Goal: Task Accomplishment & Management: Complete application form

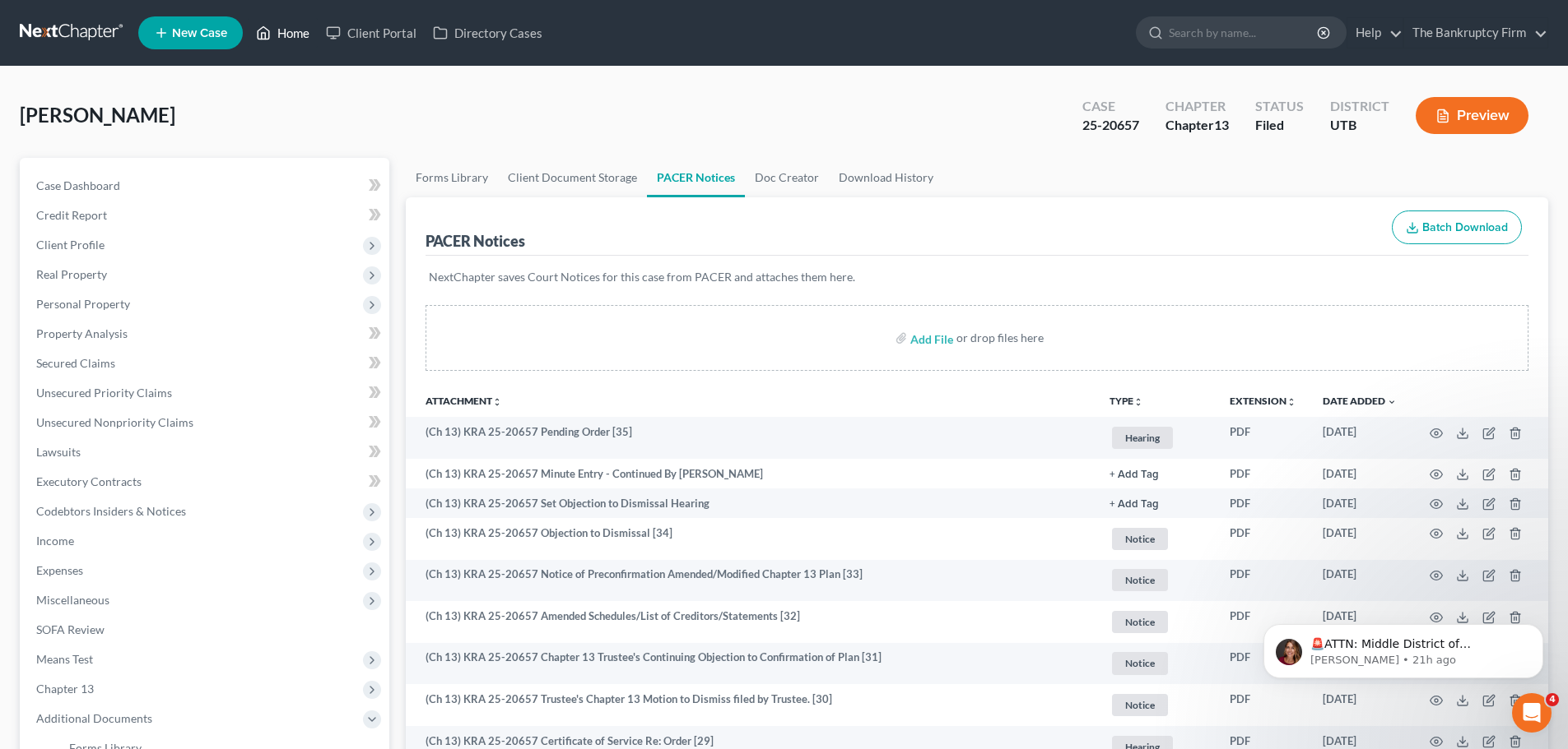
click at [302, 27] on link "Home" at bounding box center [283, 33] width 70 height 30
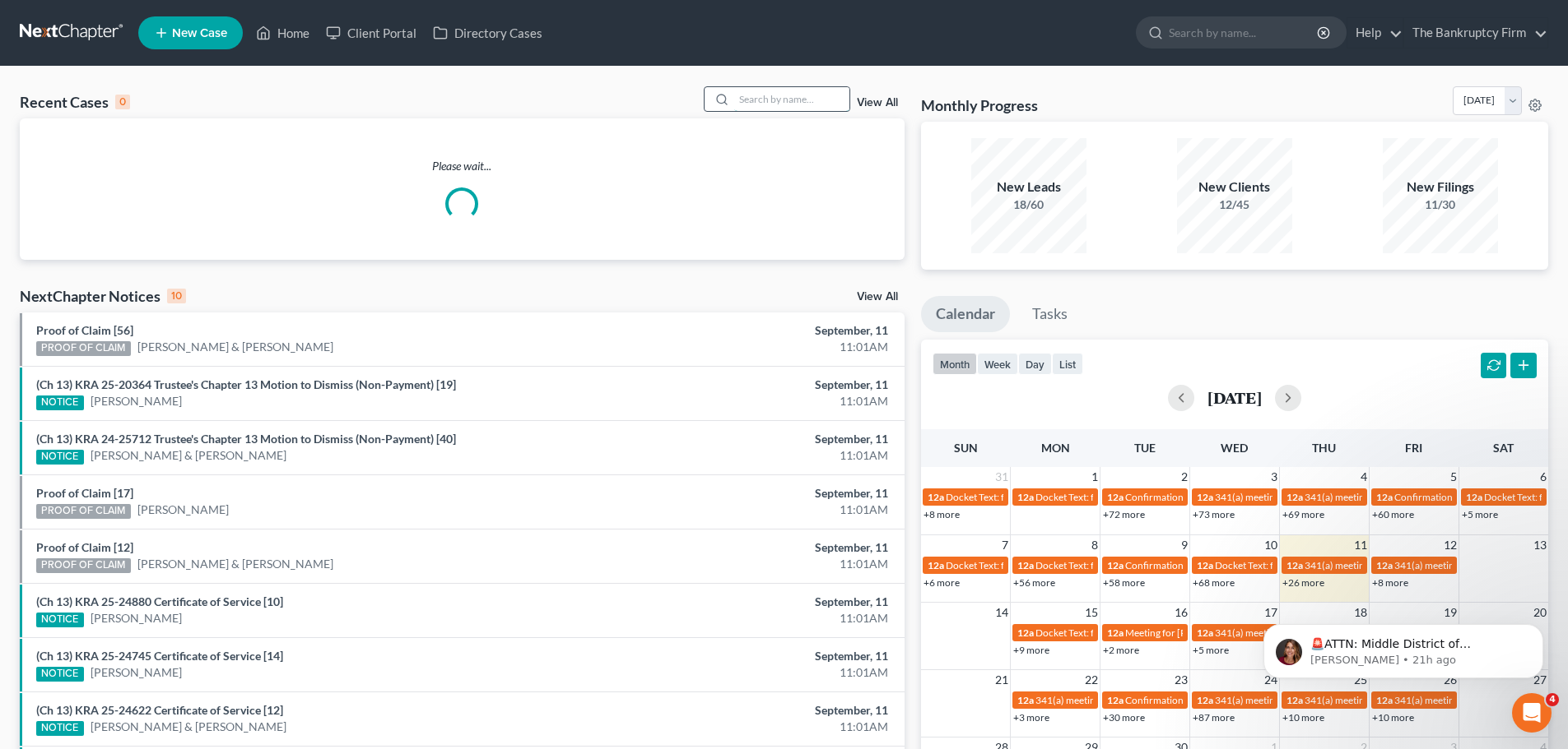
click at [830, 111] on input "search" at bounding box center [791, 99] width 115 height 24
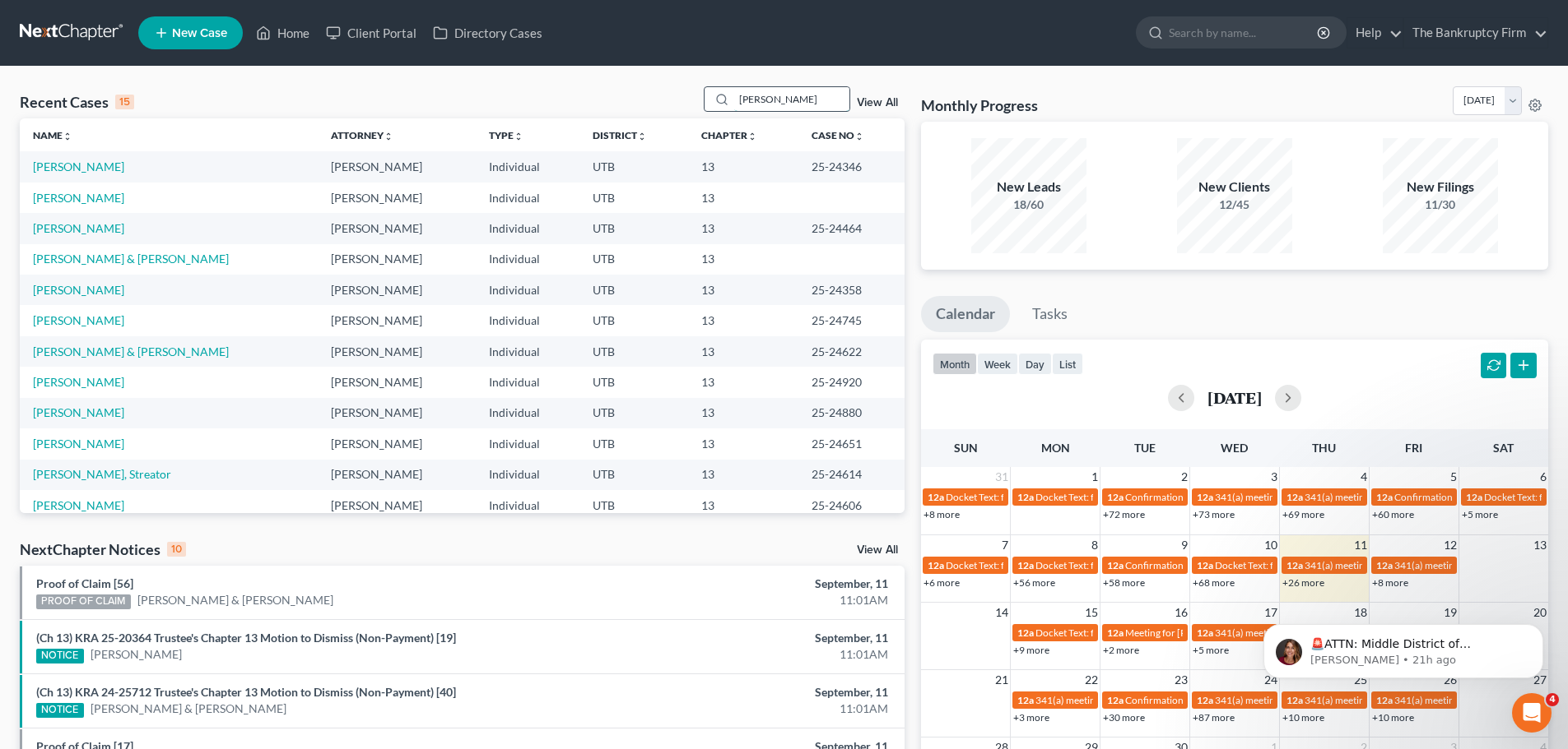
type input "[PERSON_NAME]"
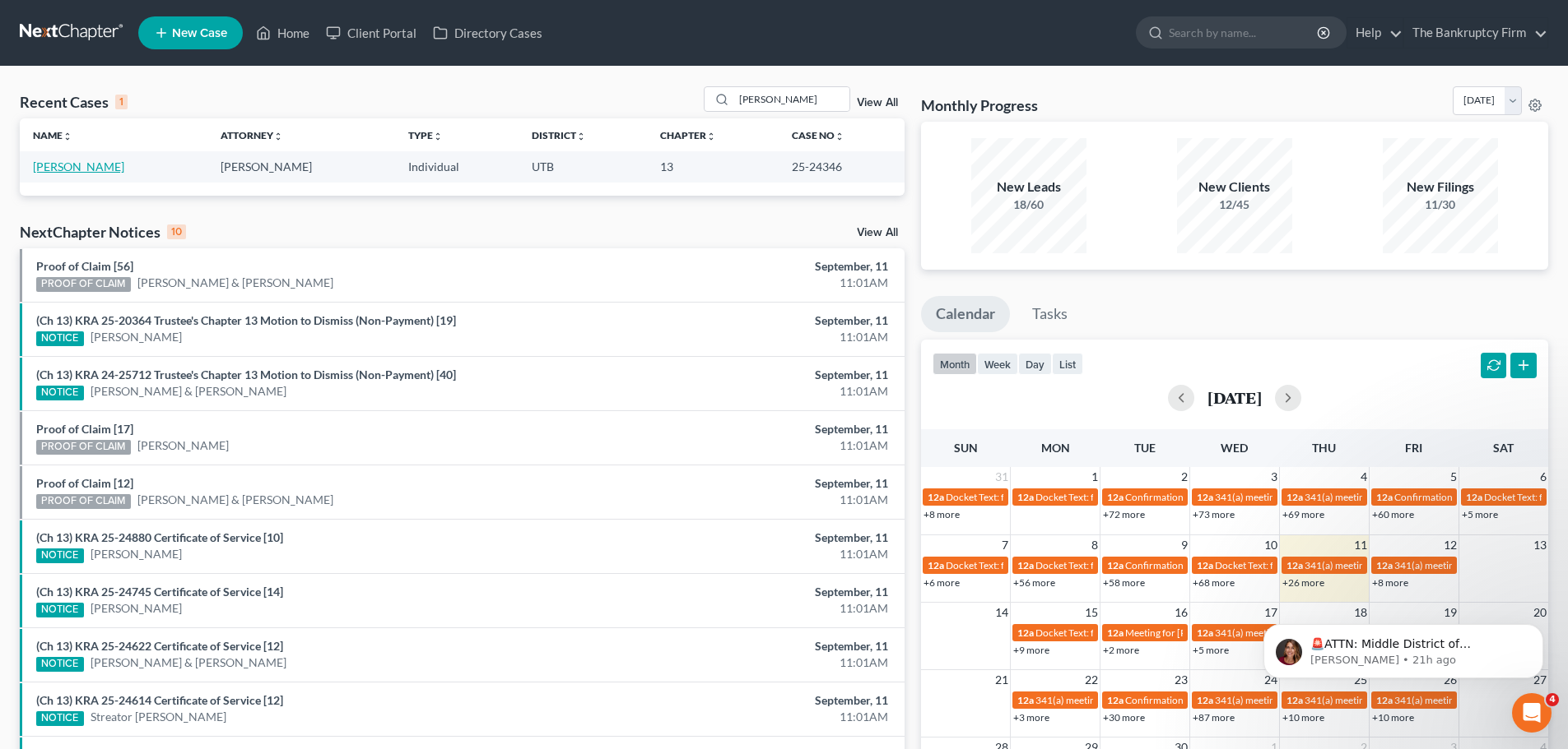
click at [74, 170] on link "[PERSON_NAME]" at bounding box center [79, 166] width 92 height 14
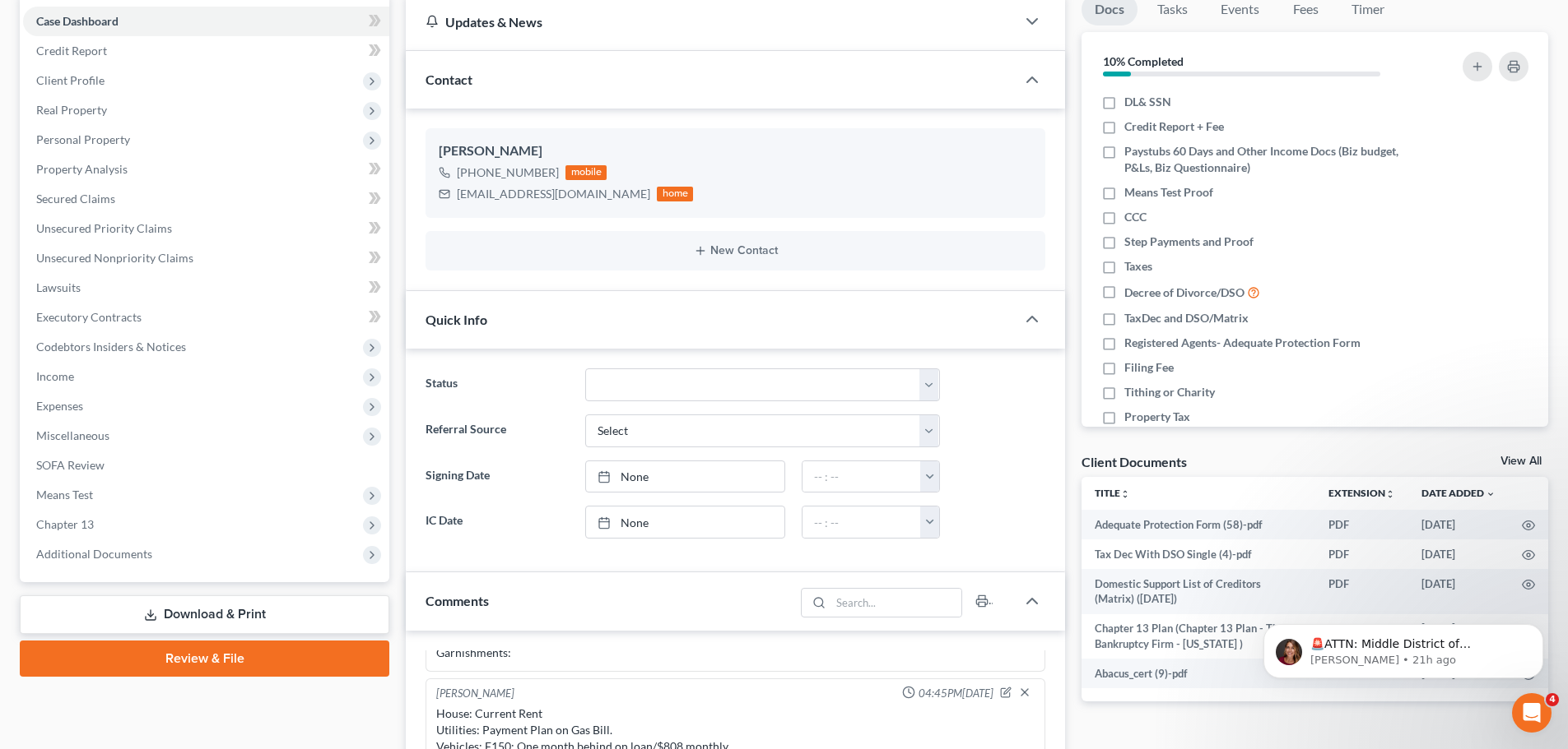
scroll to position [82, 0]
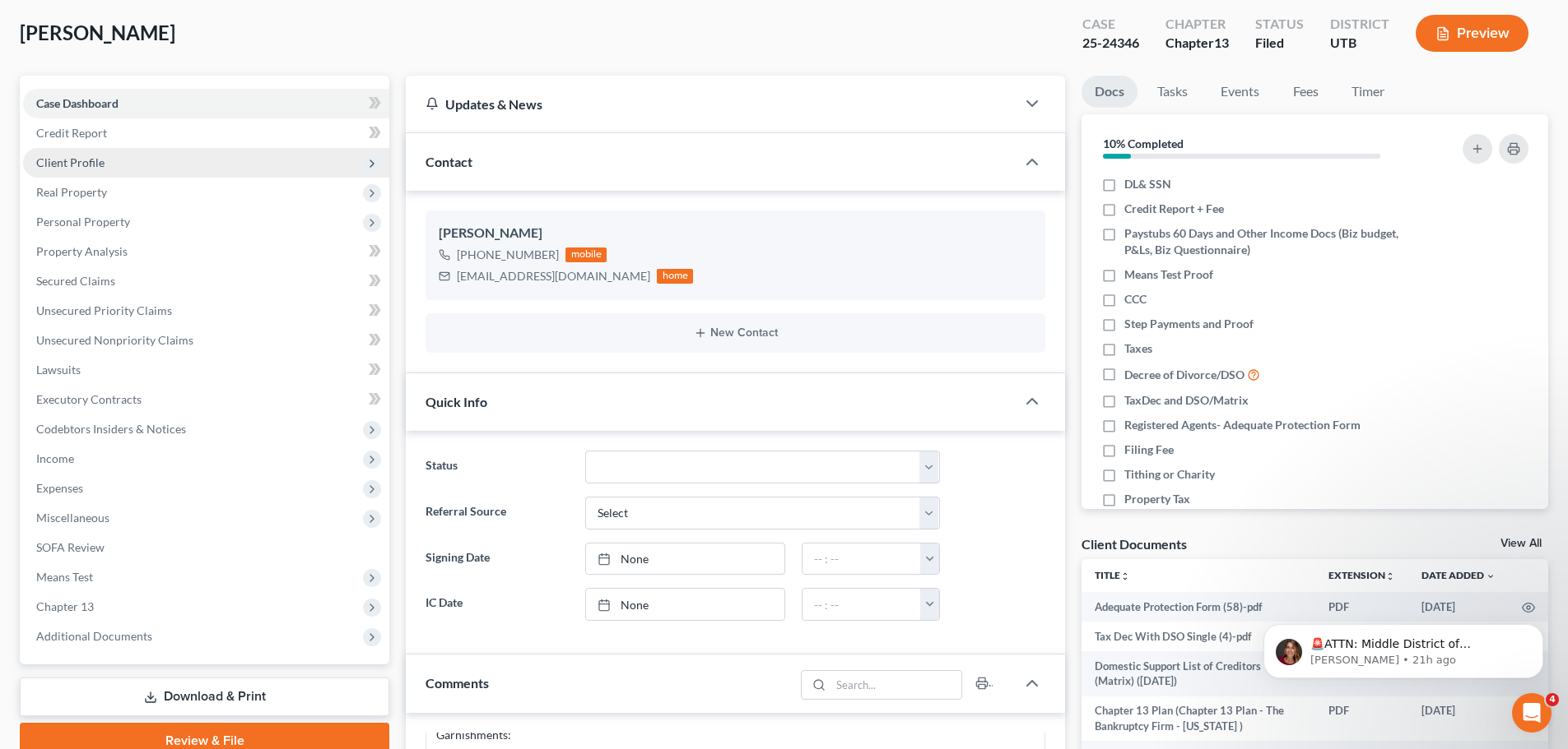
click at [238, 151] on span "Client Profile" at bounding box center [206, 163] width 366 height 30
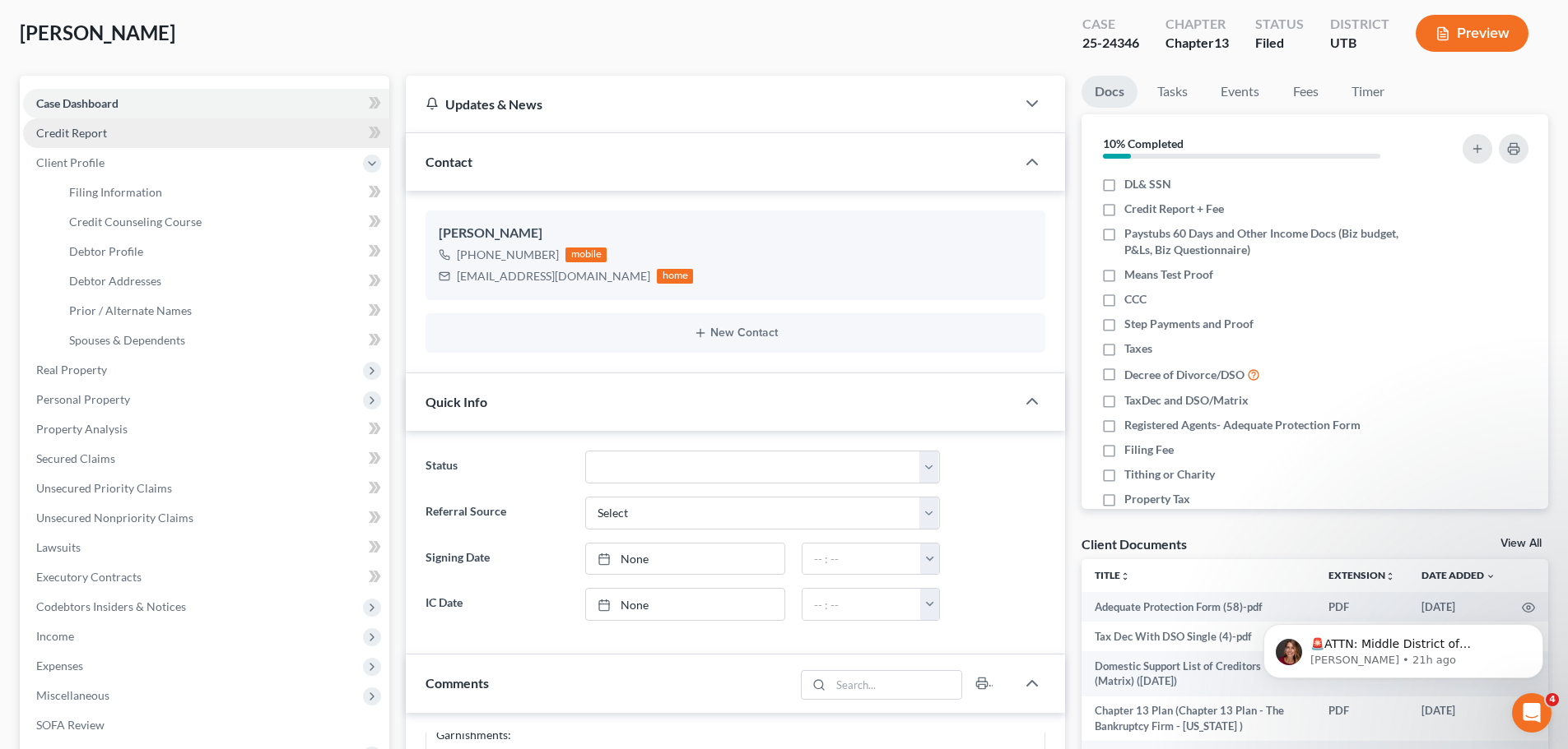
click at [239, 132] on link "Credit Report" at bounding box center [206, 134] width 366 height 30
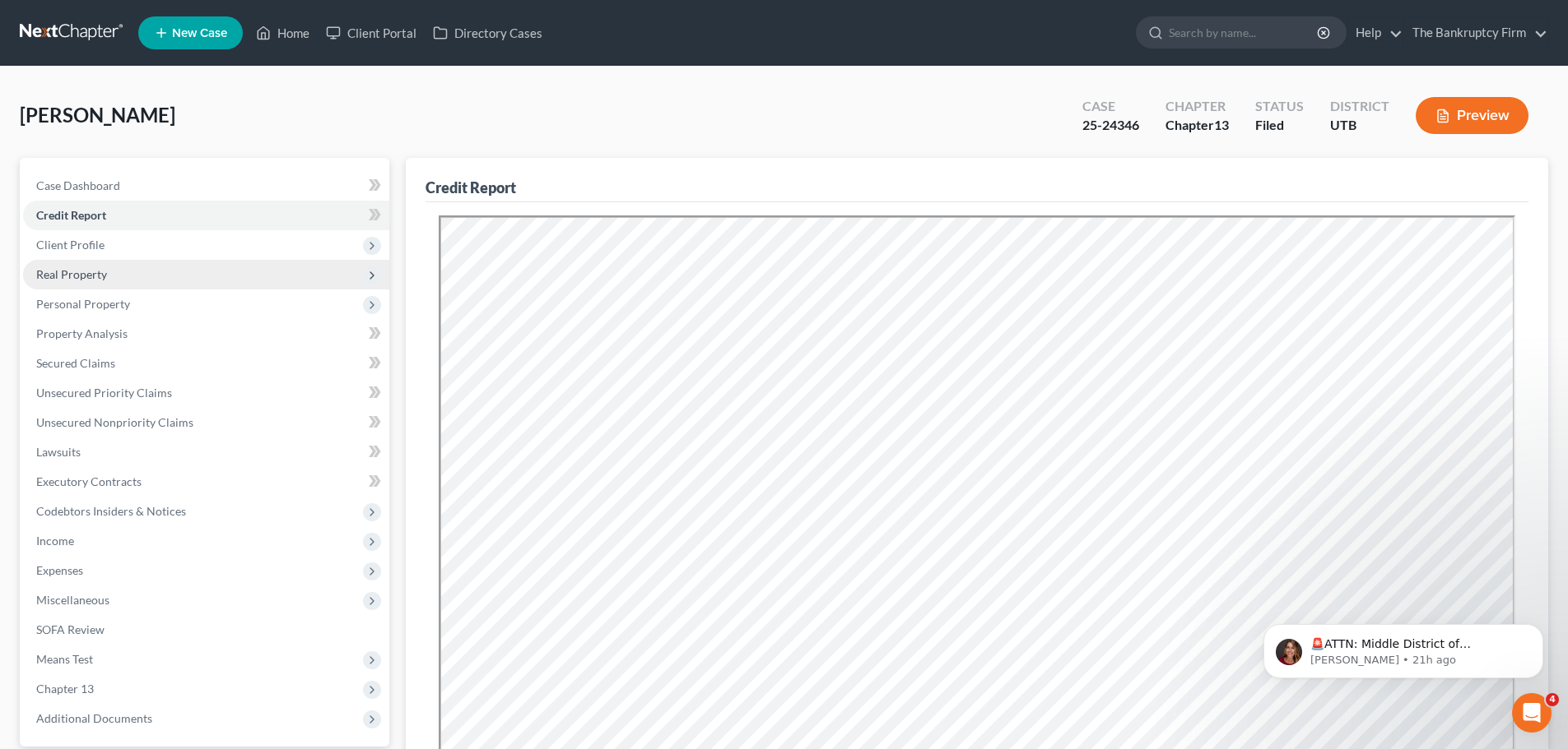
click at [152, 273] on span "Real Property" at bounding box center [206, 275] width 366 height 30
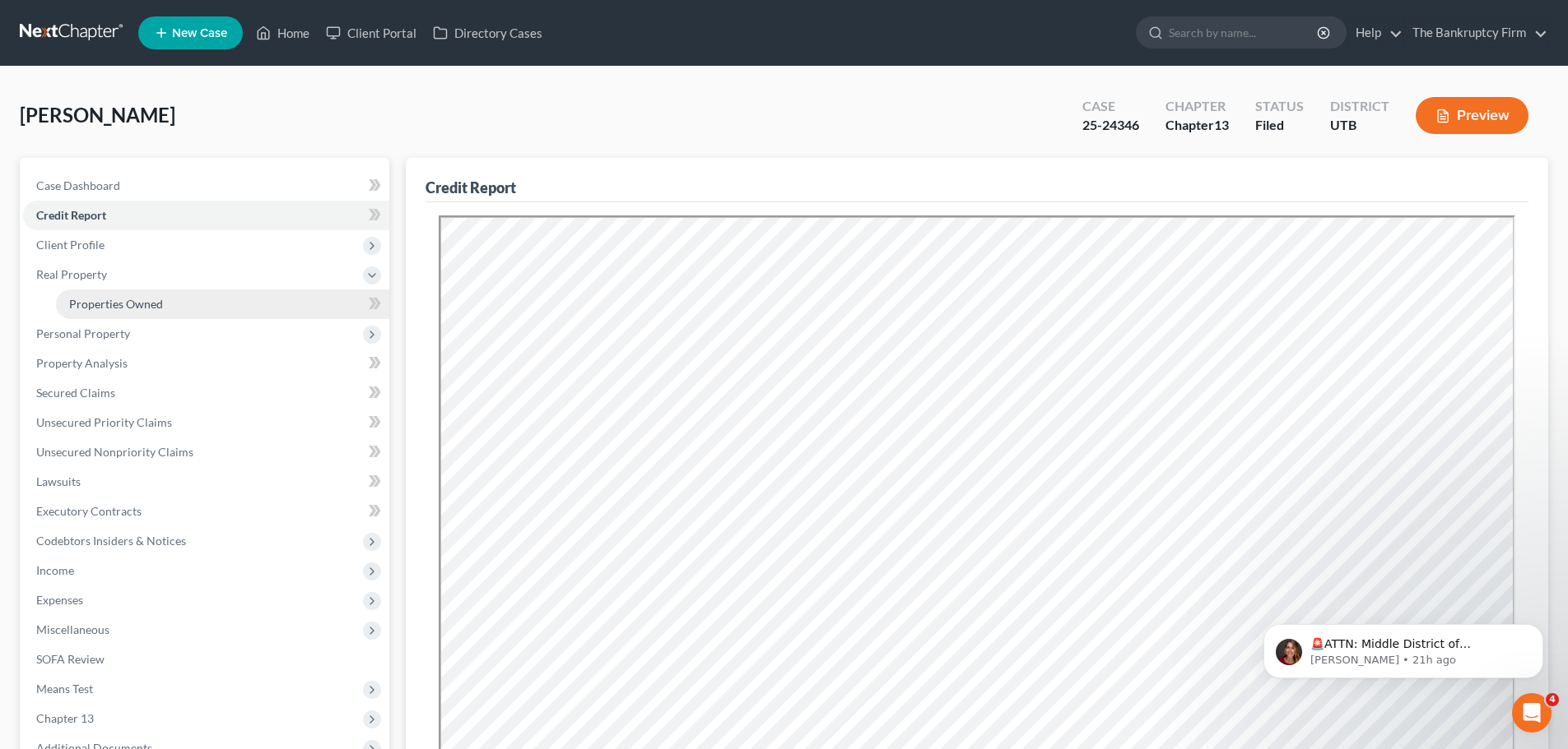
click at [171, 298] on link "Properties Owned" at bounding box center [223, 305] width 333 height 30
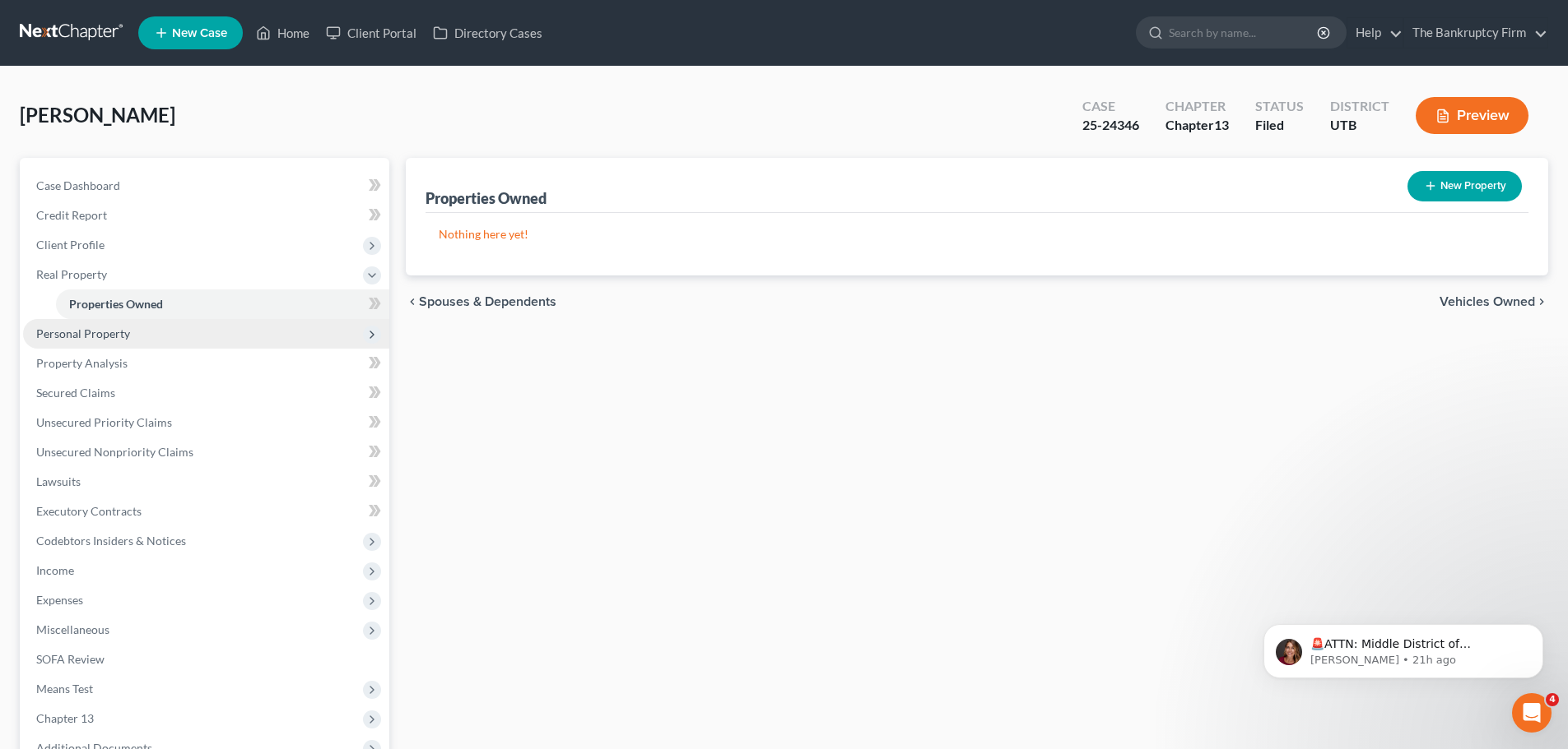
click at [167, 338] on span "Personal Property" at bounding box center [206, 334] width 366 height 30
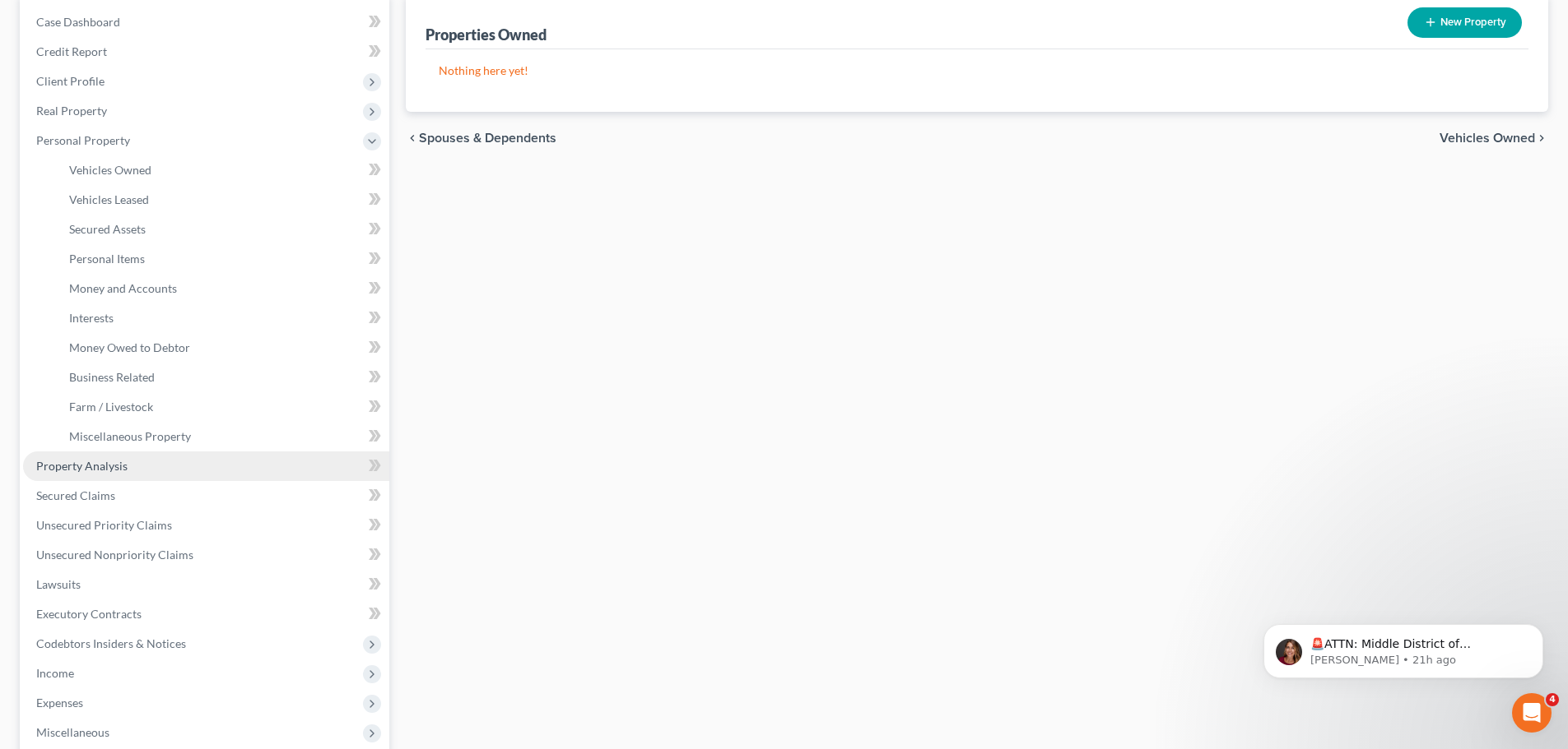
scroll to position [165, 0]
click at [179, 471] on link "Property Analysis" at bounding box center [206, 466] width 366 height 30
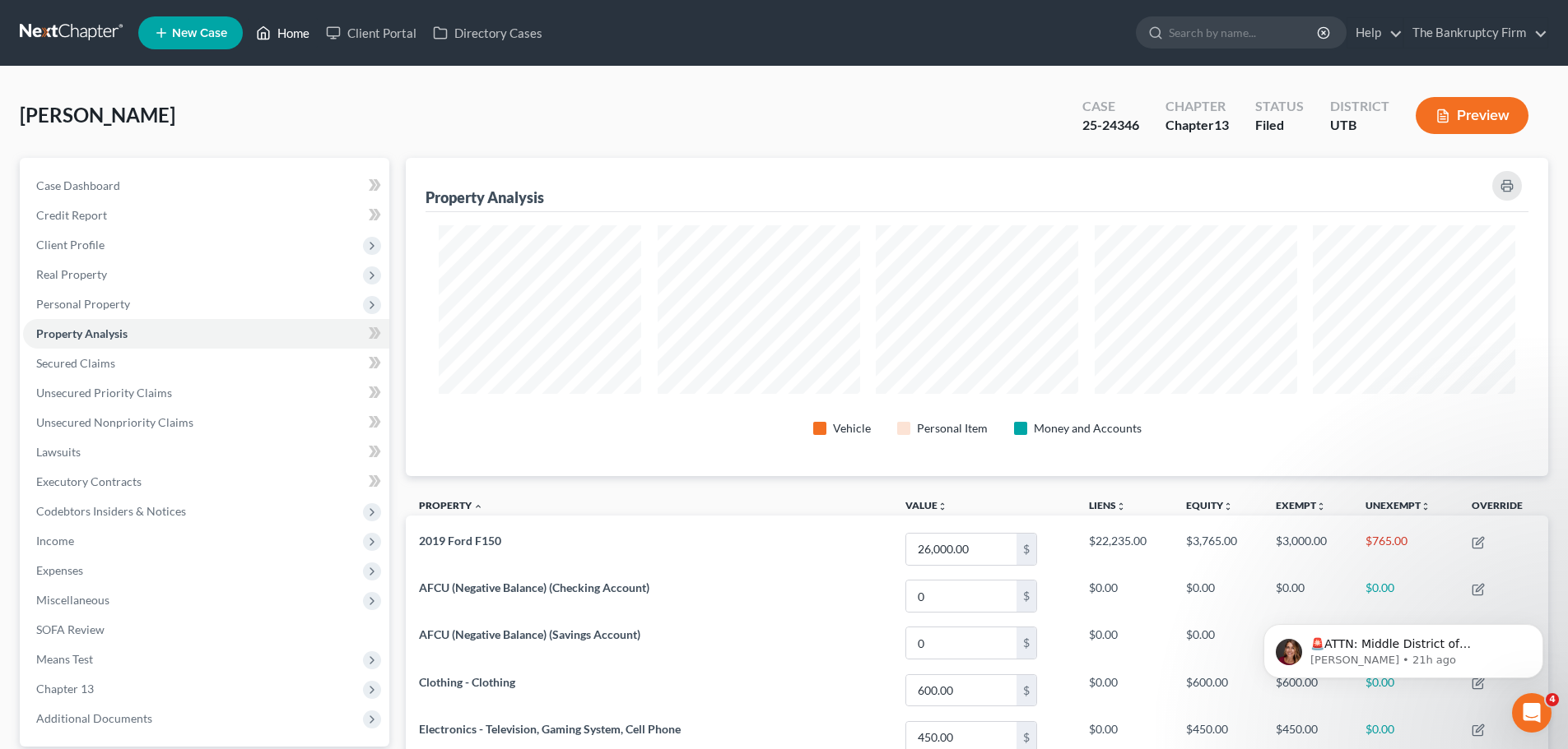
click at [292, 35] on link "Home" at bounding box center [283, 33] width 70 height 30
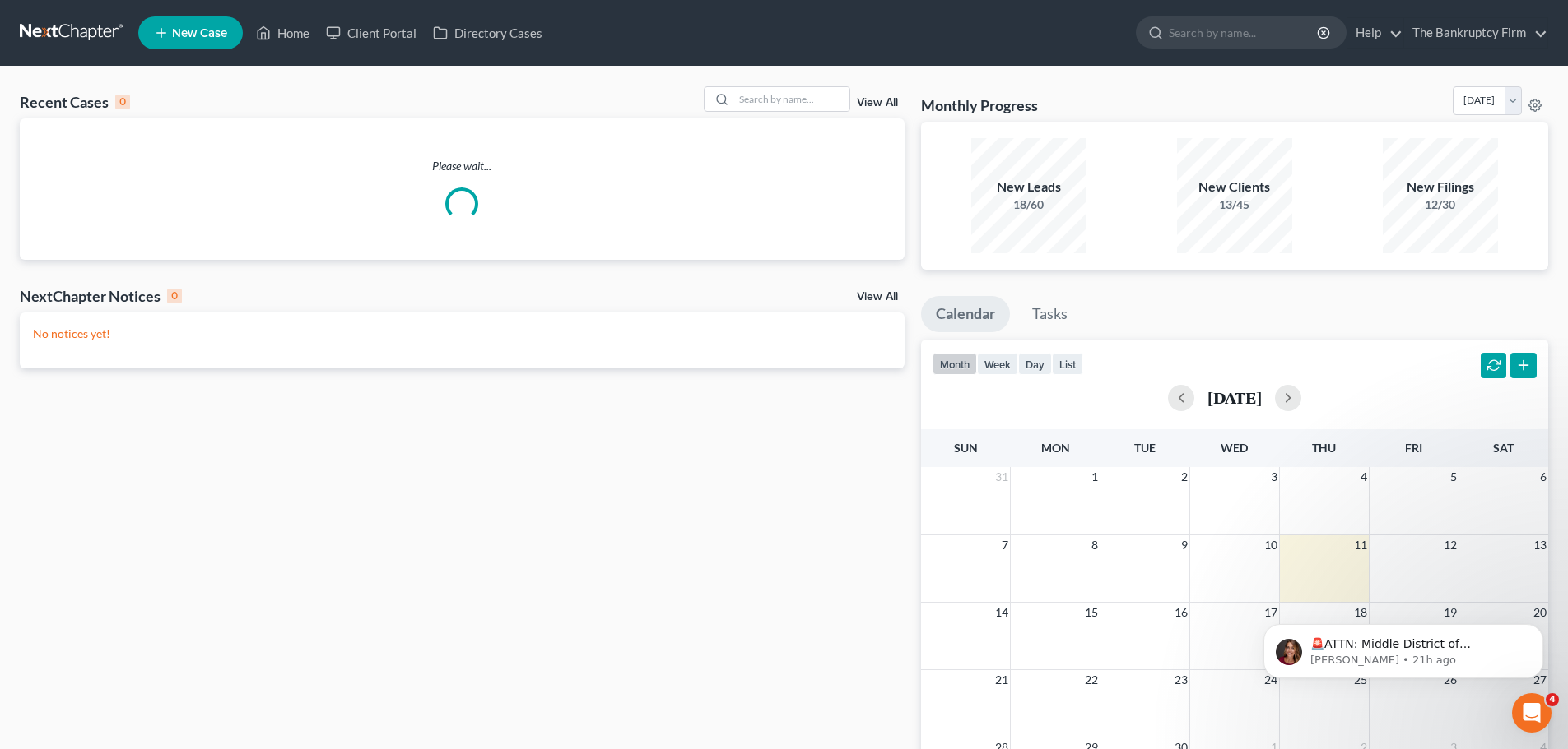
click at [878, 94] on div "View All" at bounding box center [804, 98] width 201 height 25
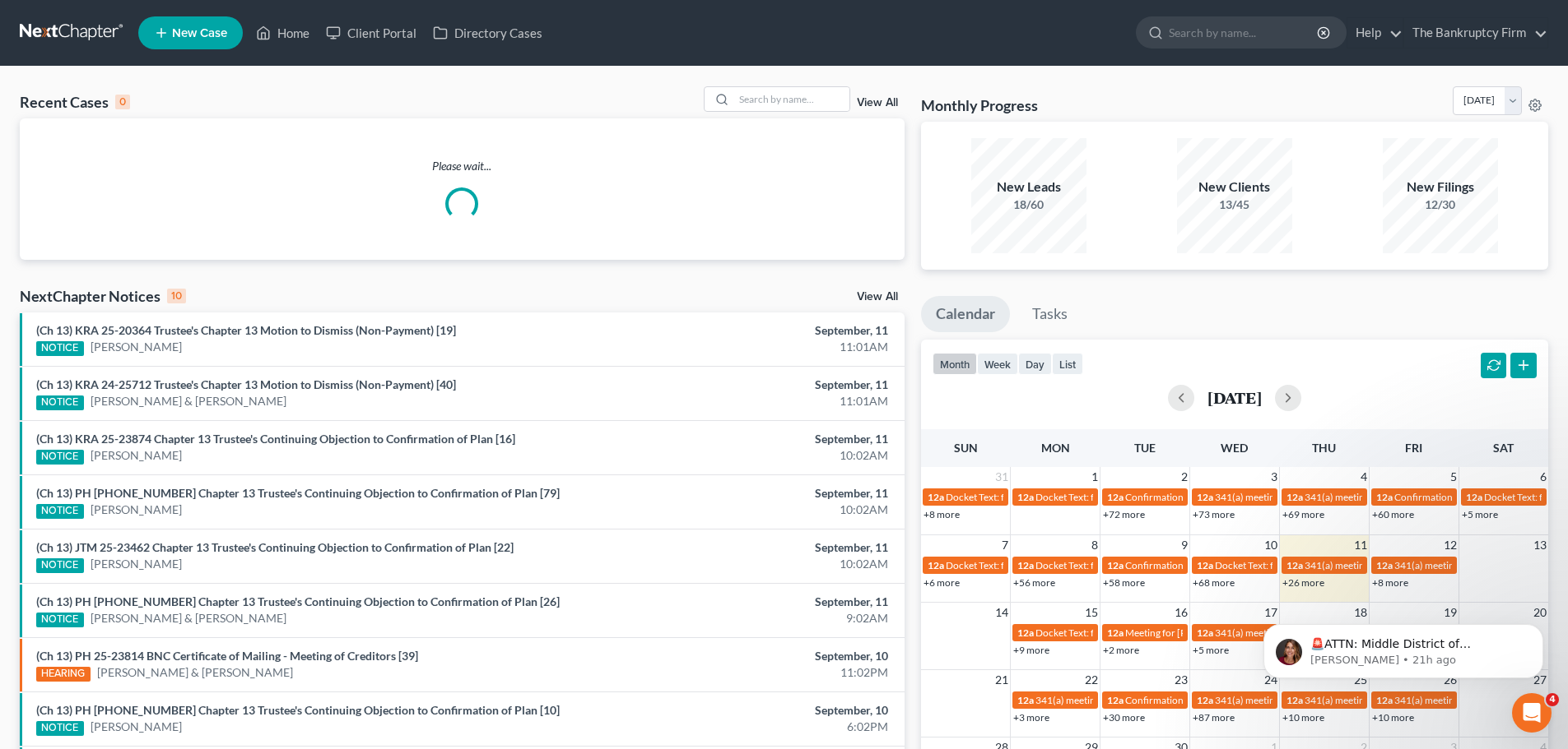
click at [875, 99] on link "View All" at bounding box center [878, 103] width 41 height 11
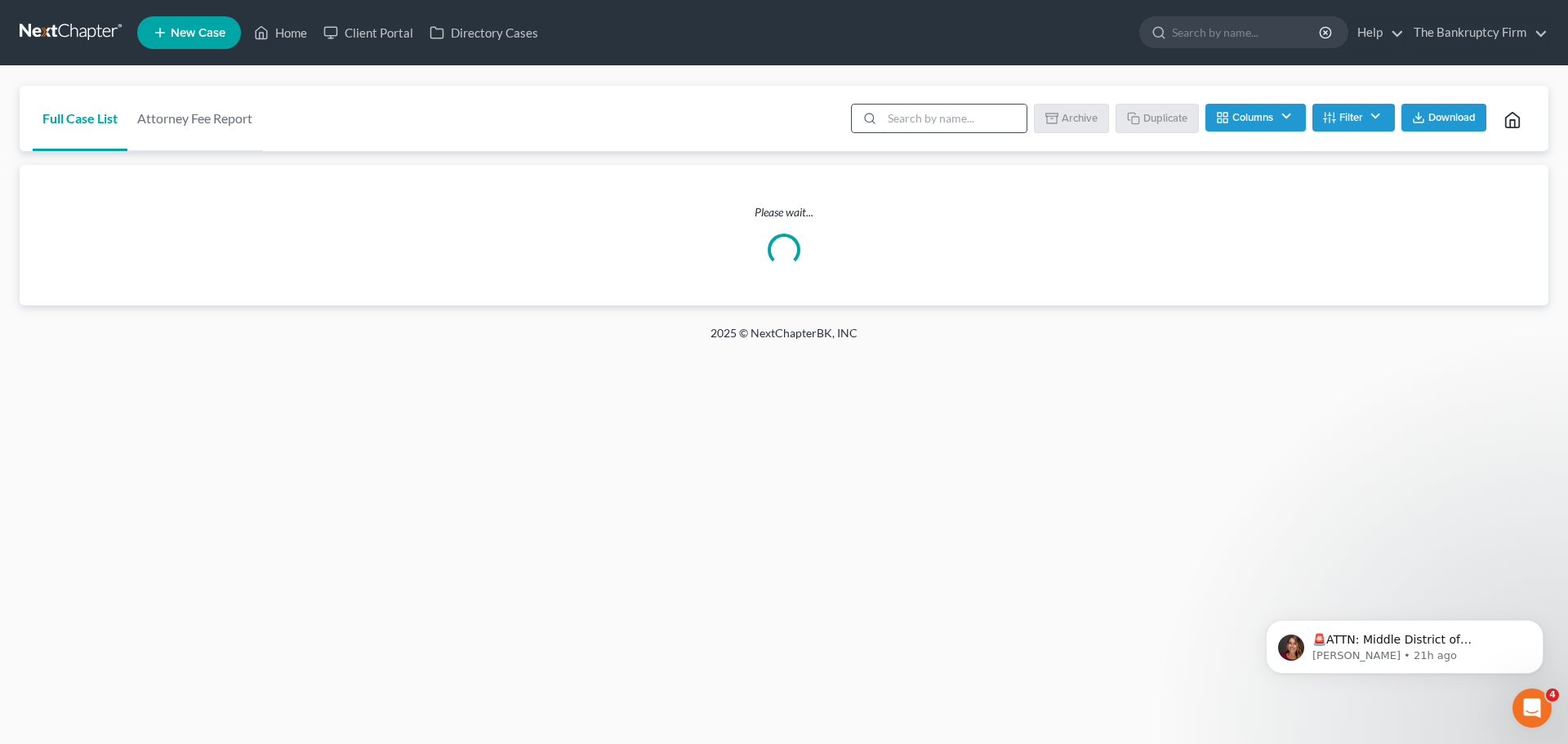
click at [976, 123] on input "search" at bounding box center [954, 119] width 145 height 28
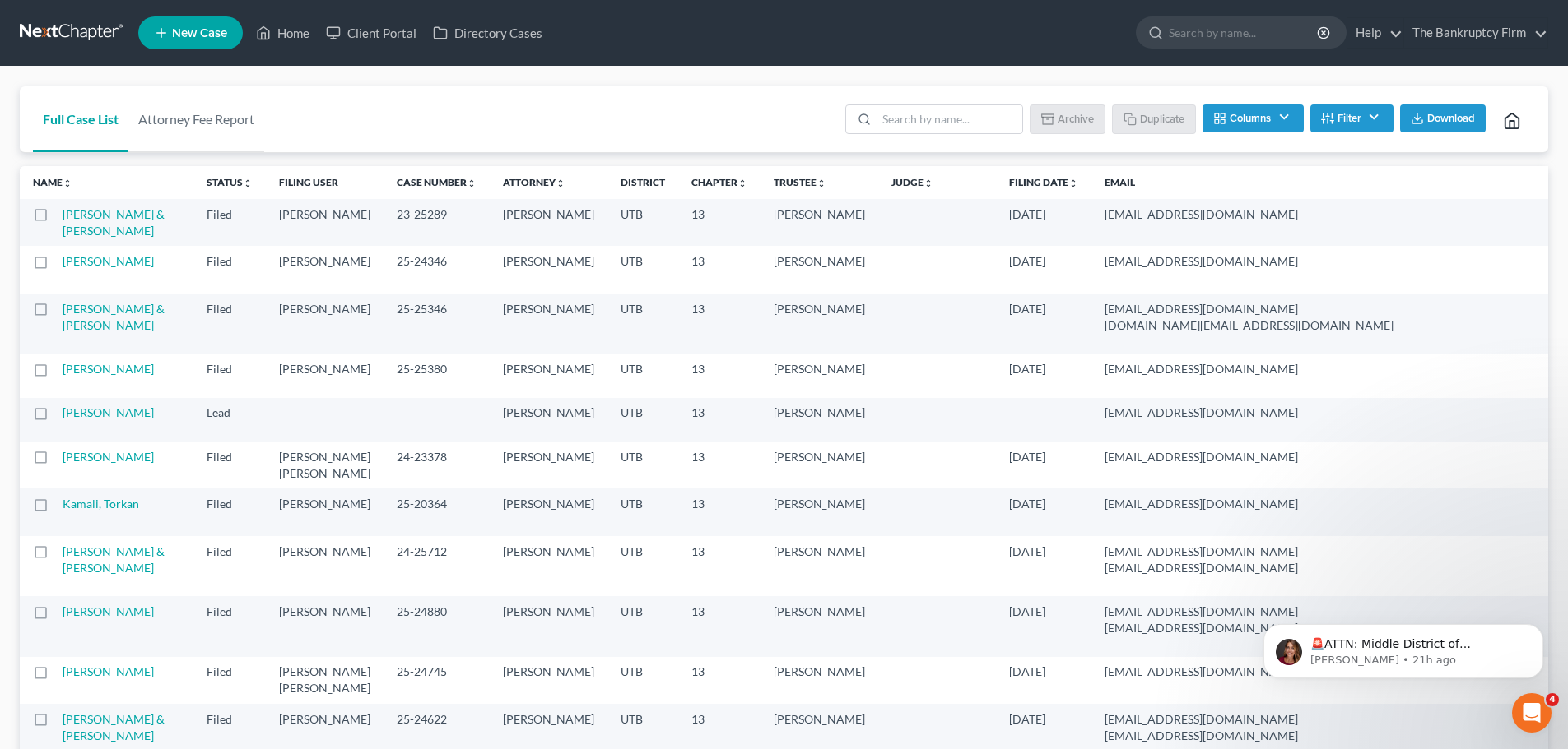
click at [619, 112] on div "Full Case List Attorney Fee Report Batch Download Archive Un-archive Duplicate …" at bounding box center [783, 119] width 1528 height 66
click at [963, 125] on input "search" at bounding box center [950, 120] width 146 height 28
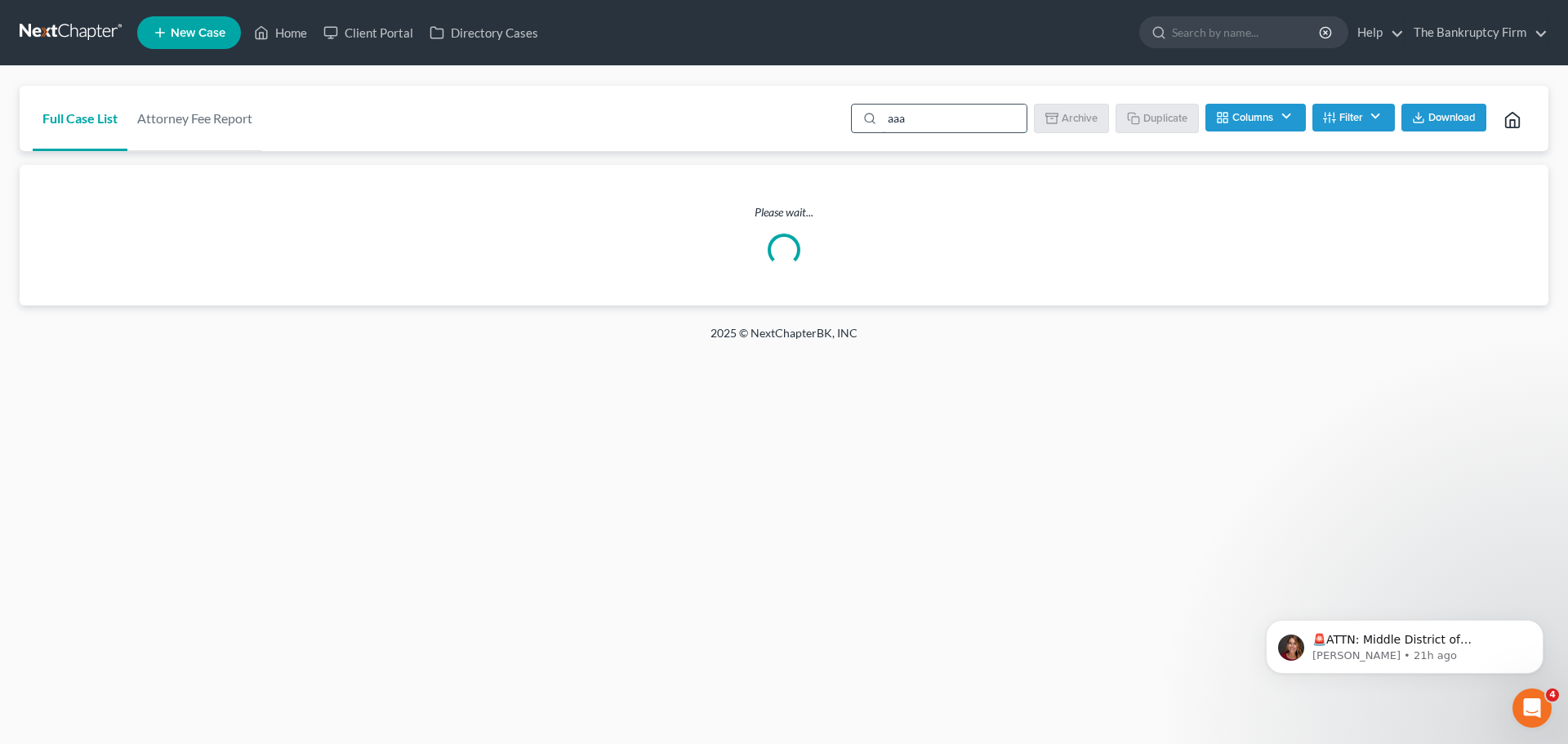
type input "aaa"
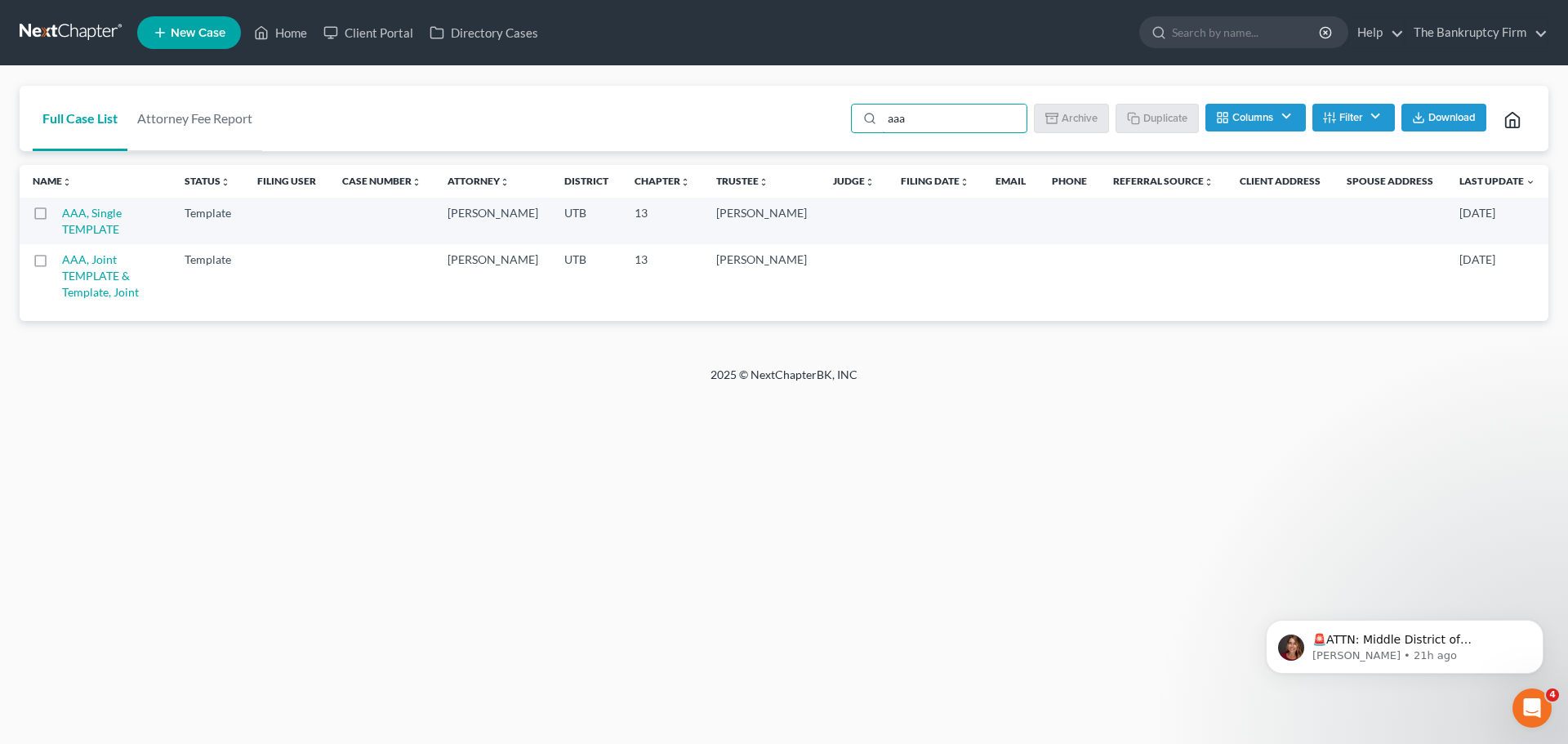
click at [56, 217] on label at bounding box center [56, 217] width 0 height 0
click at [62, 212] on input "checkbox" at bounding box center [67, 210] width 10 height 10
click at [1156, 112] on button "Duplicate" at bounding box center [1158, 118] width 82 height 28
checkbox input "false"
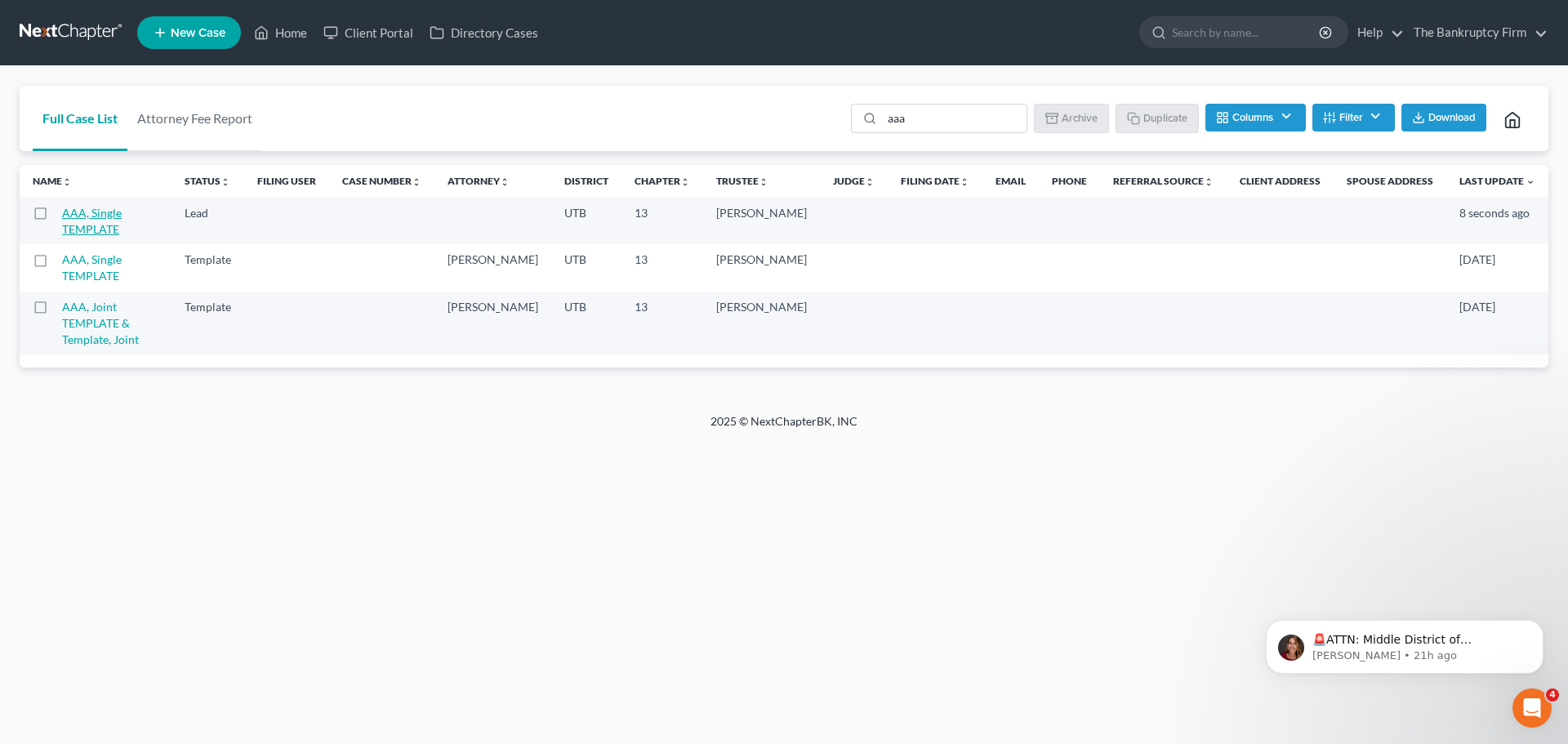
click at [119, 210] on link "AAA, Single TEMPLATE" at bounding box center [92, 221] width 59 height 31
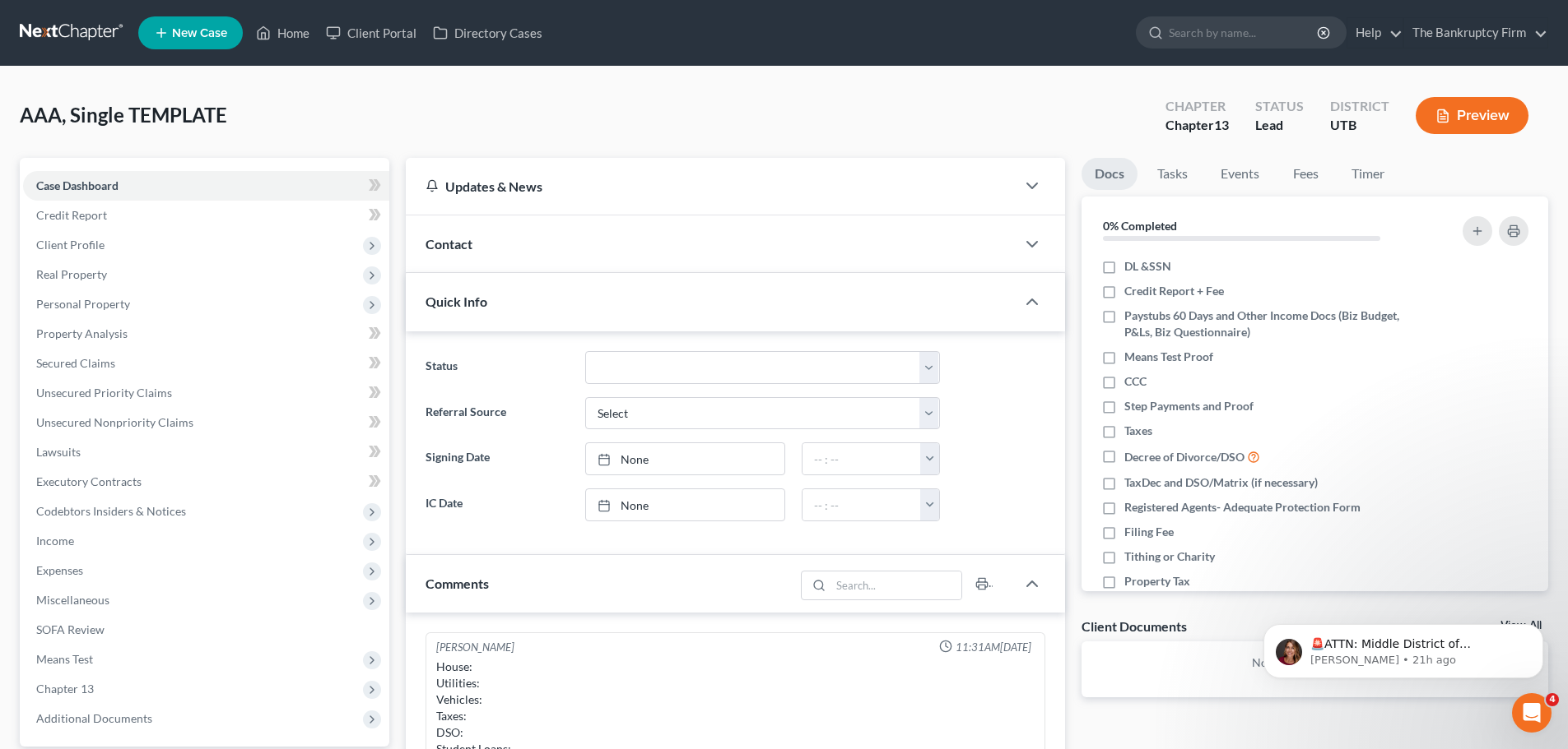
click at [704, 257] on div "Contact" at bounding box center [711, 243] width 610 height 57
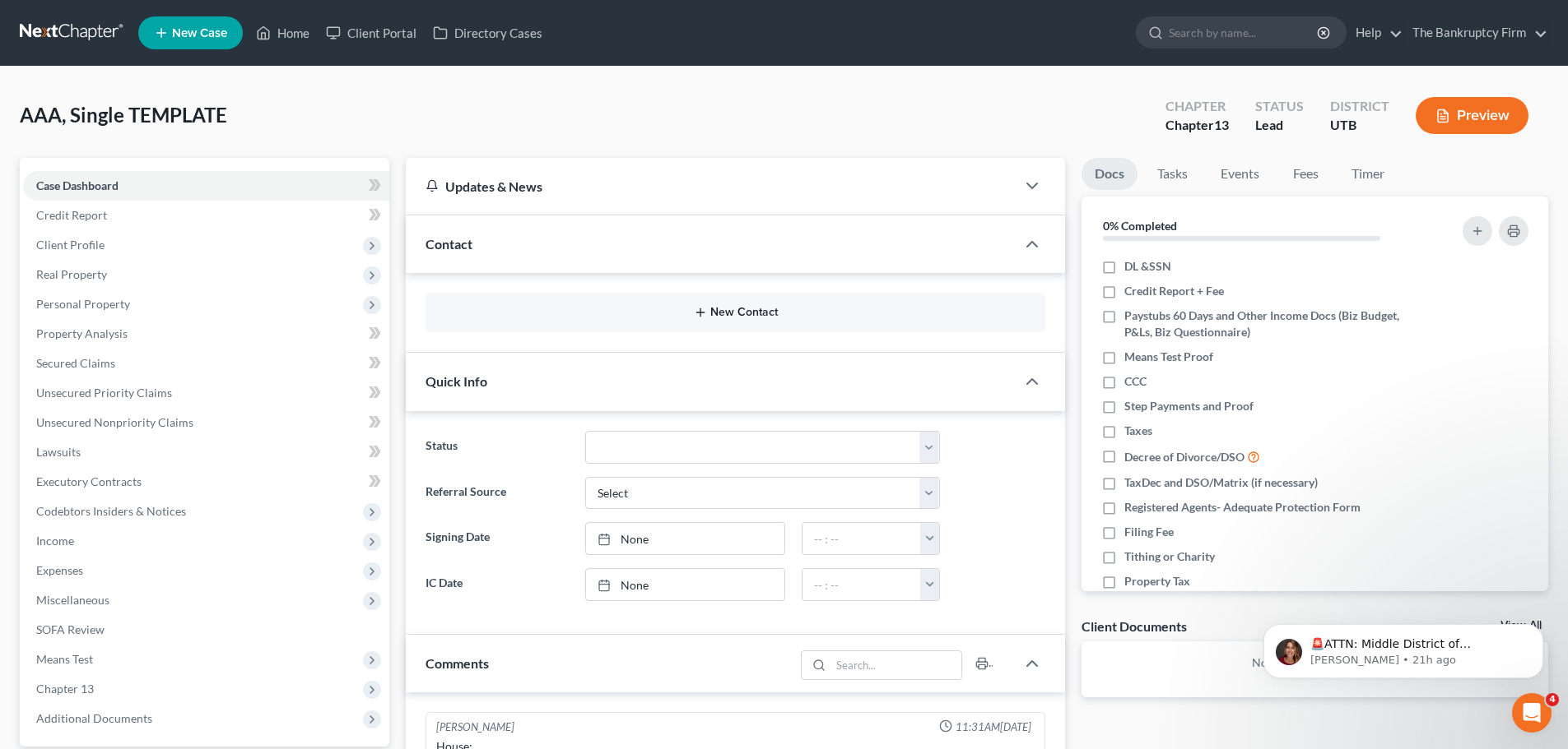
click at [712, 318] on button "New Contact" at bounding box center [735, 312] width 593 height 13
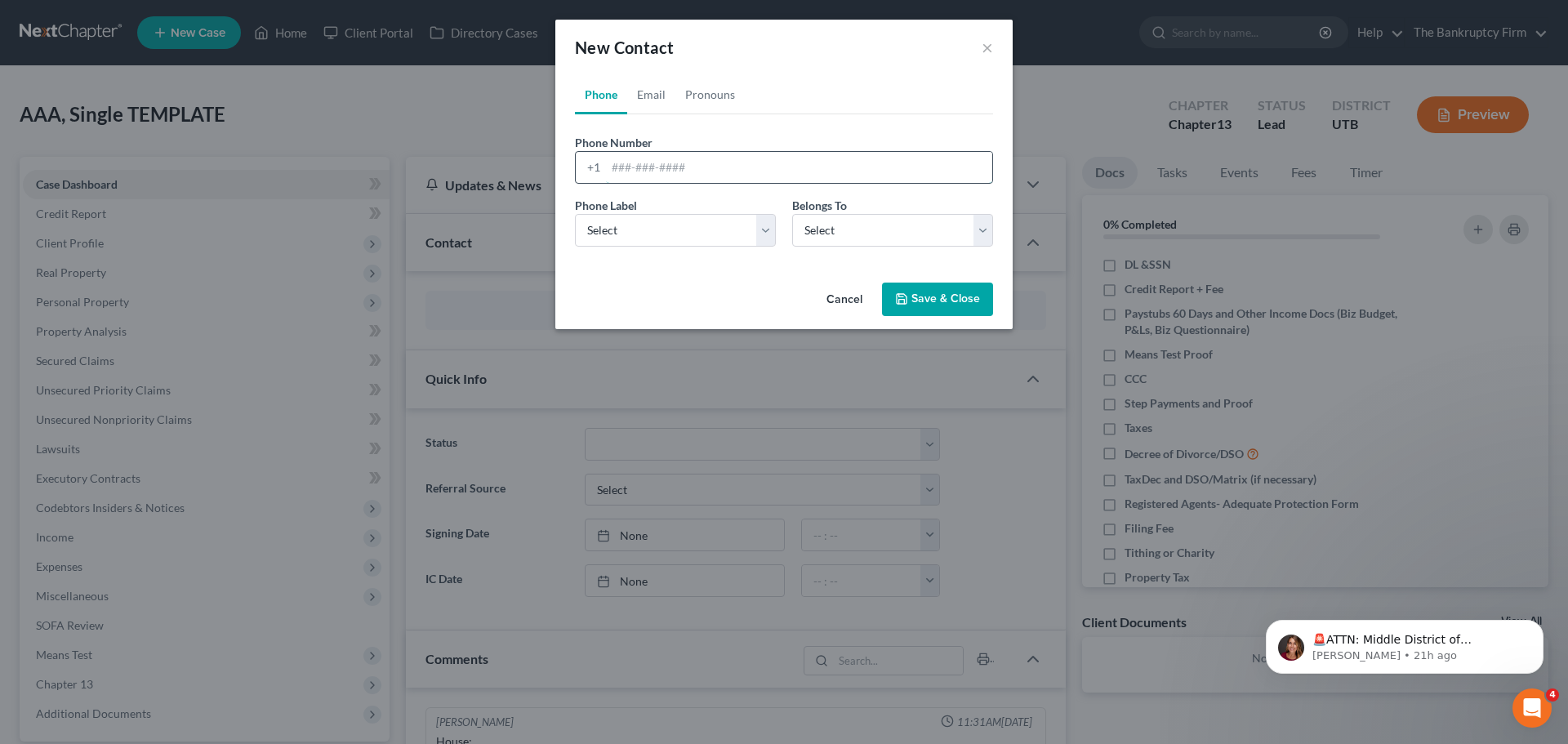
click at [675, 171] on input "tel" at bounding box center [799, 167] width 386 height 31
type input "[PHONE_NUMBER]"
click at [684, 216] on select "Select Mobile Home Work Other" at bounding box center [675, 229] width 201 height 33
select select "0"
click at [575, 214] on select "Select Mobile Home Work Other" at bounding box center [675, 229] width 201 height 33
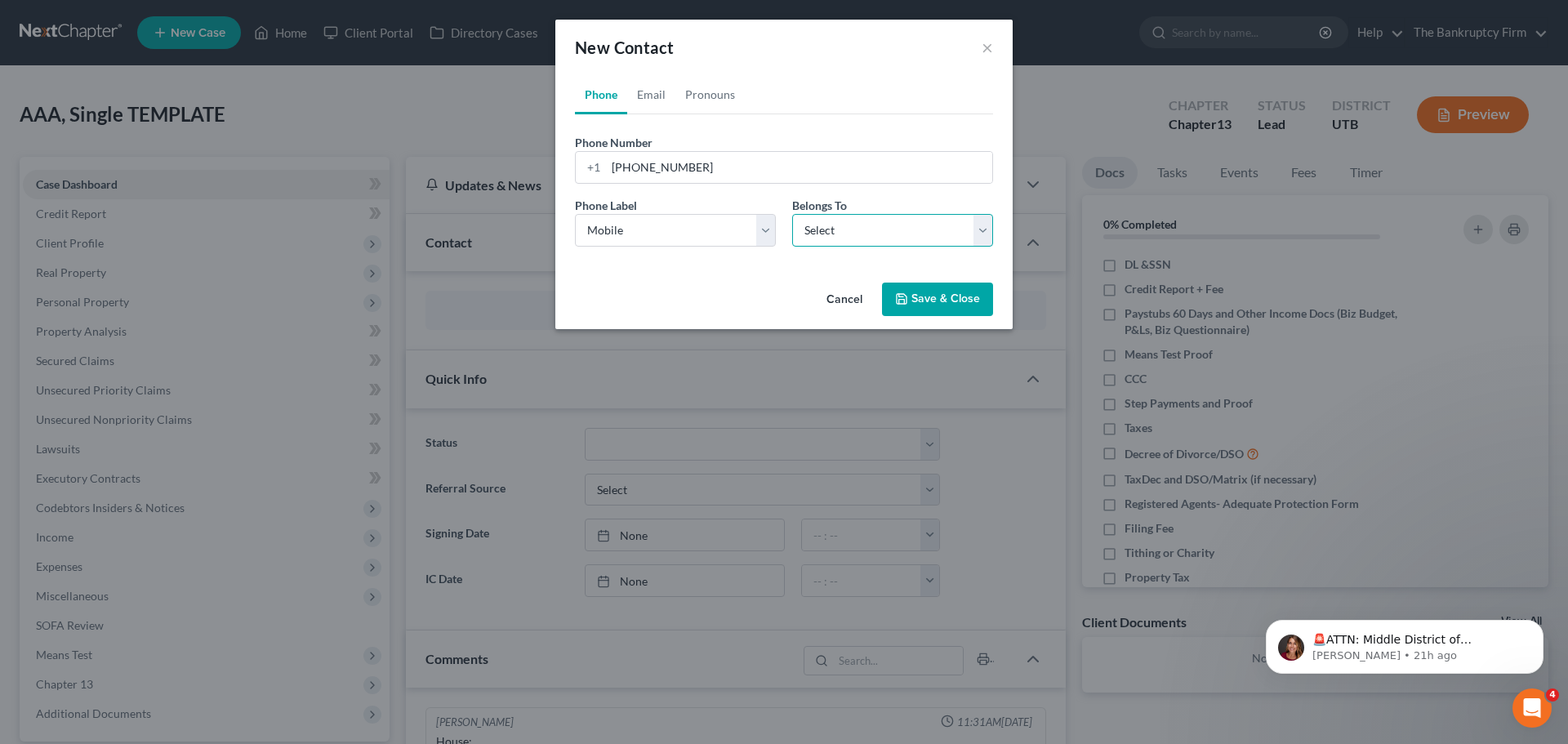
click at [853, 223] on select "Select Client Other" at bounding box center [892, 229] width 201 height 33
select select "0"
click at [792, 214] on select "Select Client Other" at bounding box center [892, 229] width 201 height 33
select select "0"
click at [661, 96] on link "Email" at bounding box center [651, 95] width 48 height 39
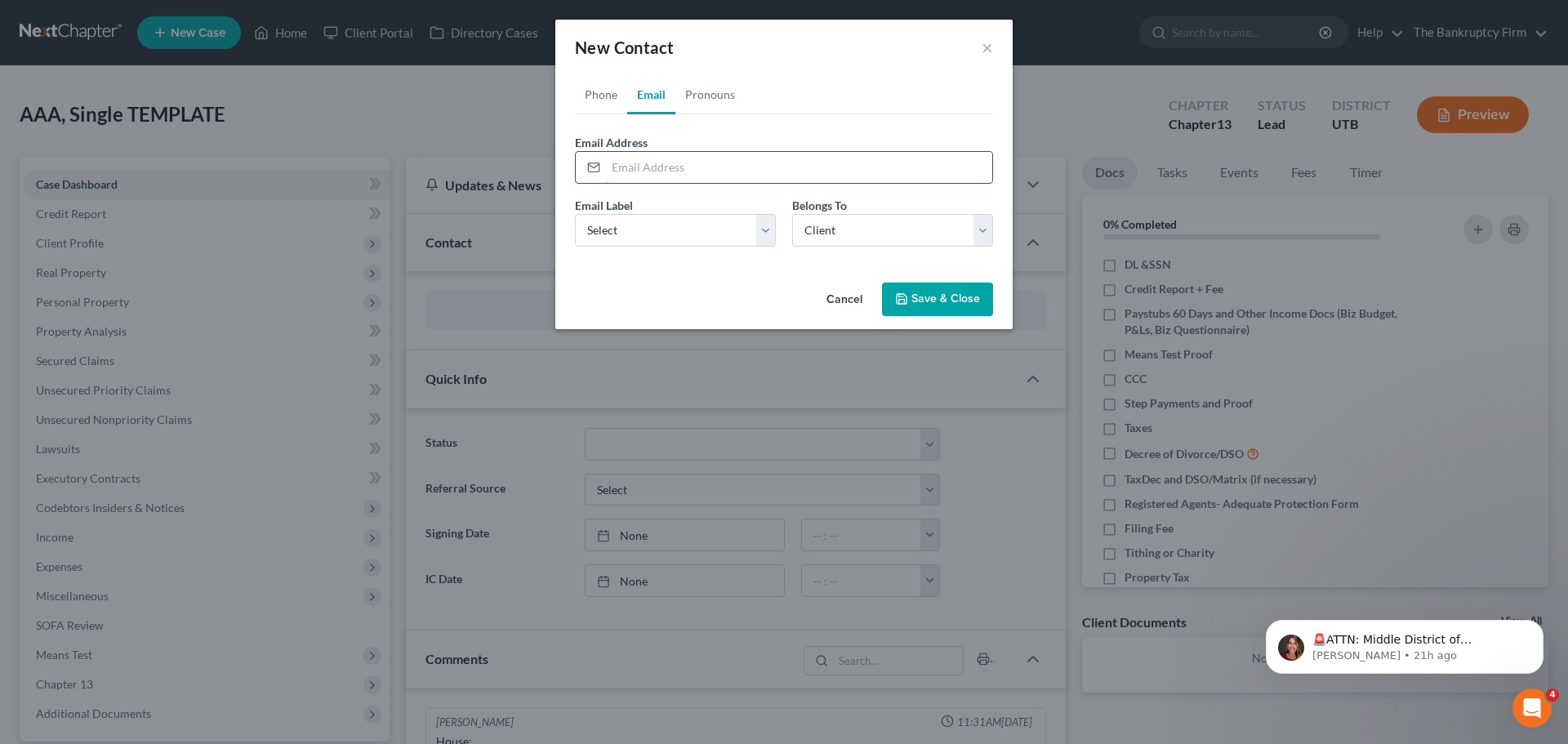
click at [655, 166] on input "email" at bounding box center [799, 167] width 386 height 31
click at [668, 170] on input "[EMAIL_ADDRESS][DOMAIN_NAME]" at bounding box center [799, 167] width 386 height 31
type input "[EMAIL_ADDRESS][DOMAIN_NAME]"
click at [758, 221] on select "Select Home Work Other" at bounding box center [675, 229] width 201 height 33
select select "0"
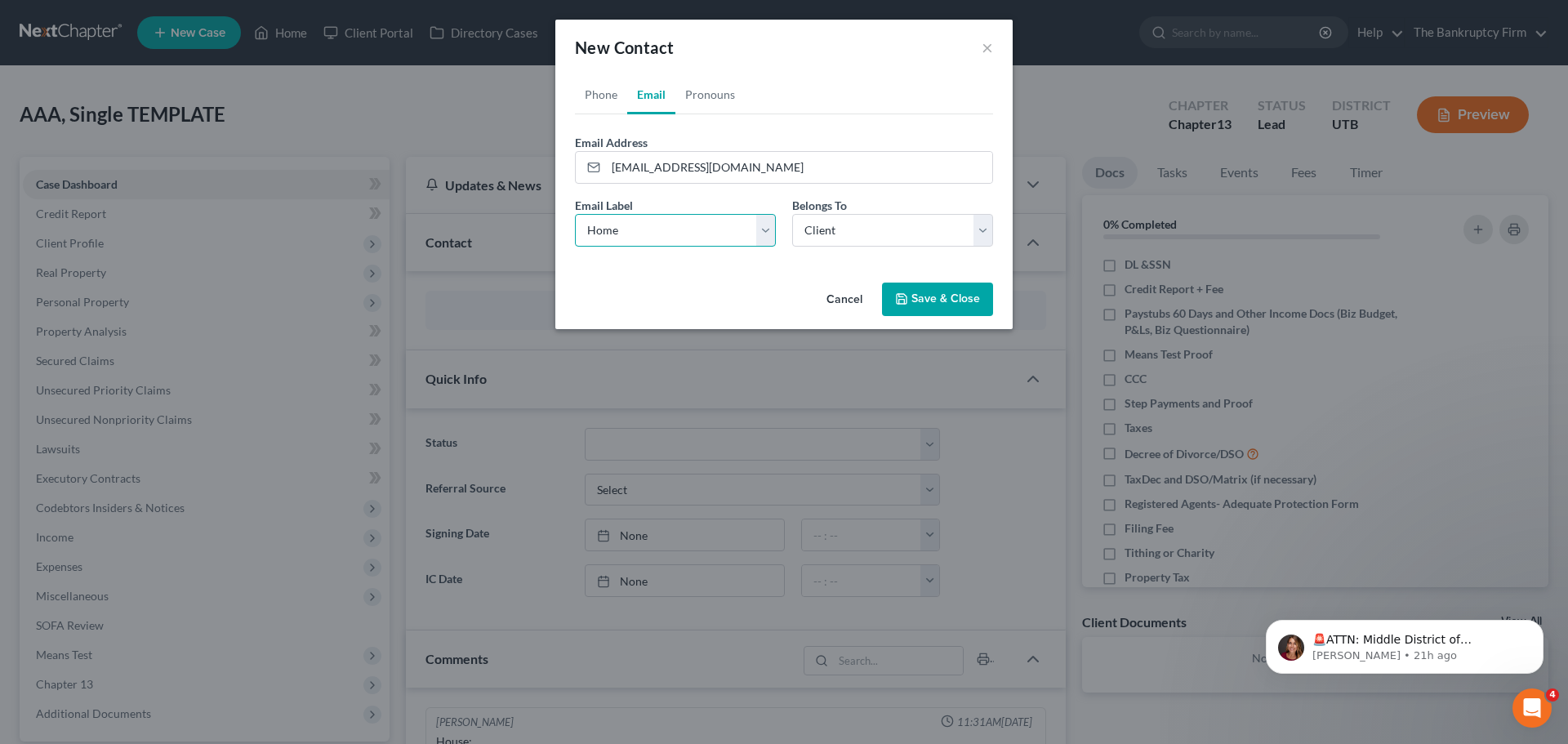
click at [575, 214] on select "Select Home Work Other" at bounding box center [675, 229] width 201 height 33
click at [920, 294] on button "Save & Close" at bounding box center [938, 299] width 111 height 34
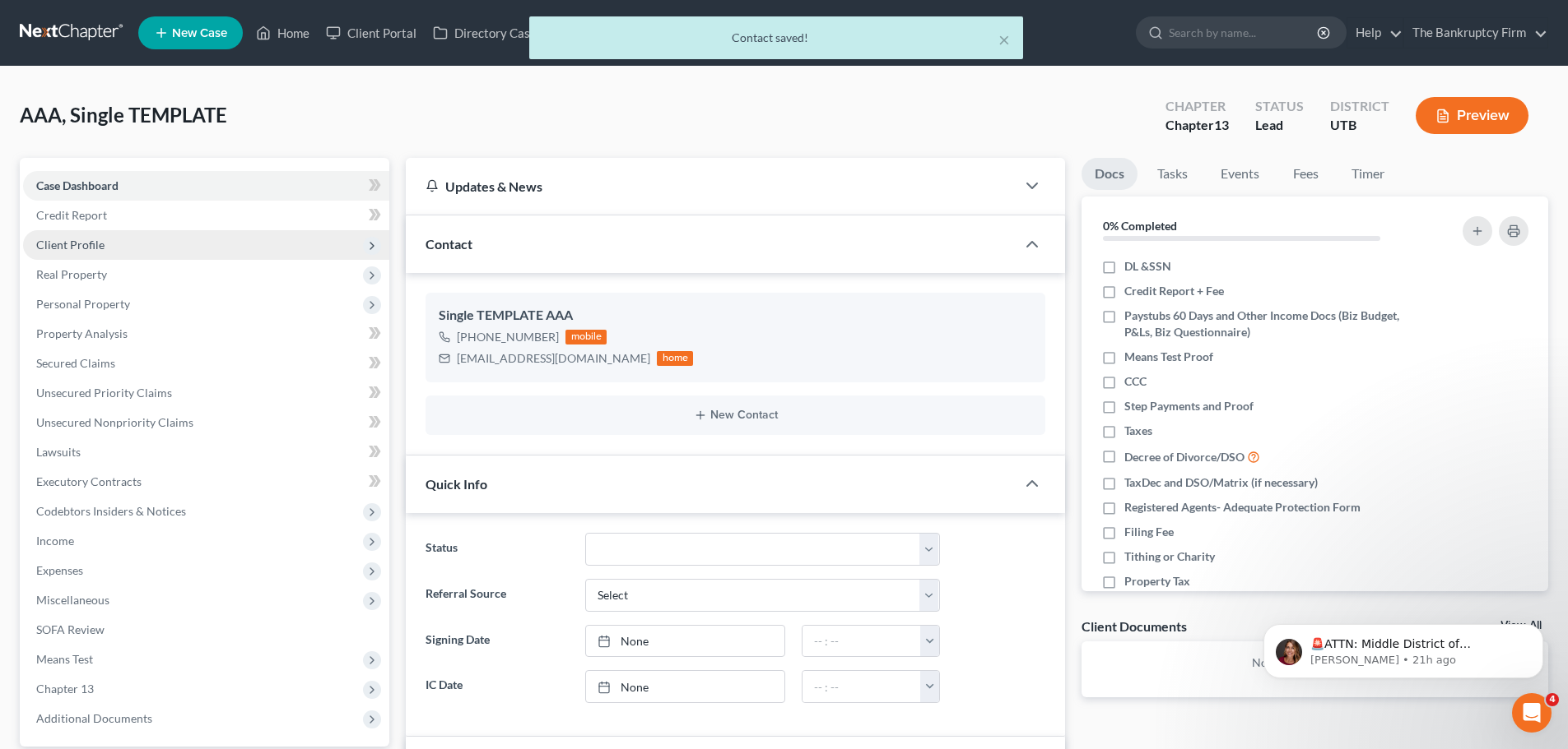
click at [201, 239] on span "Client Profile" at bounding box center [206, 245] width 366 height 30
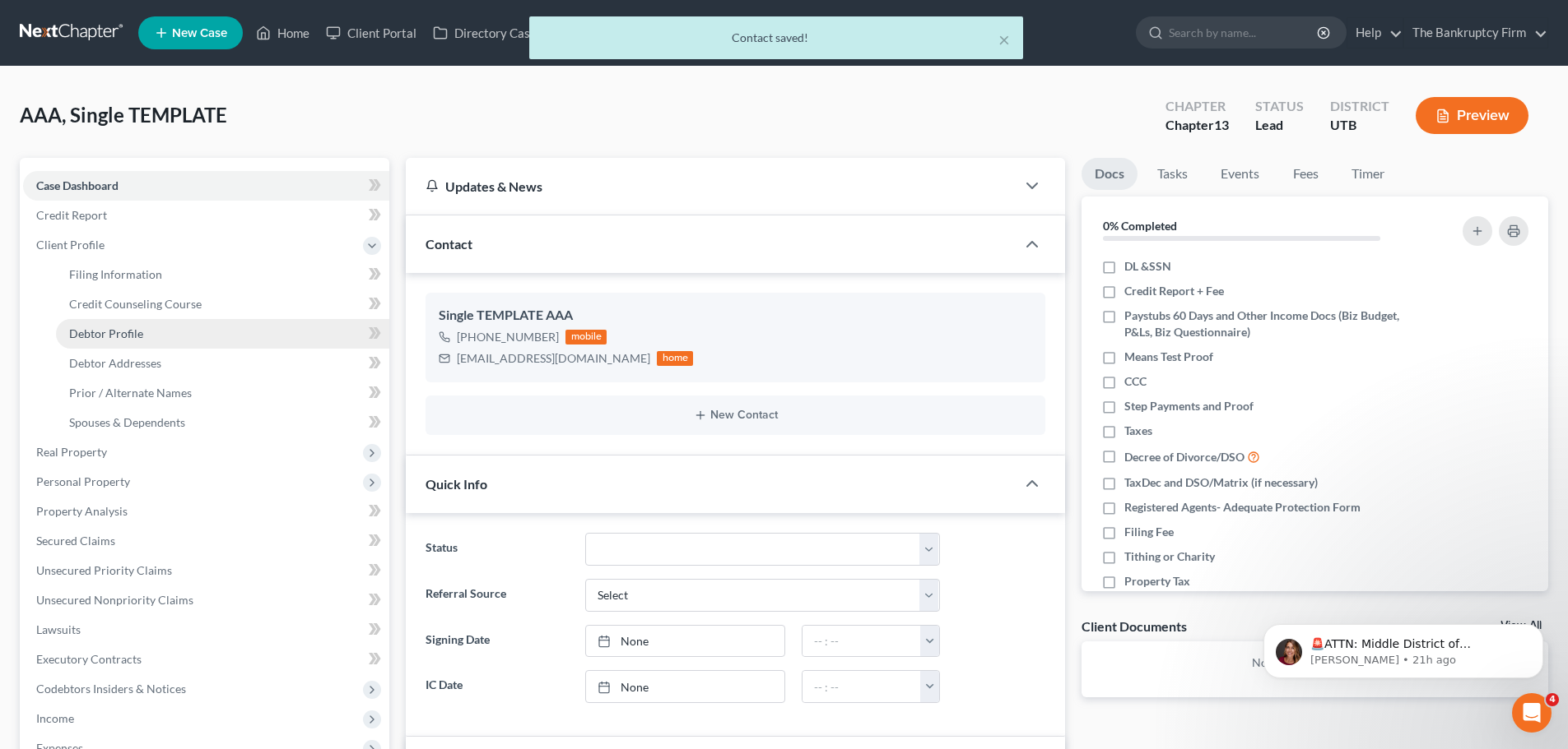
click at [167, 331] on link "Debtor Profile" at bounding box center [223, 334] width 333 height 30
select select "1"
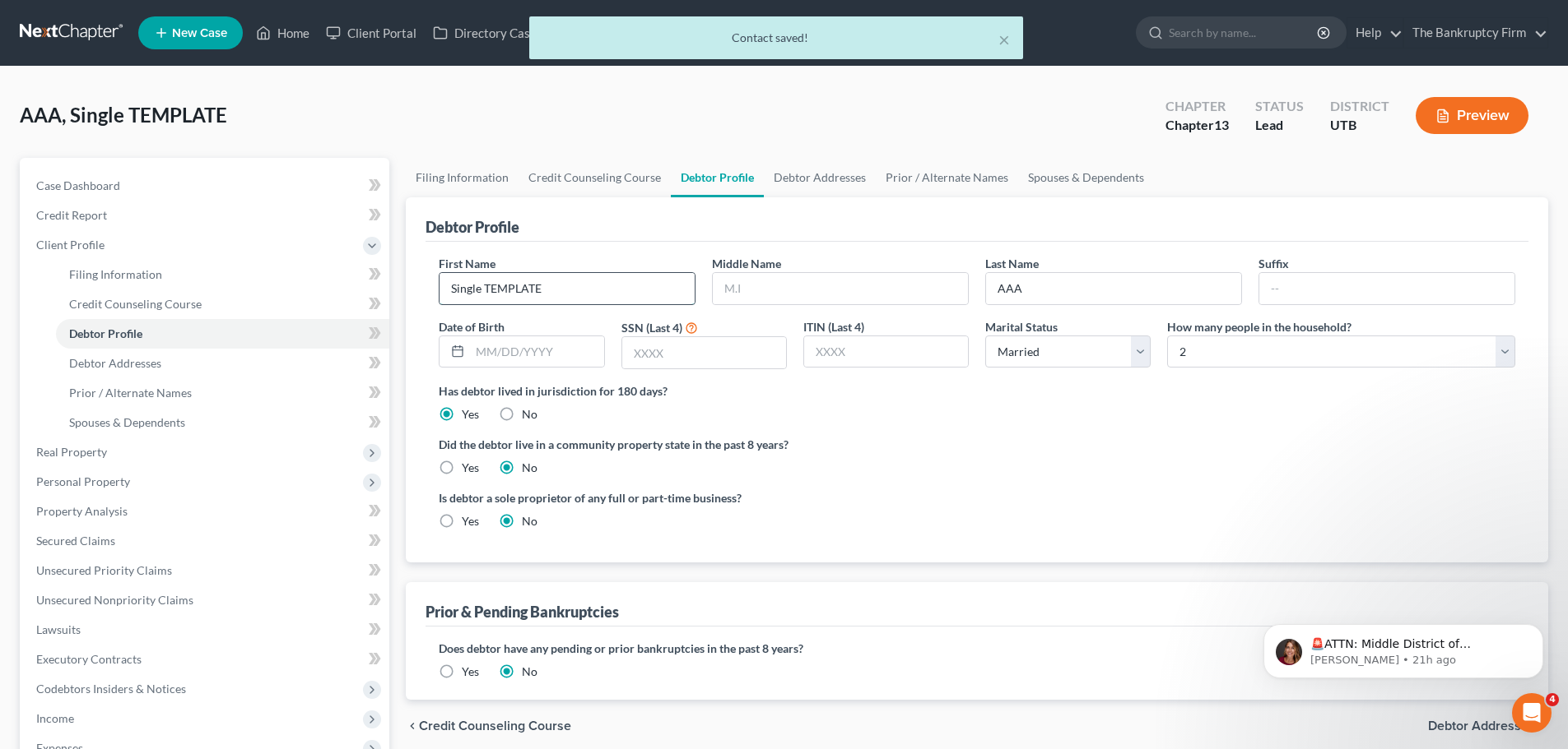
click at [543, 291] on input "Single TEMPLATE" at bounding box center [567, 288] width 255 height 31
click at [544, 291] on input "Single TEMPLATE" at bounding box center [567, 288] width 255 height 31
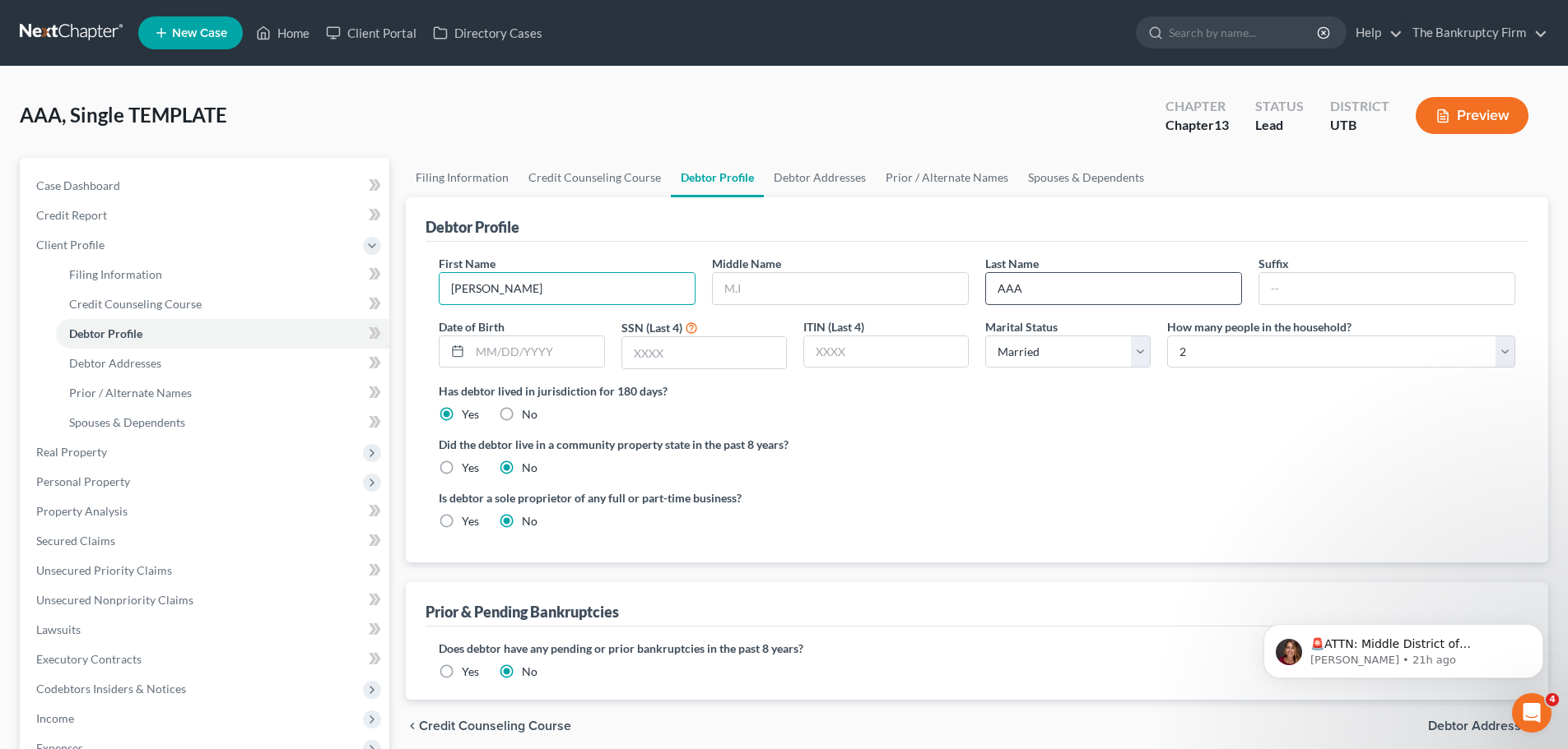
type input "[PERSON_NAME]"
click at [1039, 302] on input "AAA" at bounding box center [1113, 288] width 255 height 31
type input "[PERSON_NAME]"
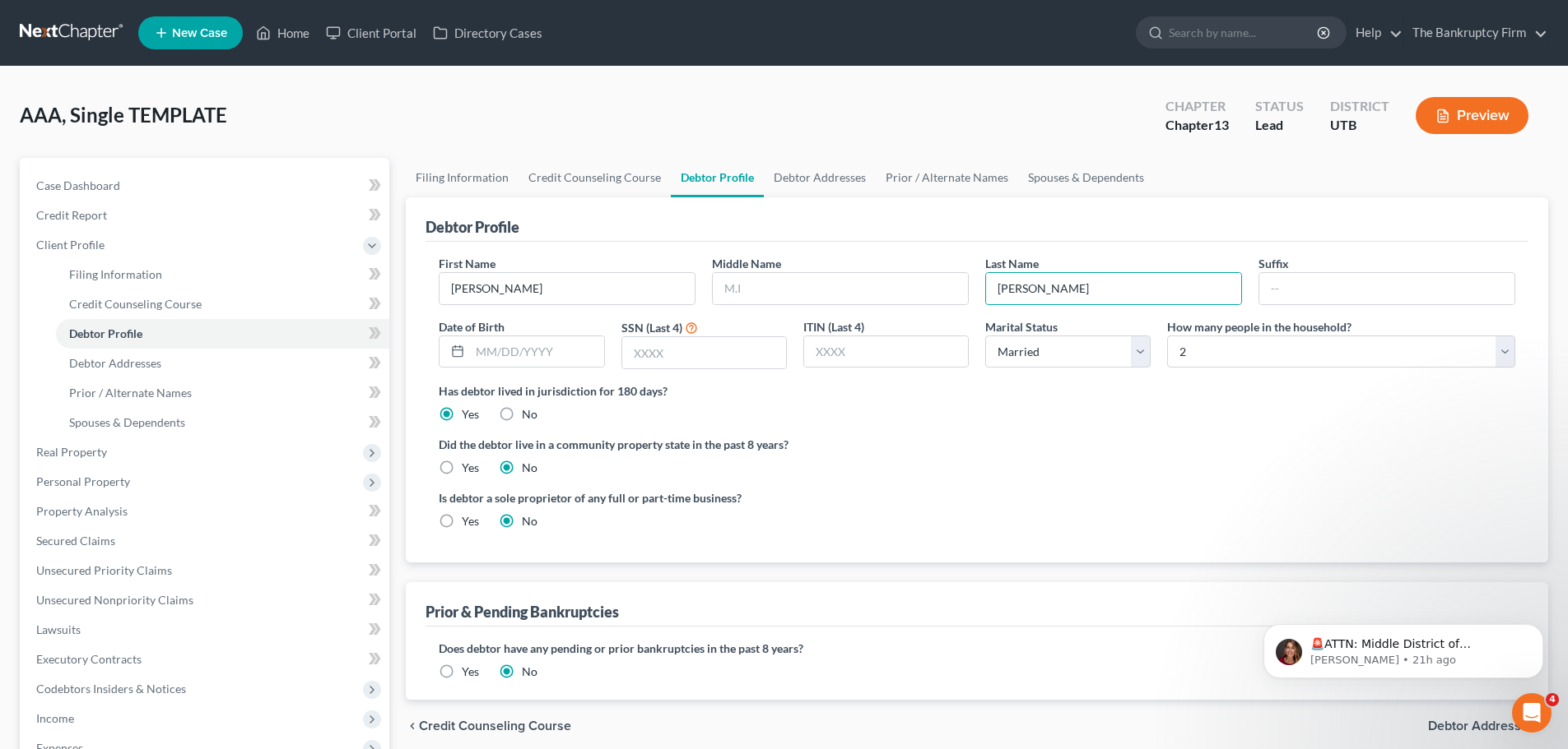
click at [1010, 393] on label "Has debtor lived in jurisdiction for 180 days?" at bounding box center [977, 391] width 1076 height 17
click at [549, 352] on input "text" at bounding box center [536, 352] width 133 height 31
type input "[DATE]"
click at [919, 472] on div "Did the debtor live in a community property state in the past 8 years? Yes No" at bounding box center [977, 455] width 1076 height 40
click at [666, 358] on input "text" at bounding box center [704, 353] width 164 height 31
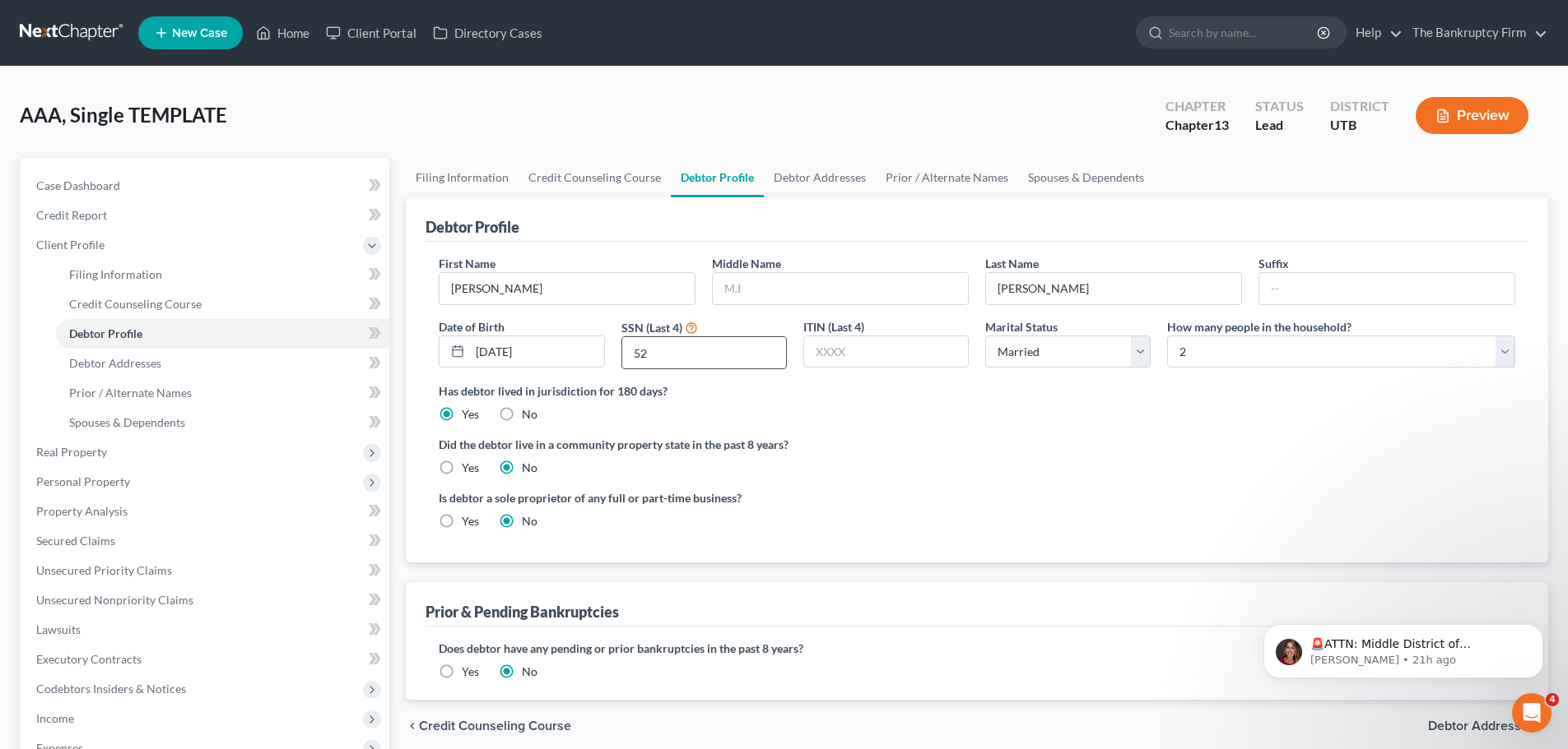
type input "5"
click at [666, 358] on input "2329" at bounding box center [704, 353] width 164 height 31
type input "2391"
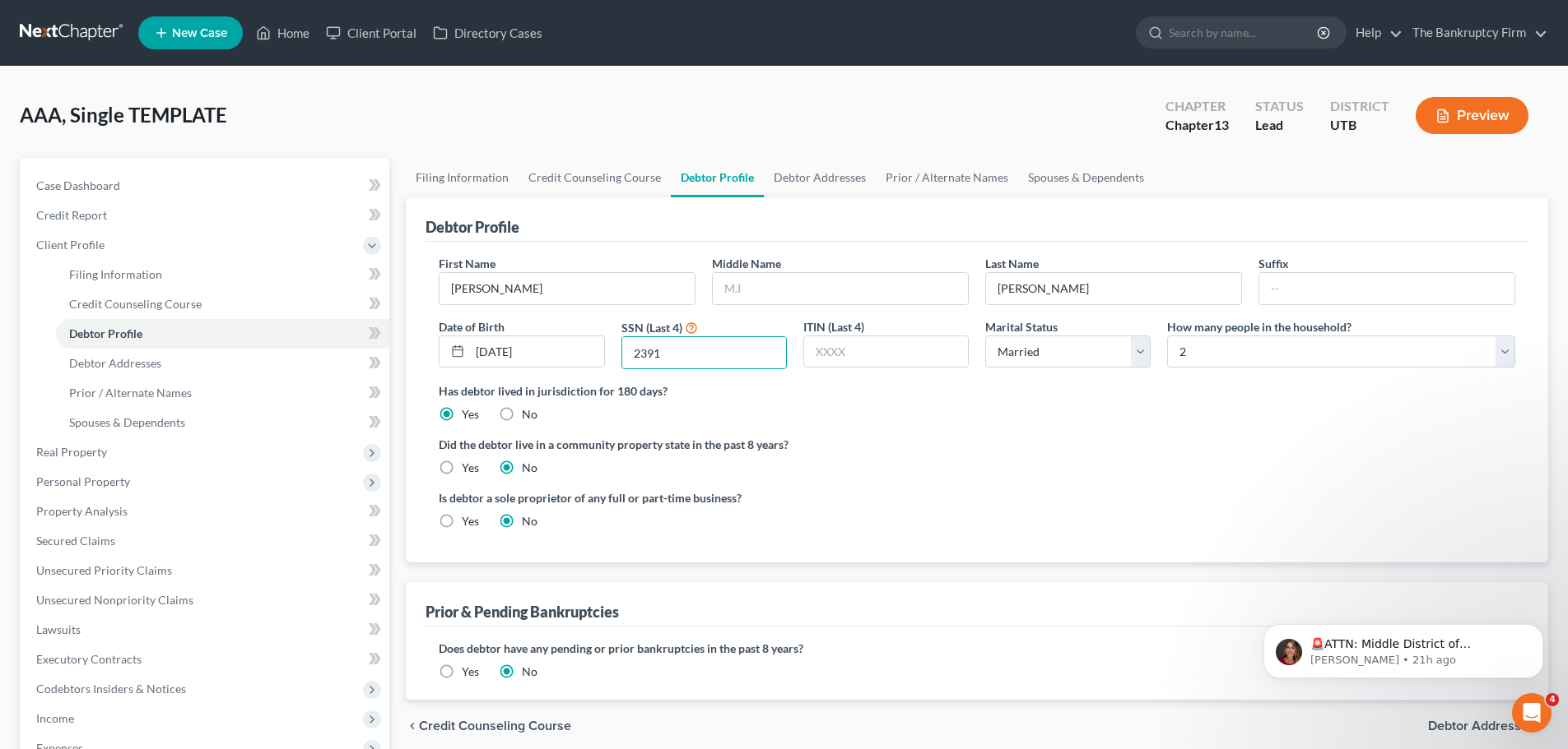
click at [781, 454] on label "Did the debtor live in a community property state in the past 8 years?" at bounding box center [977, 444] width 1076 height 17
click at [1057, 354] on select "Select Single Married Separated Divorced Widowed" at bounding box center [1067, 352] width 166 height 33
select select "3"
click at [985, 336] on select "Select Single Married Separated Divorced Widowed" at bounding box center [1067, 352] width 166 height 33
click at [1268, 345] on select "Select 1 2 3 4 5 6 7 8 9 10 11 12 13 14 15 16 17 18 19 20" at bounding box center [1341, 352] width 348 height 33
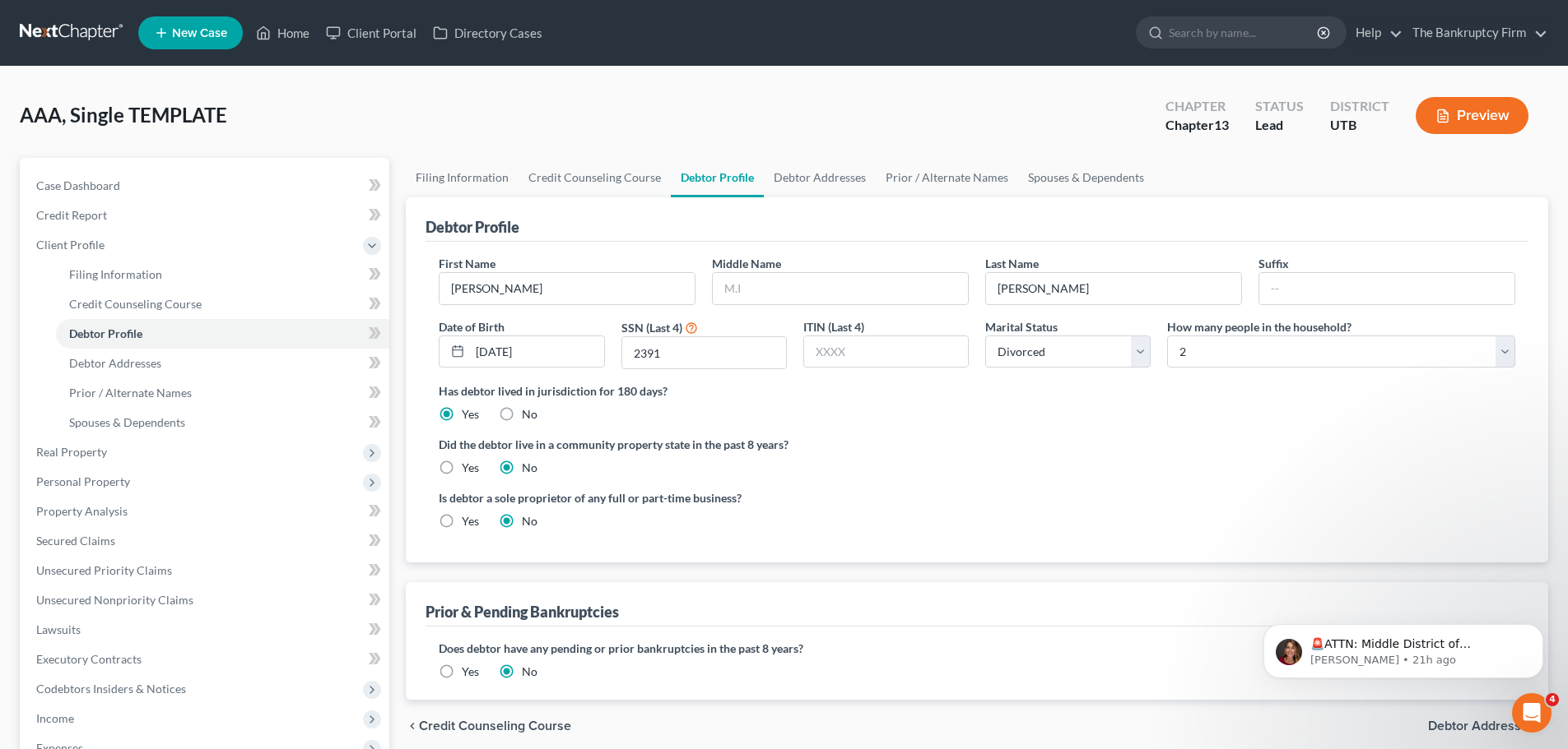
click at [1062, 248] on div "First Name [PERSON_NAME] Middle Name Last Name [PERSON_NAME] Suffix Date of Bir…" at bounding box center [977, 402] width 1103 height 321
click at [1212, 362] on select "Select 1 2 3 4 5 6 7 8 9 10 11 12 13 14 15 16 17 18 19 20" at bounding box center [1341, 352] width 348 height 33
select select "0"
click at [1167, 336] on select "Select 1 2 3 4 5 6 7 8 9 10 11 12 13 14 15 16 17 18 19 20" at bounding box center [1341, 352] width 348 height 33
click at [955, 519] on div "Is debtor a sole proprietor of any full or part-time business? Yes No" at bounding box center [704, 509] width 546 height 40
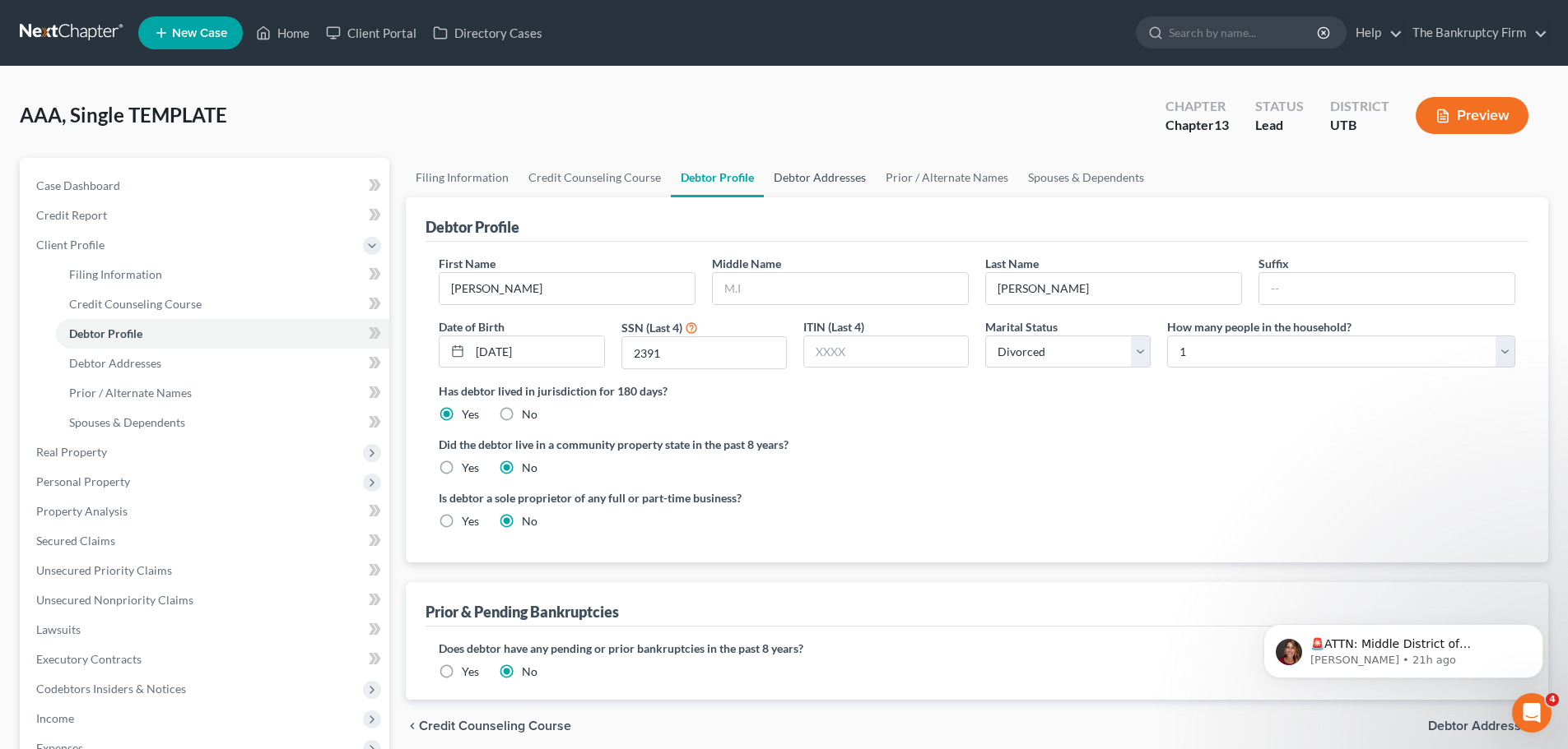
click at [809, 186] on link "Debtor Addresses" at bounding box center [820, 178] width 112 height 39
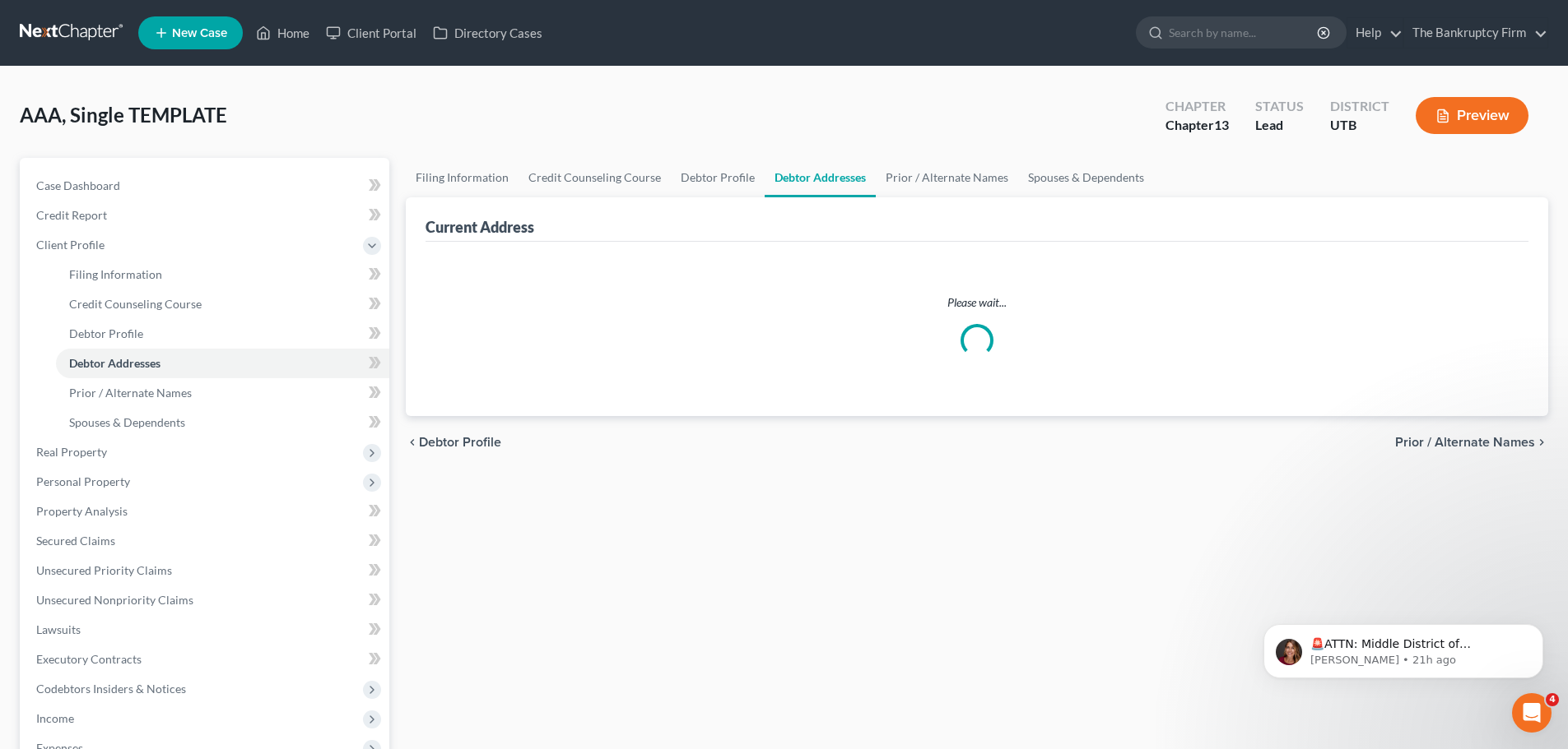
select select "0"
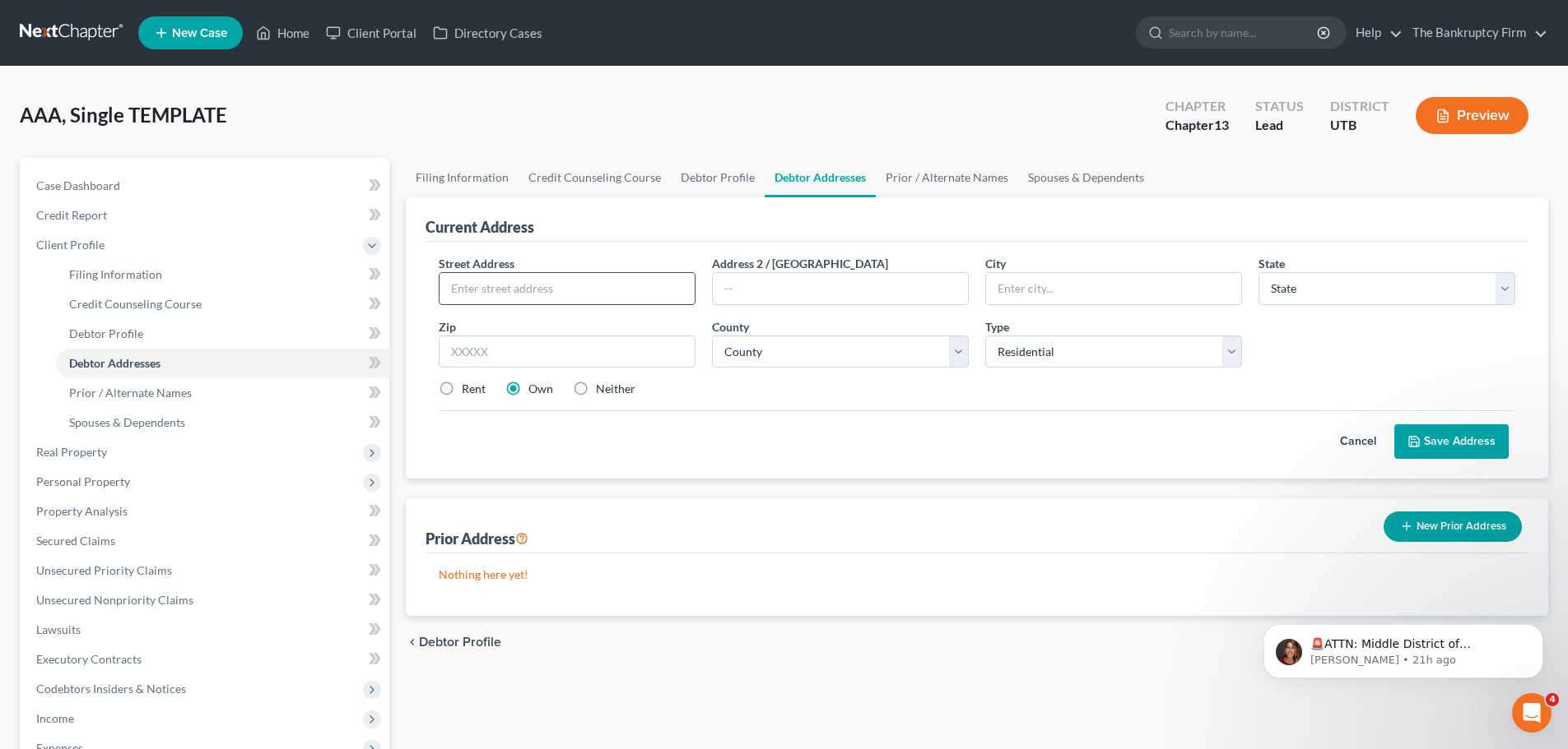
click at [636, 295] on input "text" at bounding box center [567, 288] width 255 height 31
type input "[STREET_ADDRESS][PERSON_NAME]"
click at [1055, 294] on input "text" at bounding box center [1113, 288] width 255 height 31
type input "[PERSON_NAME]"
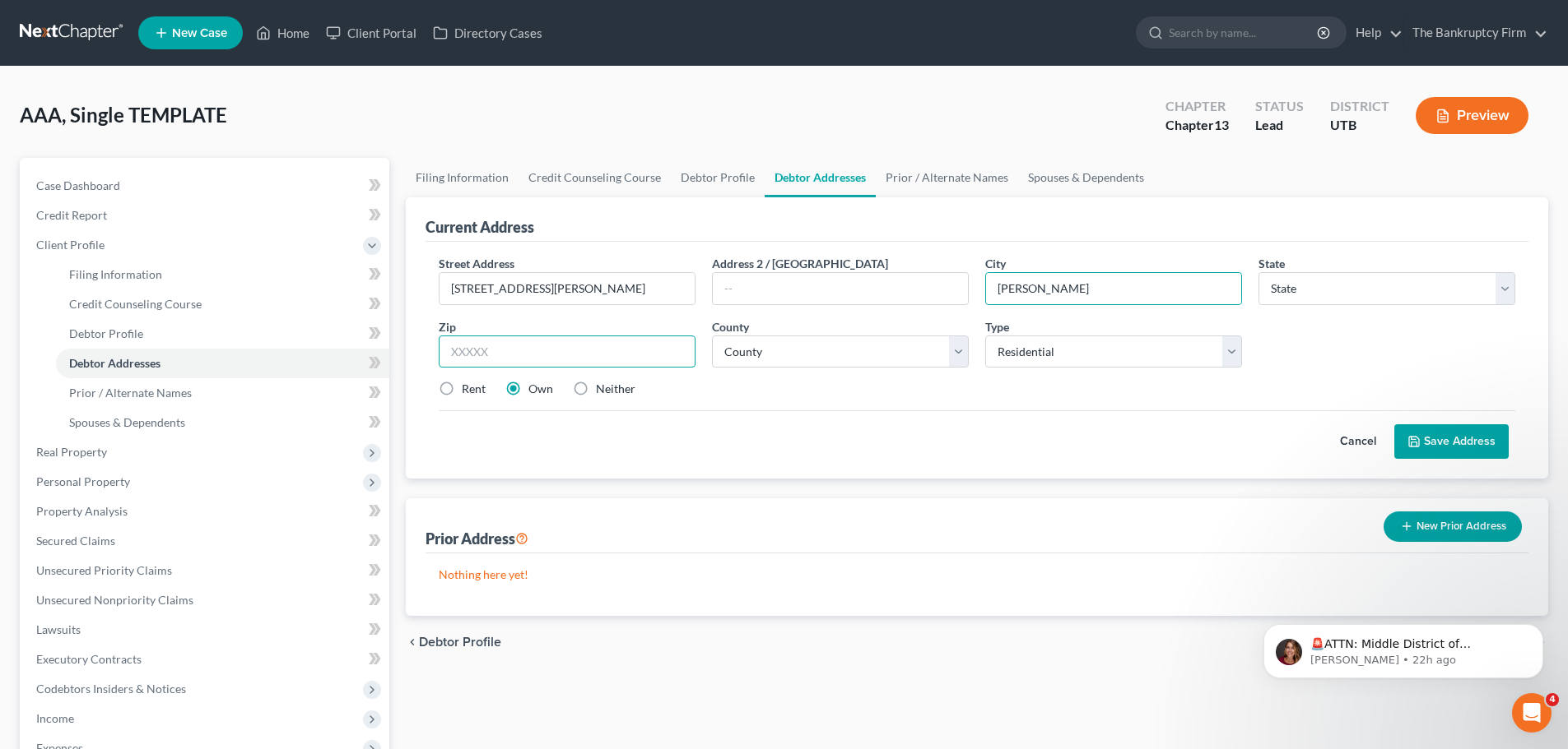
click at [525, 359] on input "text" at bounding box center [567, 352] width 256 height 33
type input "84118"
click at [621, 454] on div "Cancel Save Address" at bounding box center [977, 435] width 1076 height 49
type input "[GEOGRAPHIC_DATA]"
select select "46"
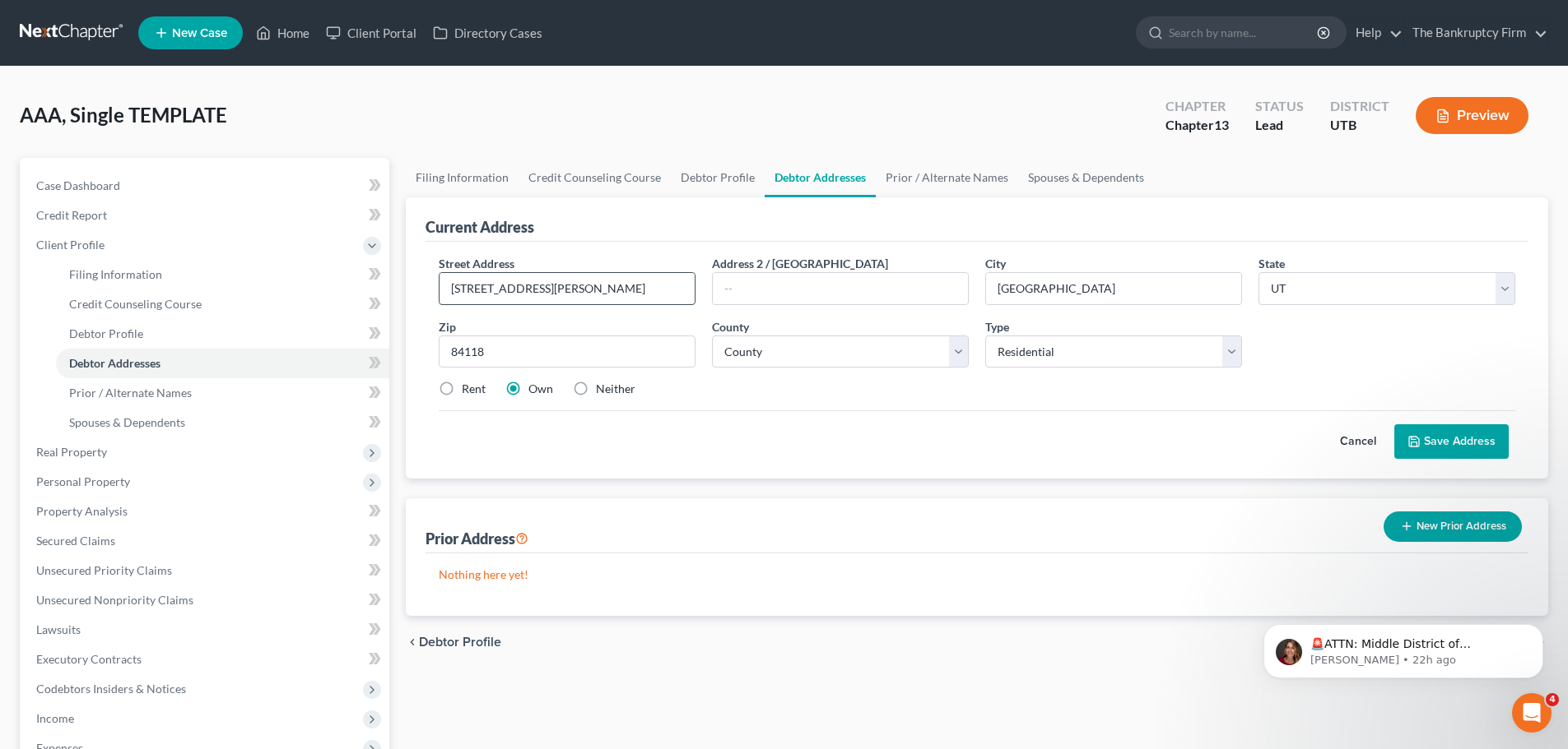
click at [550, 287] on input "[STREET_ADDRESS][PERSON_NAME]" at bounding box center [567, 288] width 255 height 31
drag, startPoint x: 518, startPoint y: 290, endPoint x: 489, endPoint y: 316, distance: 38.9
click at [489, 316] on div "Street Address * [STREET_ADDRESS][PERSON_NAME] * [GEOGRAPHIC_DATA] * State [US_…" at bounding box center [977, 333] width 1093 height 156
click at [517, 301] on input "[STREET_ADDRESS][PERSON_NAME]" at bounding box center [567, 288] width 255 height 31
type input "[STREET_ADDRESS][PERSON_NAME]"
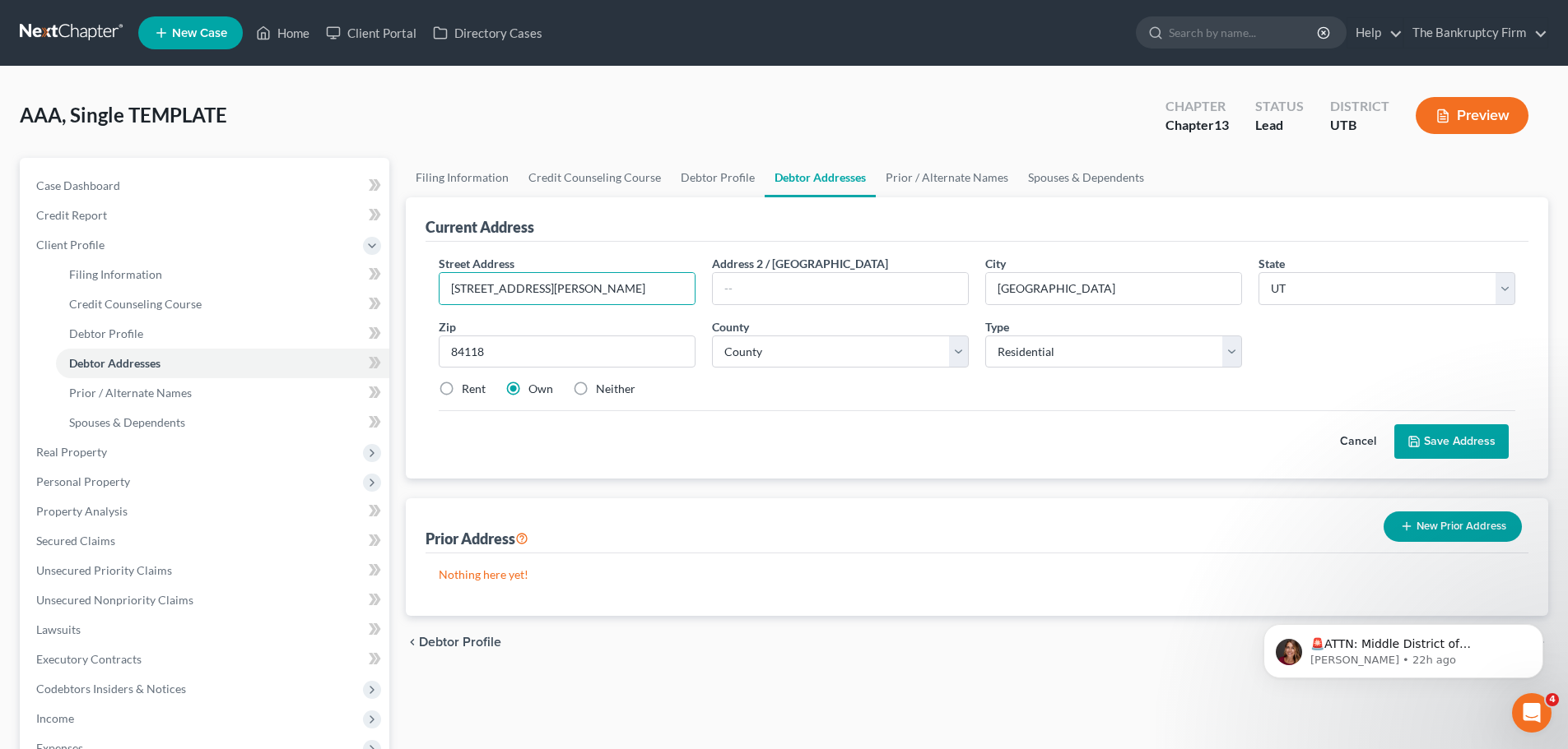
click at [916, 474] on div "Street Address * [STREET_ADDRESS][PERSON_NAME] * [GEOGRAPHIC_DATA] * State [US_…" at bounding box center [977, 360] width 1103 height 237
click at [925, 349] on select "County [GEOGRAPHIC_DATA] [GEOGRAPHIC_DATA] [GEOGRAPHIC_DATA] [GEOGRAPHIC_DATA] …" at bounding box center [840, 352] width 256 height 33
click at [946, 404] on div "Street Address * [STREET_ADDRESS][PERSON_NAME] * [GEOGRAPHIC_DATA] * State [US_…" at bounding box center [977, 333] width 1093 height 156
click at [955, 350] on select "County [GEOGRAPHIC_DATA] [GEOGRAPHIC_DATA] [GEOGRAPHIC_DATA] [GEOGRAPHIC_DATA] …" at bounding box center [840, 352] width 256 height 33
select select "17"
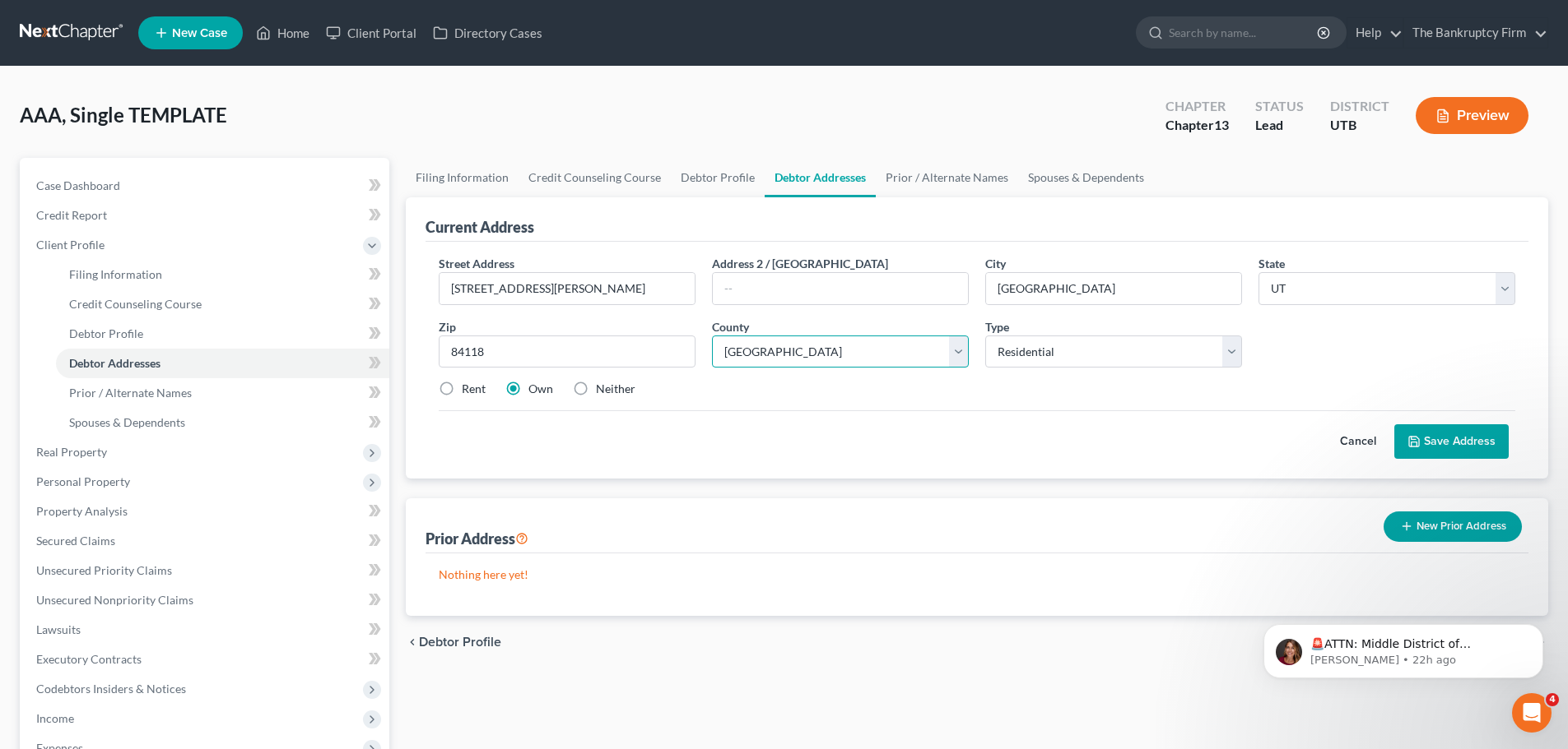
click at [712, 336] on select "County [GEOGRAPHIC_DATA] [GEOGRAPHIC_DATA] [GEOGRAPHIC_DATA] [GEOGRAPHIC_DATA] …" at bounding box center [840, 352] width 256 height 33
click at [461, 385] on label "Rent" at bounding box center [473, 389] width 24 height 17
click at [468, 385] on input "Rent" at bounding box center [472, 385] width 10 height 10
radio input "true"
click at [1453, 446] on button "Save Address" at bounding box center [1451, 441] width 114 height 35
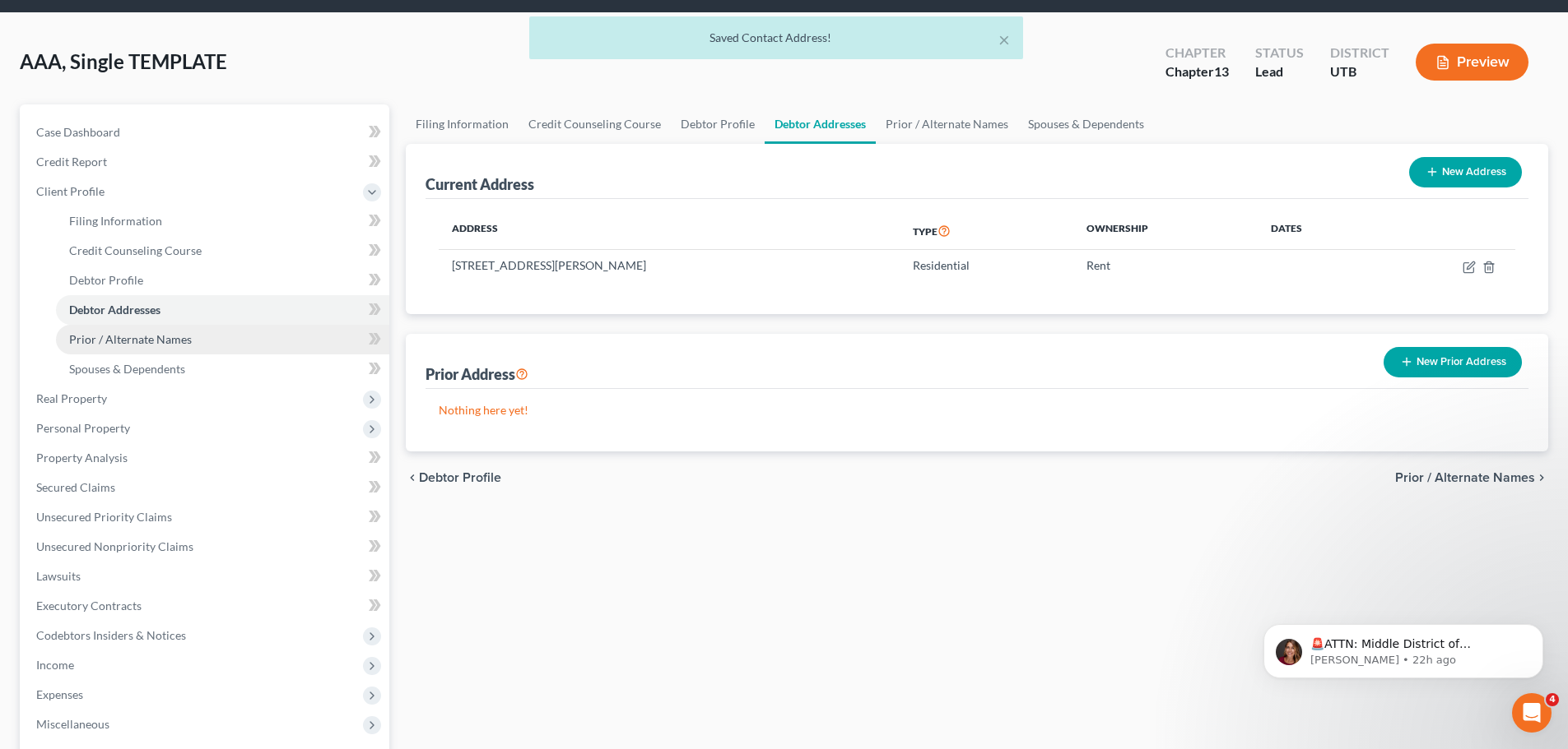
scroll to position [82, 0]
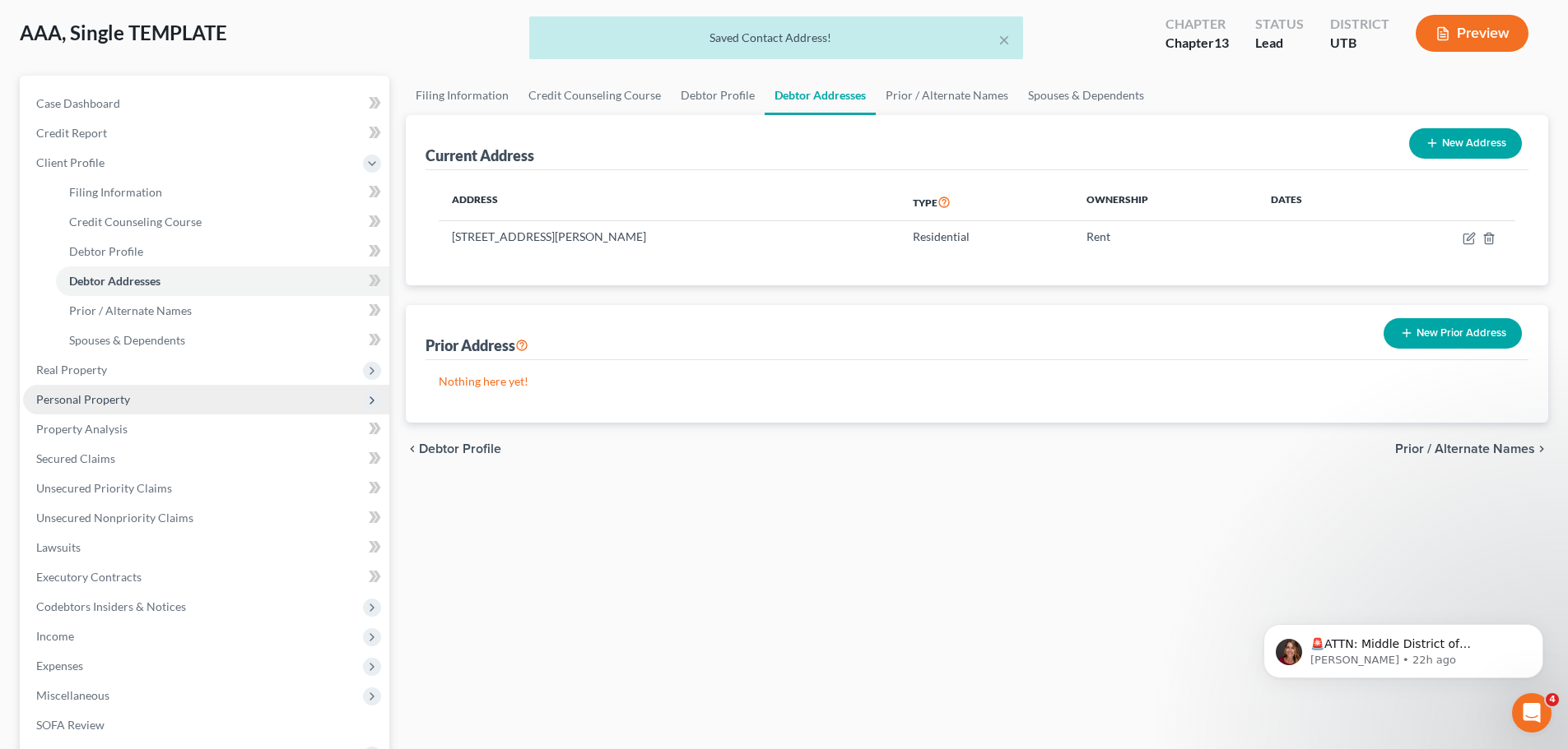
click at [101, 394] on span "Personal Property" at bounding box center [83, 399] width 94 height 14
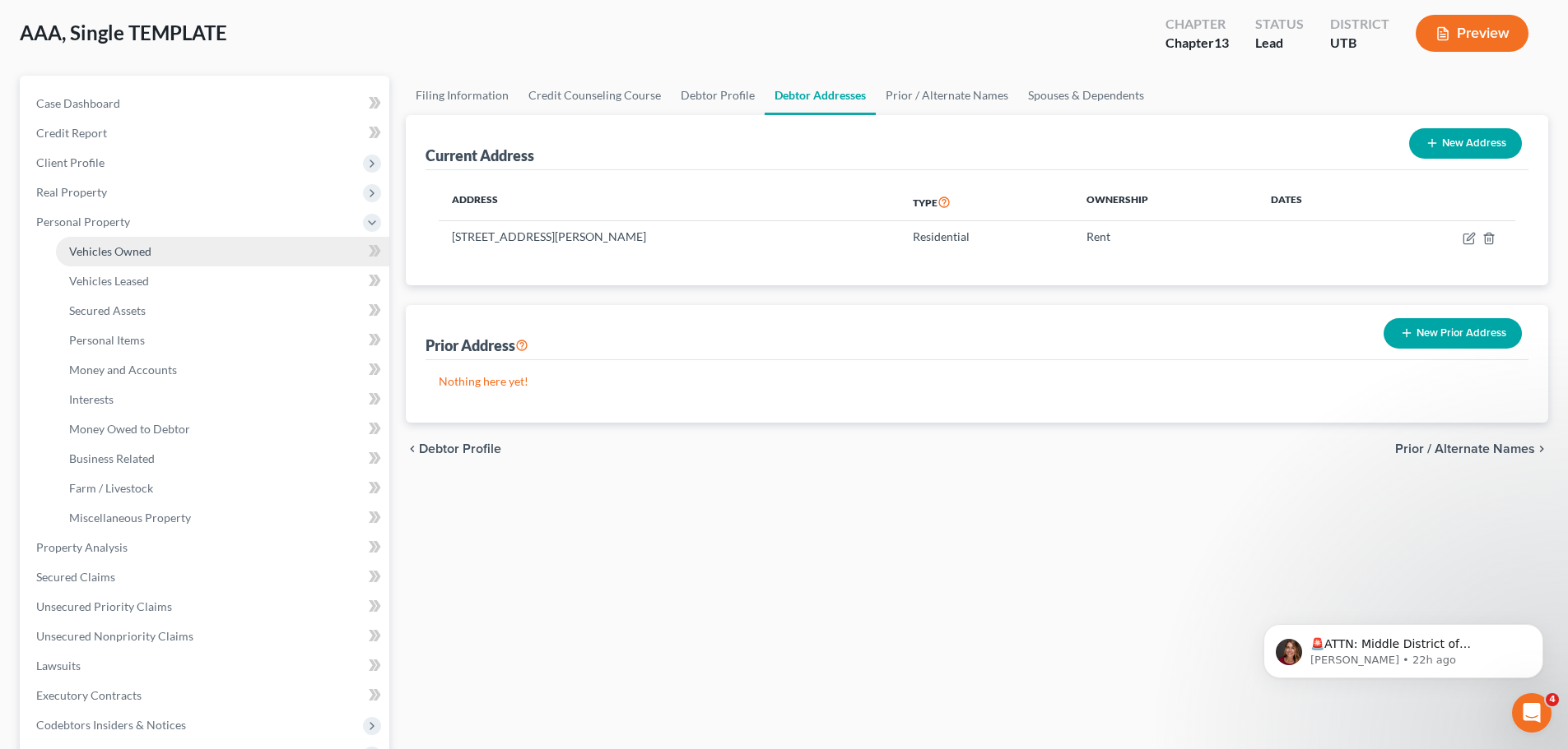
click at [147, 250] on span "Vehicles Owned" at bounding box center [110, 251] width 82 height 14
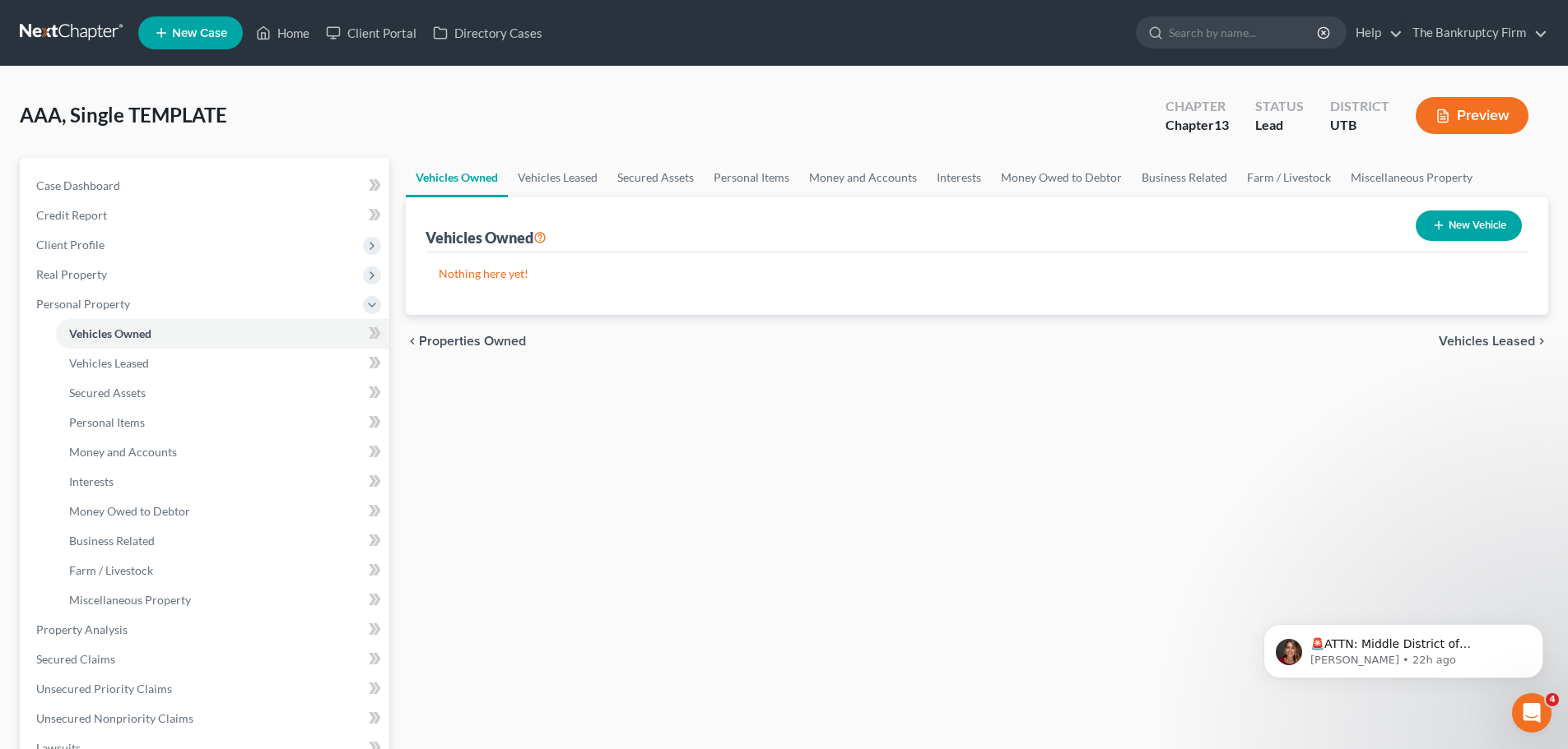
click at [1448, 223] on button "New Vehicle" at bounding box center [1468, 225] width 106 height 31
select select "0"
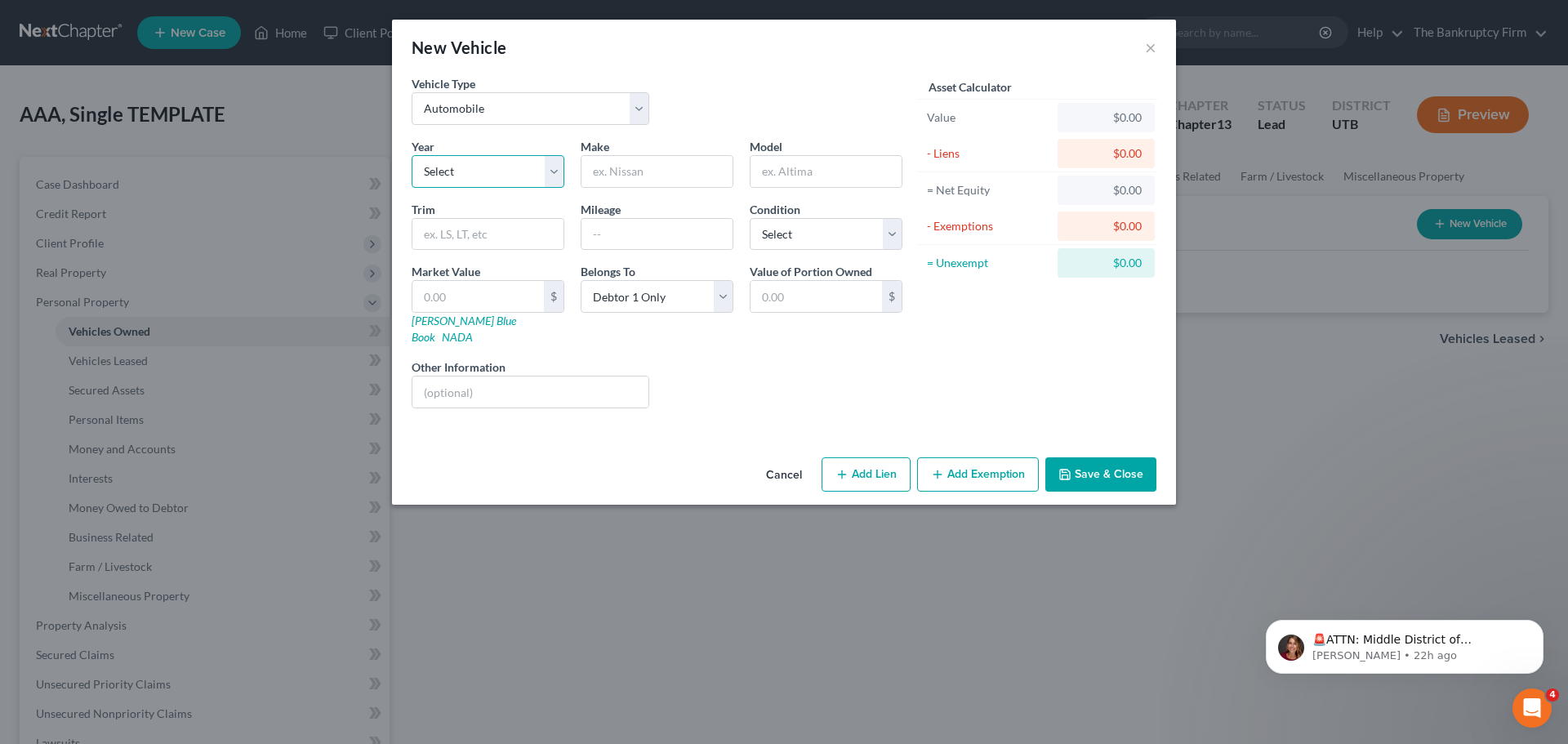
click at [551, 171] on select "Select 2026 2025 2024 2023 2022 2021 2020 2019 2018 2017 2016 2015 2014 2013 20…" at bounding box center [487, 171] width 152 height 33
click at [678, 417] on div "Vehicle Type Select Automobile Truck Trailer Watercraft Aircraft Motor Home Atv…" at bounding box center [784, 263] width 784 height 376
click at [551, 174] on select "Select 2026 2025 2024 2023 2022 2021 2020 2019 2018 2017 2016 2015 2014 2013 20…" at bounding box center [487, 171] width 152 height 33
select select "9"
click at [411, 155] on select "Select 2026 2025 2024 2023 2022 2021 2020 2019 2018 2017 2016 2015 2014 2013 20…" at bounding box center [487, 171] width 152 height 33
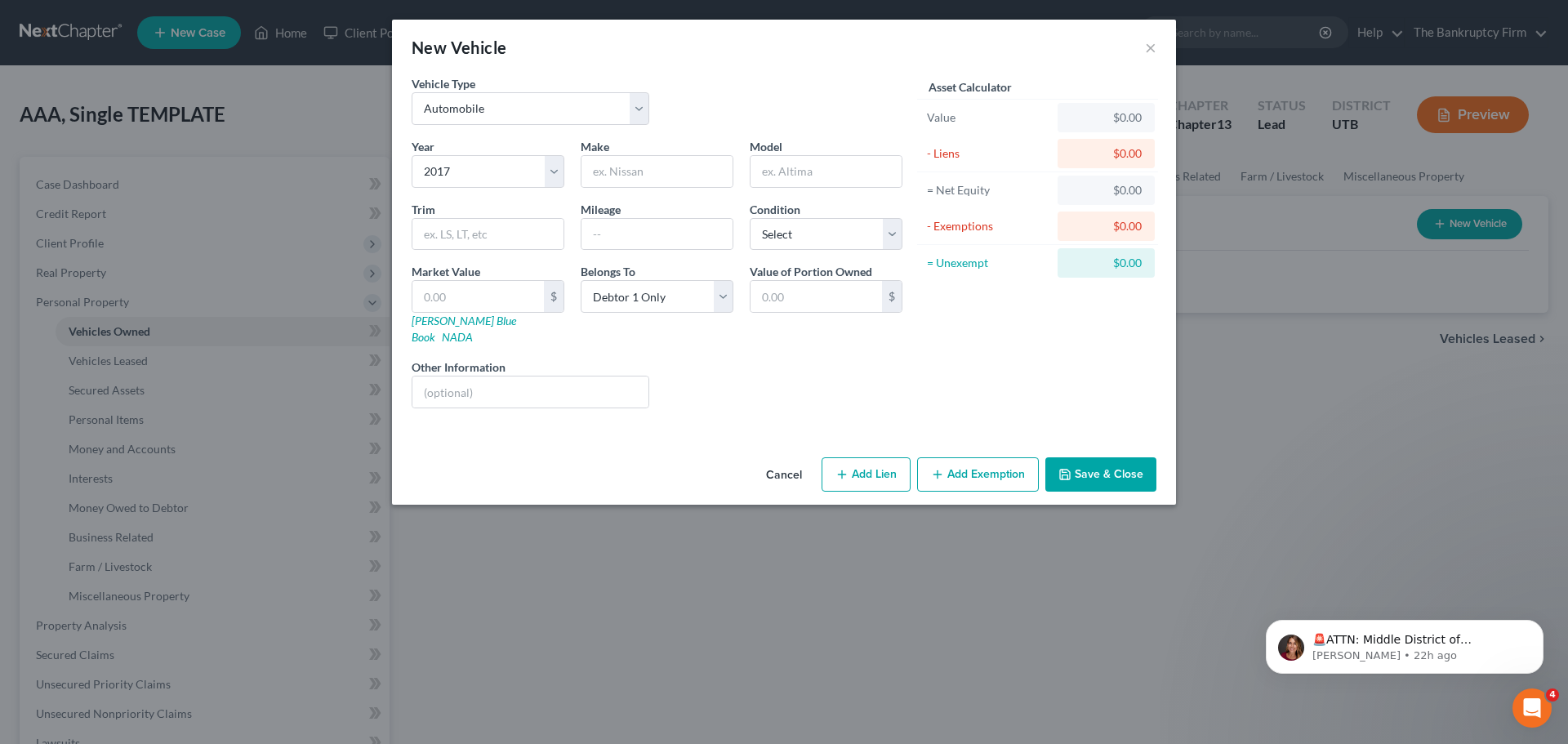
click at [845, 192] on div "Year Select 2026 2025 2024 2023 2022 2021 2020 2019 2018 2017 2016 2015 2014 20…" at bounding box center [656, 280] width 507 height 283
click at [845, 182] on input "text" at bounding box center [825, 171] width 151 height 31
type input "Forester"
click at [692, 169] on input "text" at bounding box center [656, 171] width 151 height 31
type input "Subaru"
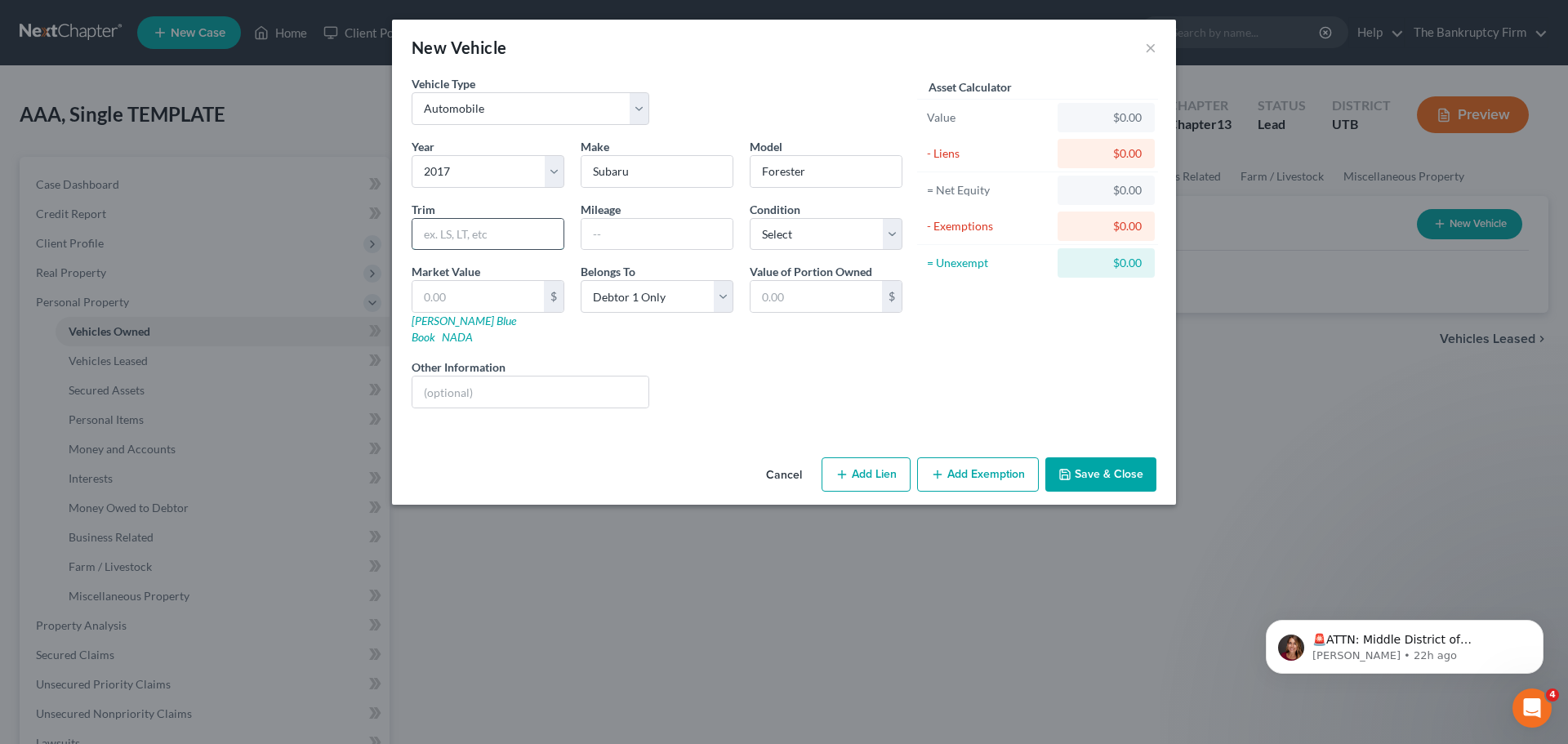
click at [487, 236] on input "text" at bounding box center [487, 234] width 151 height 31
click at [666, 245] on input "text" at bounding box center [656, 234] width 151 height 31
type input "101000"
click at [756, 336] on div "Year Select 2026 2025 2024 2023 2022 2021 2020 2019 2018 2017 2016 2015 2014 20…" at bounding box center [656, 280] width 507 height 283
click at [464, 290] on input "text" at bounding box center [478, 296] width 132 height 31
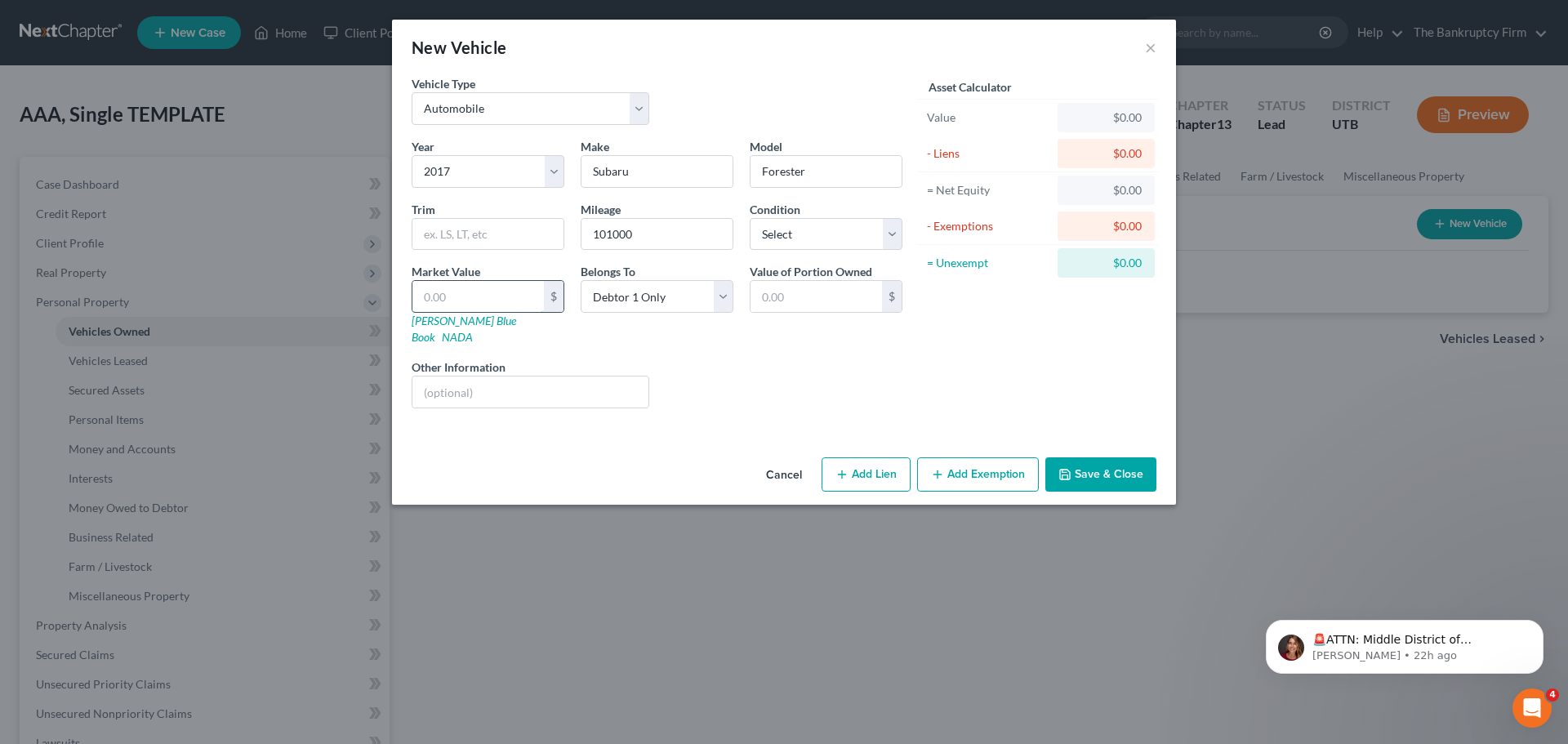
type input "1"
type input "1.00"
type input "10"
type input "10.00"
type input "100"
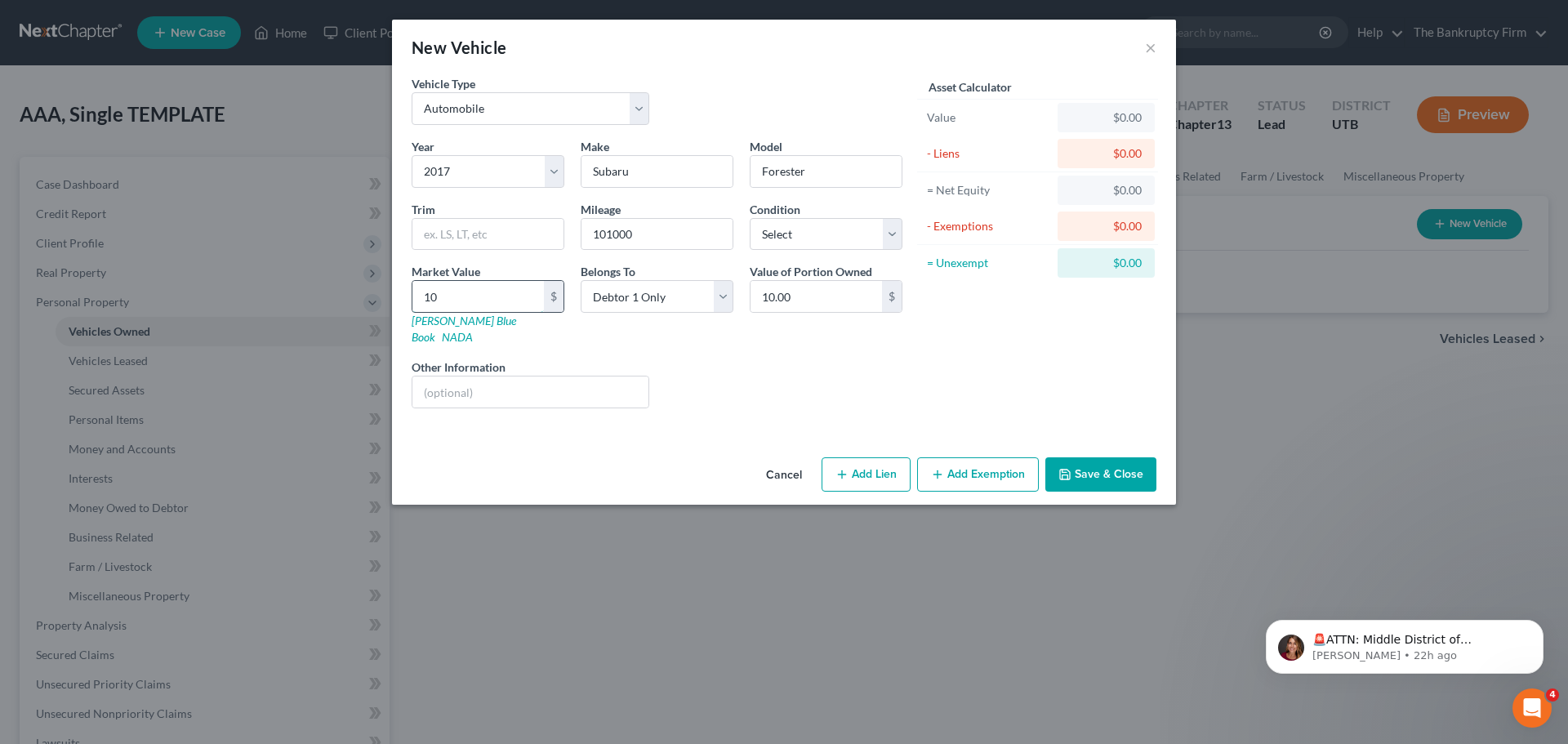
type input "100.00"
type input "1000"
type input "1,000.00"
type input "1,0000"
type input "10,000.00"
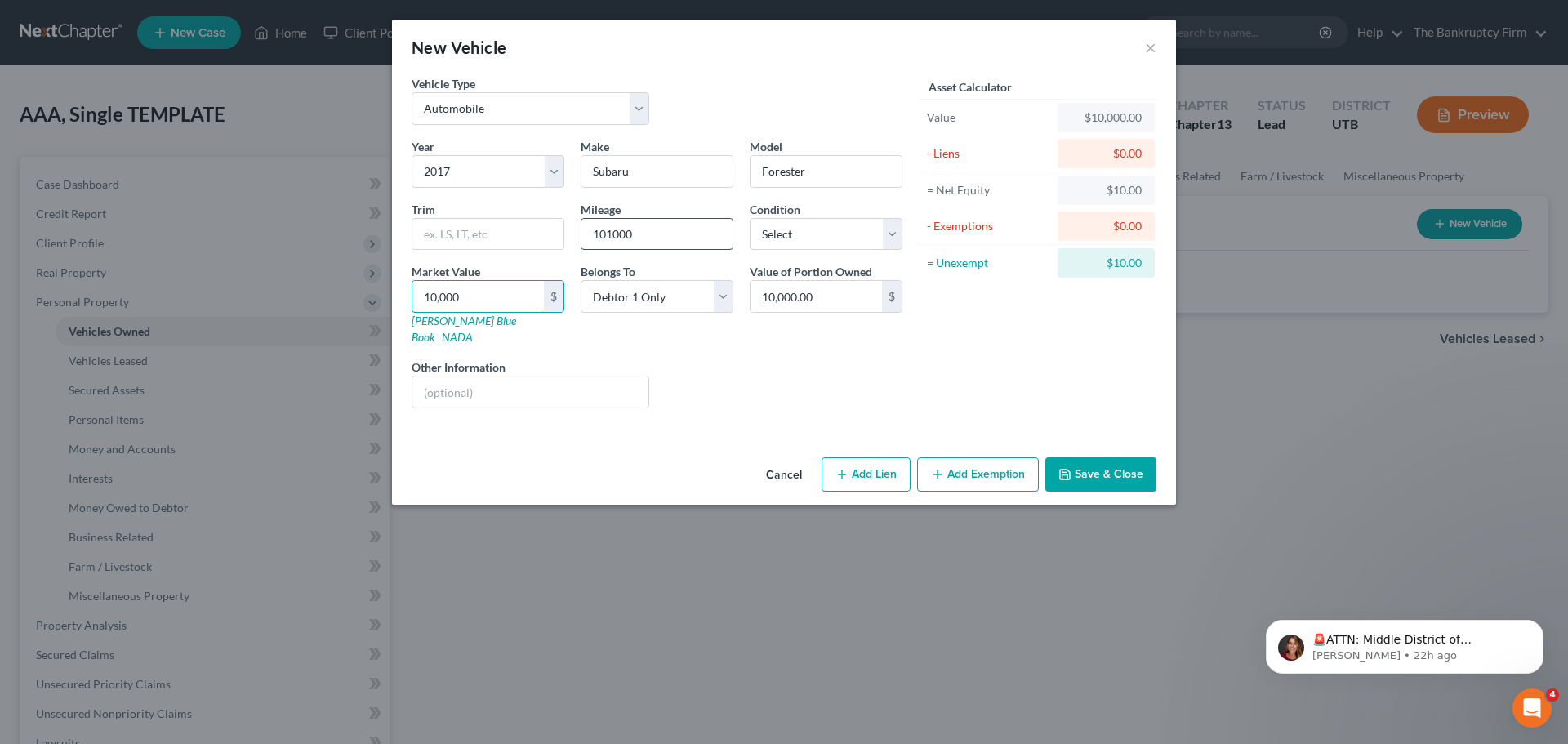
type input "10,000"
click at [600, 238] on input "101000" at bounding box center [656, 234] width 151 height 31
click at [688, 373] on div "Liens Select" at bounding box center [784, 384] width 254 height 50
click at [1134, 463] on button "Save & Close" at bounding box center [1101, 475] width 111 height 34
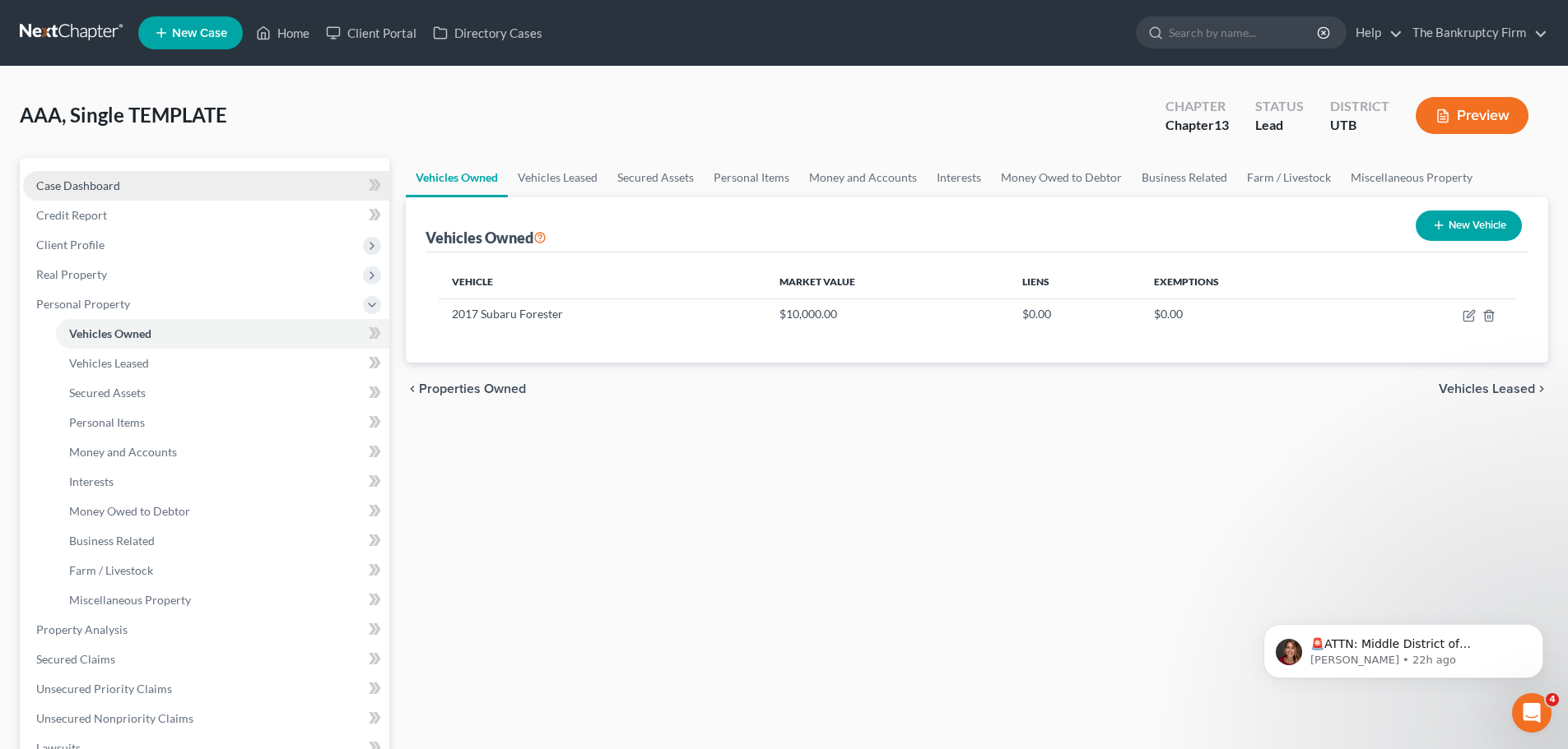
click at [147, 194] on link "Case Dashboard" at bounding box center [206, 186] width 366 height 30
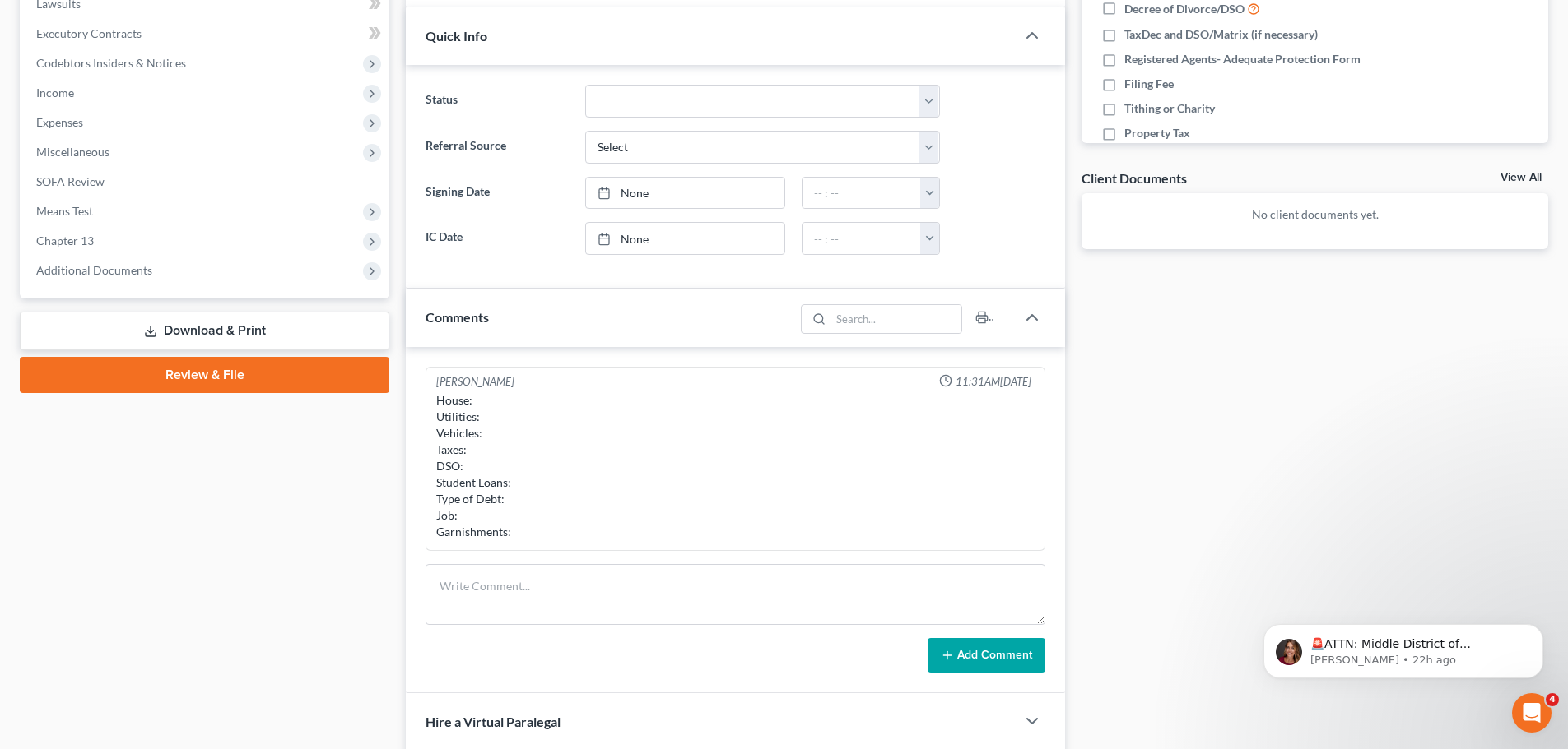
scroll to position [494, 0]
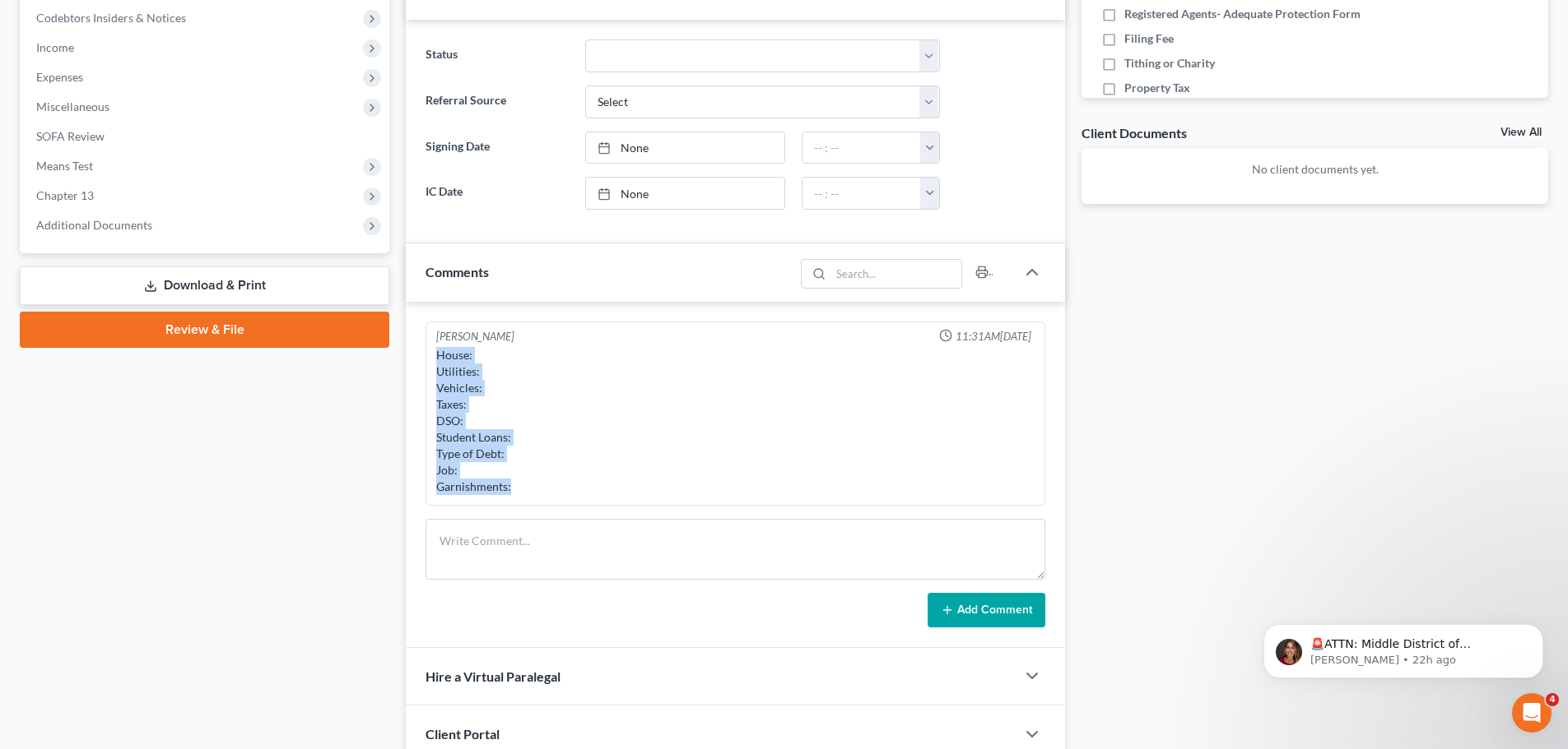
drag, startPoint x: 436, startPoint y: 351, endPoint x: 534, endPoint y: 504, distance: 181.7
click at [534, 504] on div "[PERSON_NAME] 11:31AM[DATE] House: Utilities: Vehicles: Taxes: DSO: Student Loa…" at bounding box center [735, 414] width 619 height 185
copy div "House: Utilities: Vehicles: Taxes: DSO: Student Loans: Type of Debt: Job: Garni…"
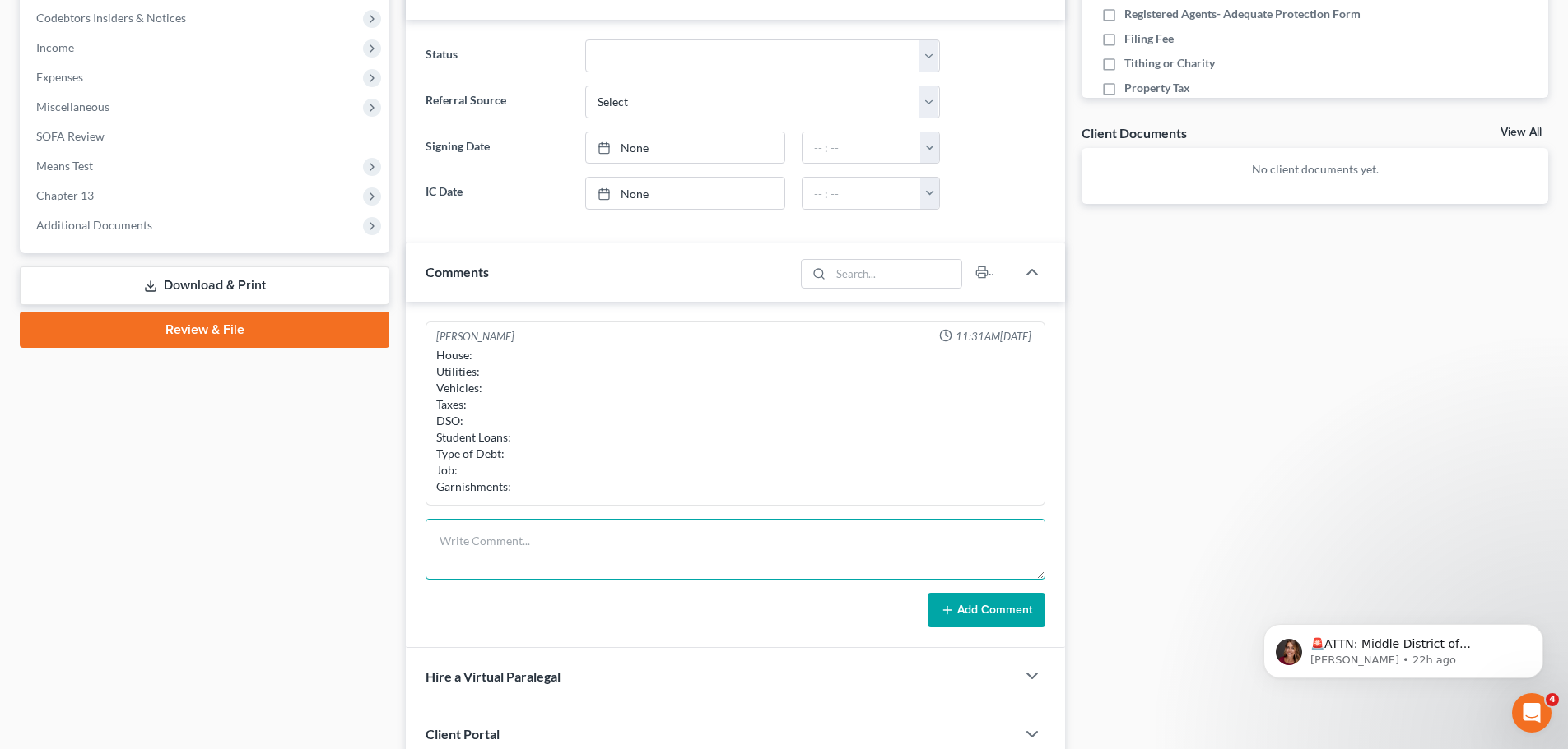
click at [509, 528] on textarea at bounding box center [735, 549] width 619 height 61
paste textarea "House: Utilities: Vehicles: Taxes: DSO: Student Loans: Type of Debt: Job: Garni…"
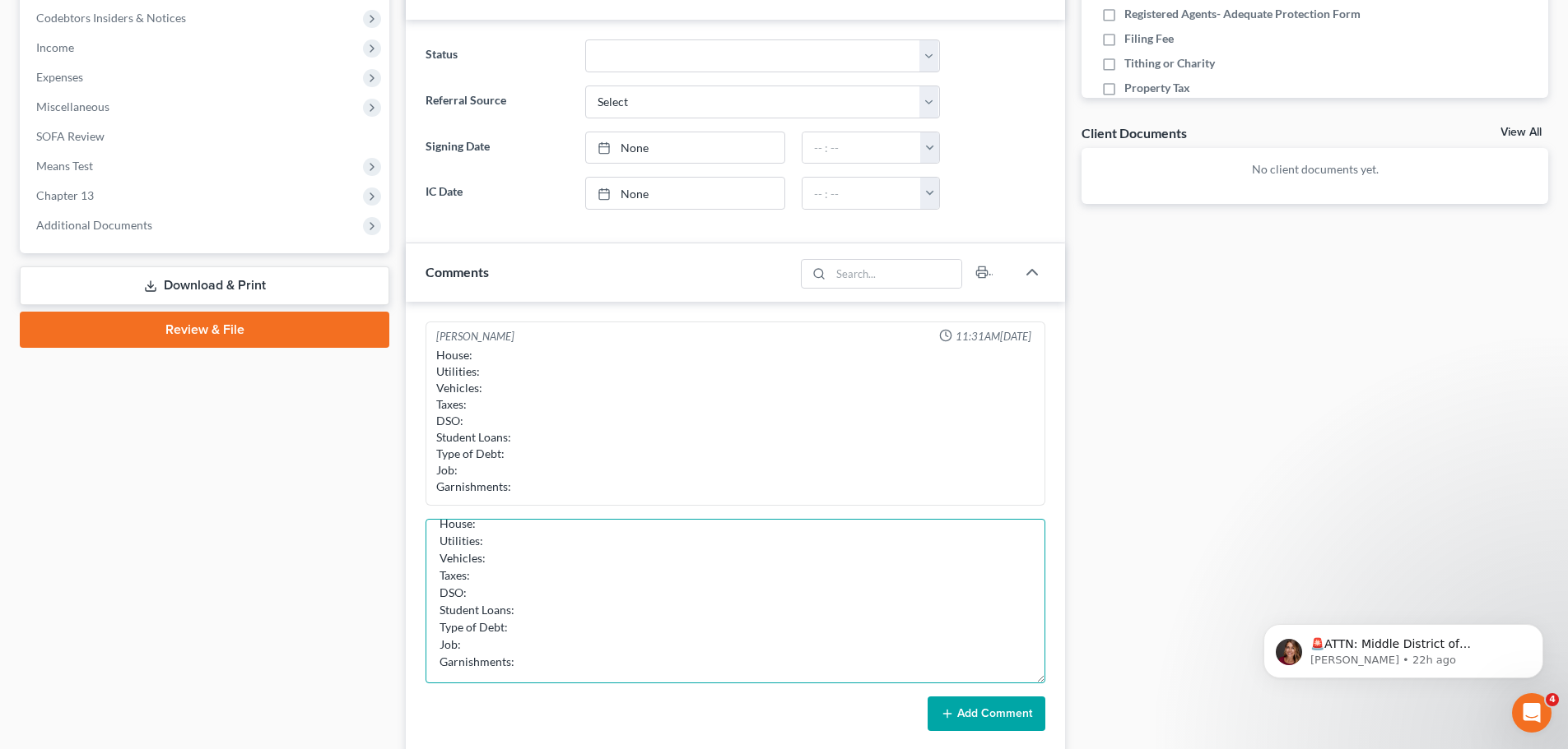
scroll to position [8, 0]
drag, startPoint x: 1038, startPoint y: 571, endPoint x: 915, endPoint y: 659, distance: 151.2
click at [1051, 684] on div "[PERSON_NAME] 11:31AM[DATE] House: Utilities: Vehicles: Taxes: DSO: Student Loa…" at bounding box center [735, 526] width 660 height 450
click at [493, 536] on textarea "House: Utilities: Vehicles: Taxes: DSO: Student Loans: Type of Debt: Job: Garni…" at bounding box center [735, 606] width 619 height 174
click at [508, 548] on textarea "House: Current ($700) Utilities: Vehicles: Taxes: DSO: Student Loans: Type of D…" at bounding box center [735, 606] width 619 height 174
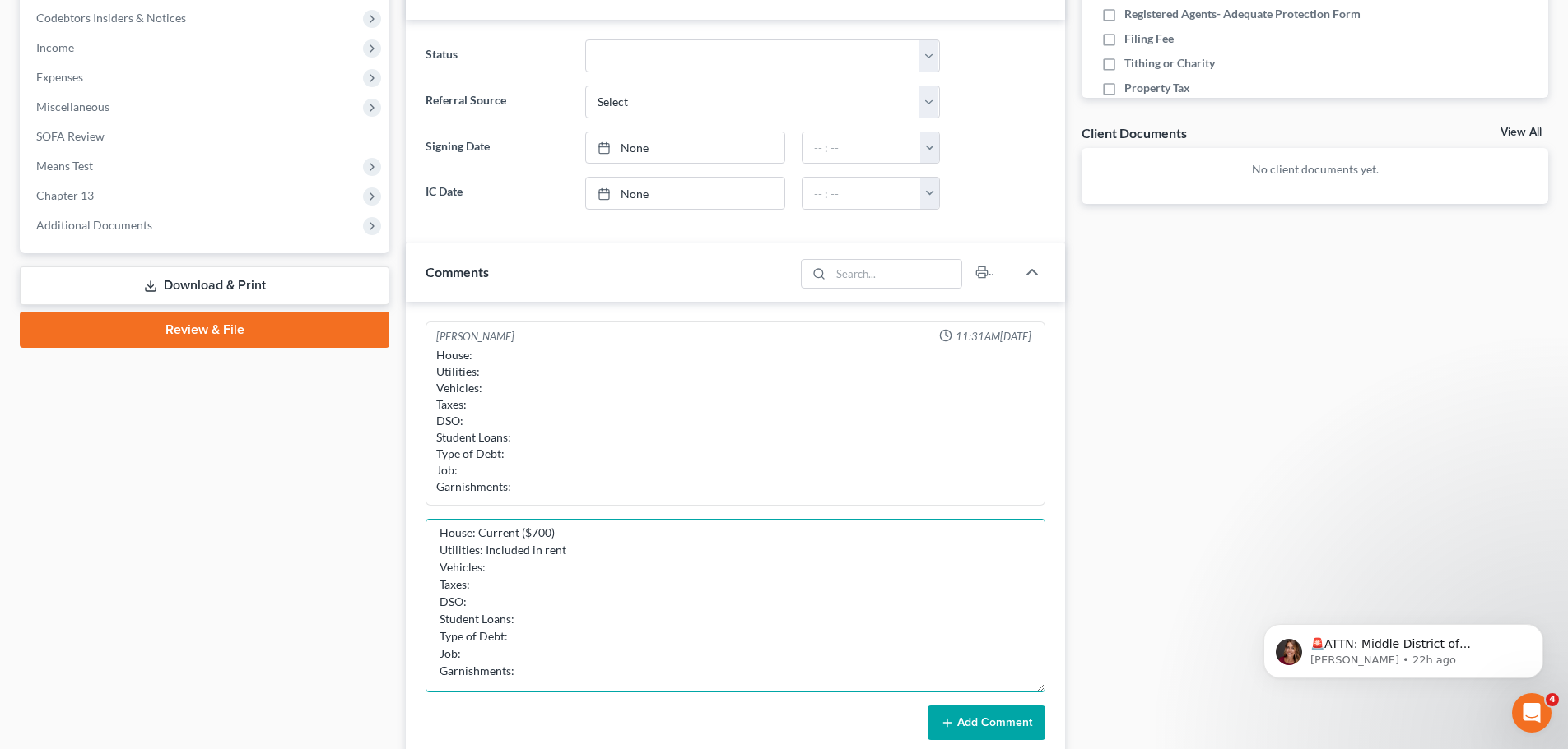
click at [495, 565] on textarea "House: Current ($700) Utilities: Included in rent Vehicles: Taxes: DSO: Student…" at bounding box center [735, 606] width 619 height 174
click at [626, 570] on textarea "House: Current ($700) Utilities: Included in rent Vehicles: Subaru owes 17000 T…" at bounding box center [735, 606] width 619 height 174
click at [598, 568] on textarea "House: Current ($700) Utilities: Included in rent Vehicles: Subaru owes 17000 (…" at bounding box center [735, 606] width 619 height 174
click at [591, 565] on textarea "House: Current ($700) Utilities: Included in rent Vehicles: Subaru owes 17000 (…" at bounding box center [735, 606] width 619 height 174
click at [557, 569] on textarea "House: Current ($700) Utilities: Included in rent Vehicles: Subaru owes 17000 (…" at bounding box center [735, 606] width 619 height 174
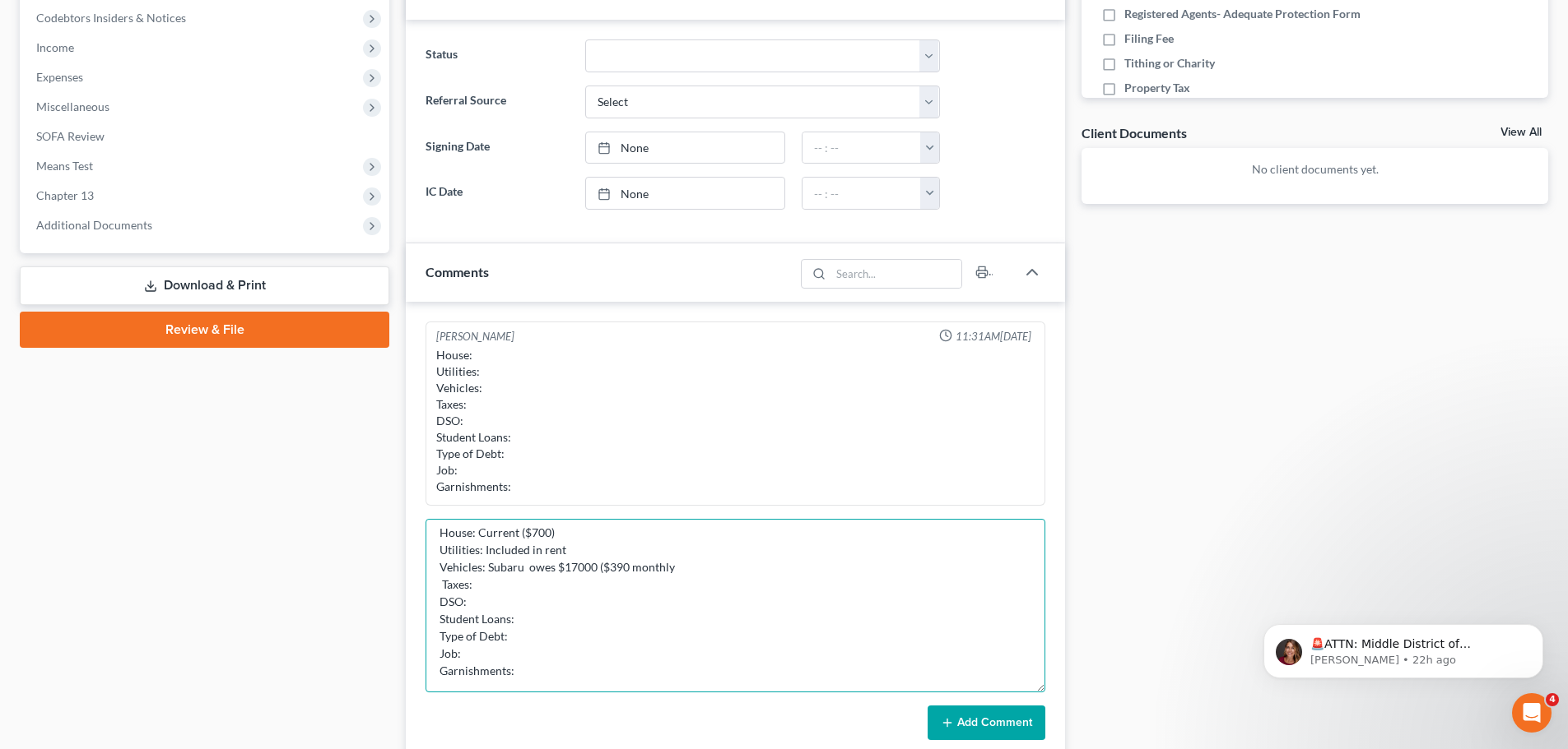
click at [731, 568] on textarea "House: Current ($700) Utilities: Included in rent Vehicles: Subaru owes $17000 …" at bounding box center [735, 606] width 619 height 174
click at [473, 593] on textarea "House: Current ($700) Utilities: Included in rent Vehicles: Subaru owes $17000 …" at bounding box center [735, 606] width 619 height 174
click at [595, 570] on textarea "House: Current ($700) Utilities: Included in rent Vehicles: Subaru owes $17000 …" at bounding box center [735, 606] width 619 height 174
click at [571, 586] on textarea "House: Current ($700) Utilities: Included in rent Vehicles: Subaru owes $17k ($…" at bounding box center [735, 606] width 619 height 174
click at [579, 580] on textarea "House: Current ($700) Utilities: Included in rent Vehicles: Subaru owes $17k ($…" at bounding box center [735, 606] width 619 height 174
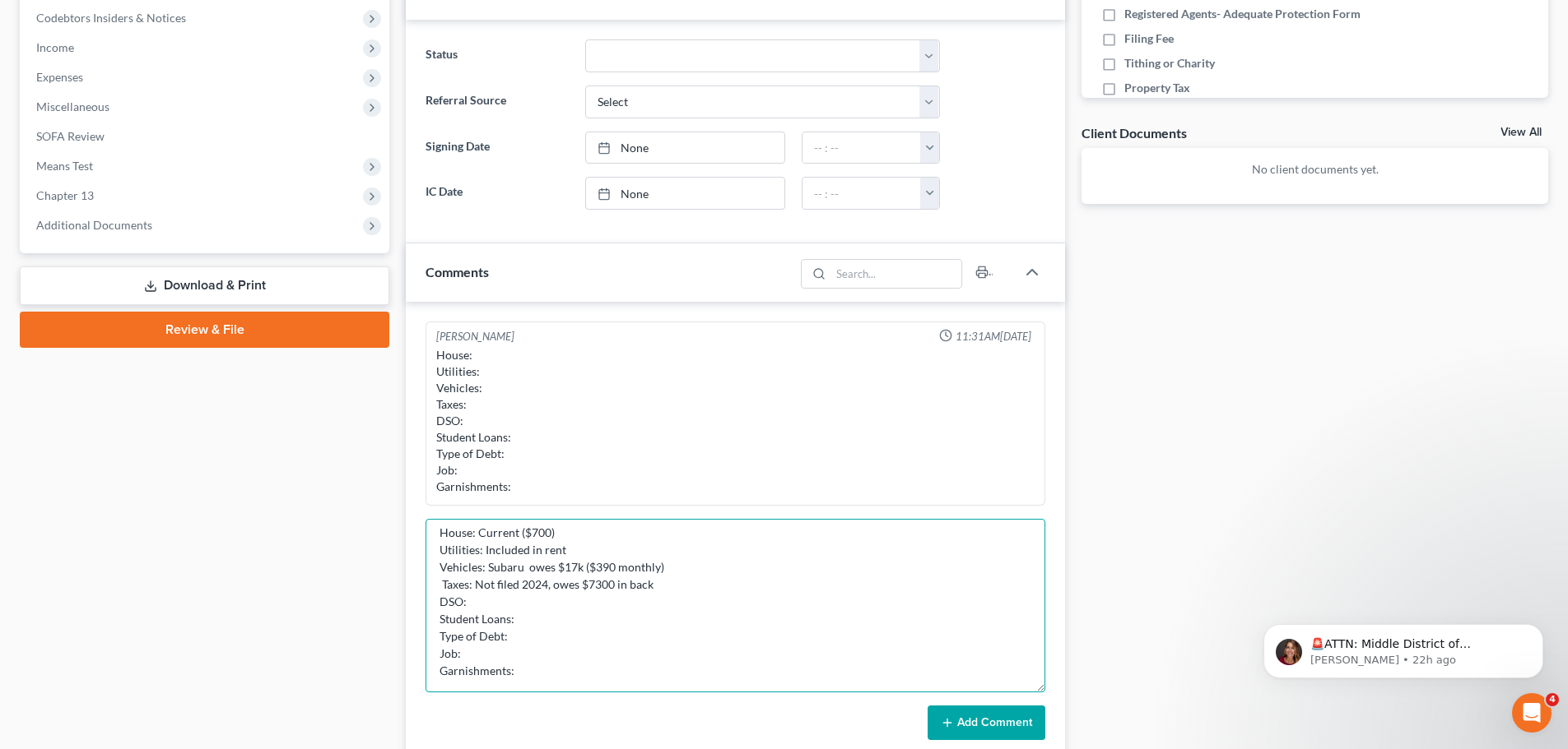
click at [554, 598] on textarea "House: Current ($700) Utilities: Included in rent Vehicles: Subaru owes $17k ($…" at bounding box center [735, 606] width 619 height 174
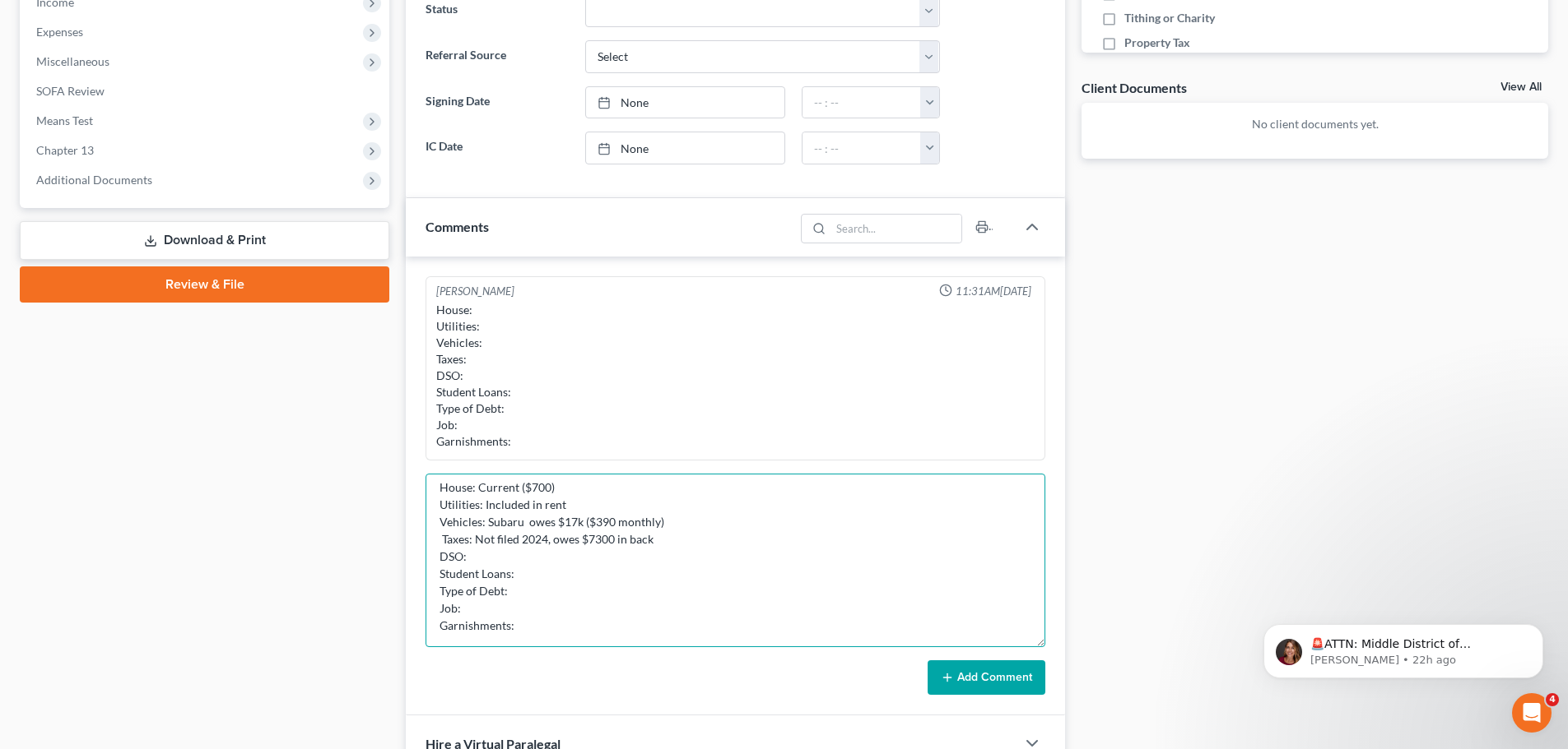
scroll to position [576, 0]
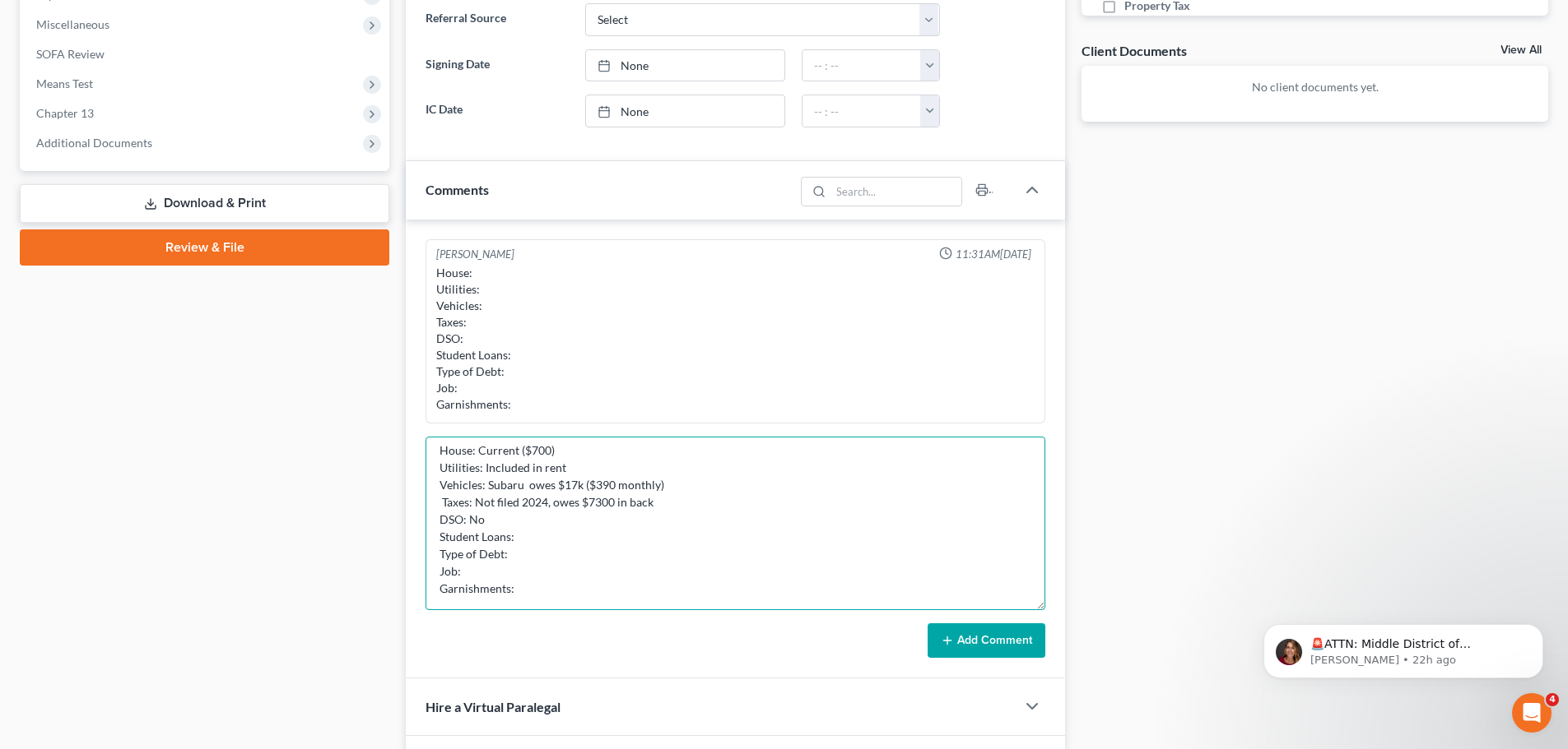
click at [560, 541] on textarea "House: Current ($700) Utilities: Included in rent Vehicles: Subaru owes $17k ($…" at bounding box center [735, 524] width 619 height 174
click at [548, 553] on textarea "House: Current ($700) Utilities: Included in rent Vehicles: Subaru owes $17k ($…" at bounding box center [735, 524] width 619 height 174
click at [545, 568] on textarea "House: Current ($700) Utilities: Included in rent Vehicles: Subaru owes $17k ($…" at bounding box center [735, 524] width 619 height 174
click at [655, 550] on textarea "House: Current ($700) Utilities: Included in rent Vehicles: Subaru owes $17k ($…" at bounding box center [735, 524] width 619 height 174
click at [632, 566] on textarea "House: Current ($700) Utilities: Included in rent Vehicles: Subaru owes $17k ($…" at bounding box center [735, 524] width 619 height 174
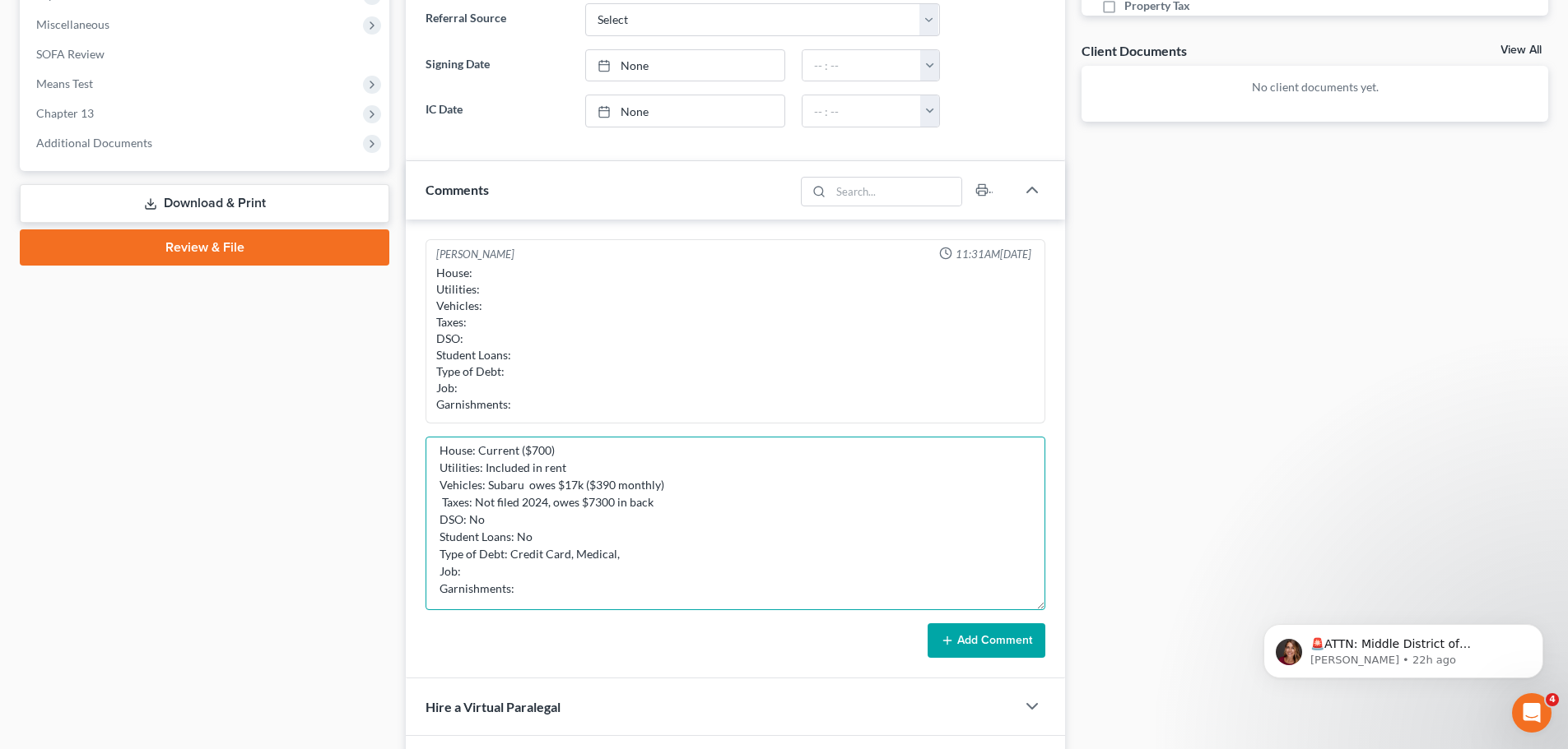
click at [665, 556] on textarea "House: Current ($700) Utilities: Included in rent Vehicles: Subaru owes $17k ($…" at bounding box center [735, 524] width 619 height 174
click at [644, 574] on textarea "House: Current ($700) Utilities: Included in rent Vehicles: Subaru owes $17k ($…" at bounding box center [735, 524] width 619 height 174
click at [662, 554] on textarea "House: Current ($700) Utilities: Included in rent Vehicles: Subaru owes $17k ($…" at bounding box center [735, 524] width 619 height 174
click at [647, 571] on textarea "House: Current ($700) Utilities: Included in rent Vehicles: Subaru owes $17k ($…" at bounding box center [735, 524] width 619 height 174
click at [615, 593] on textarea "House: Current ($700) Utilities: Included in rent Vehicles: Subaru owes $17k ($…" at bounding box center [735, 524] width 619 height 174
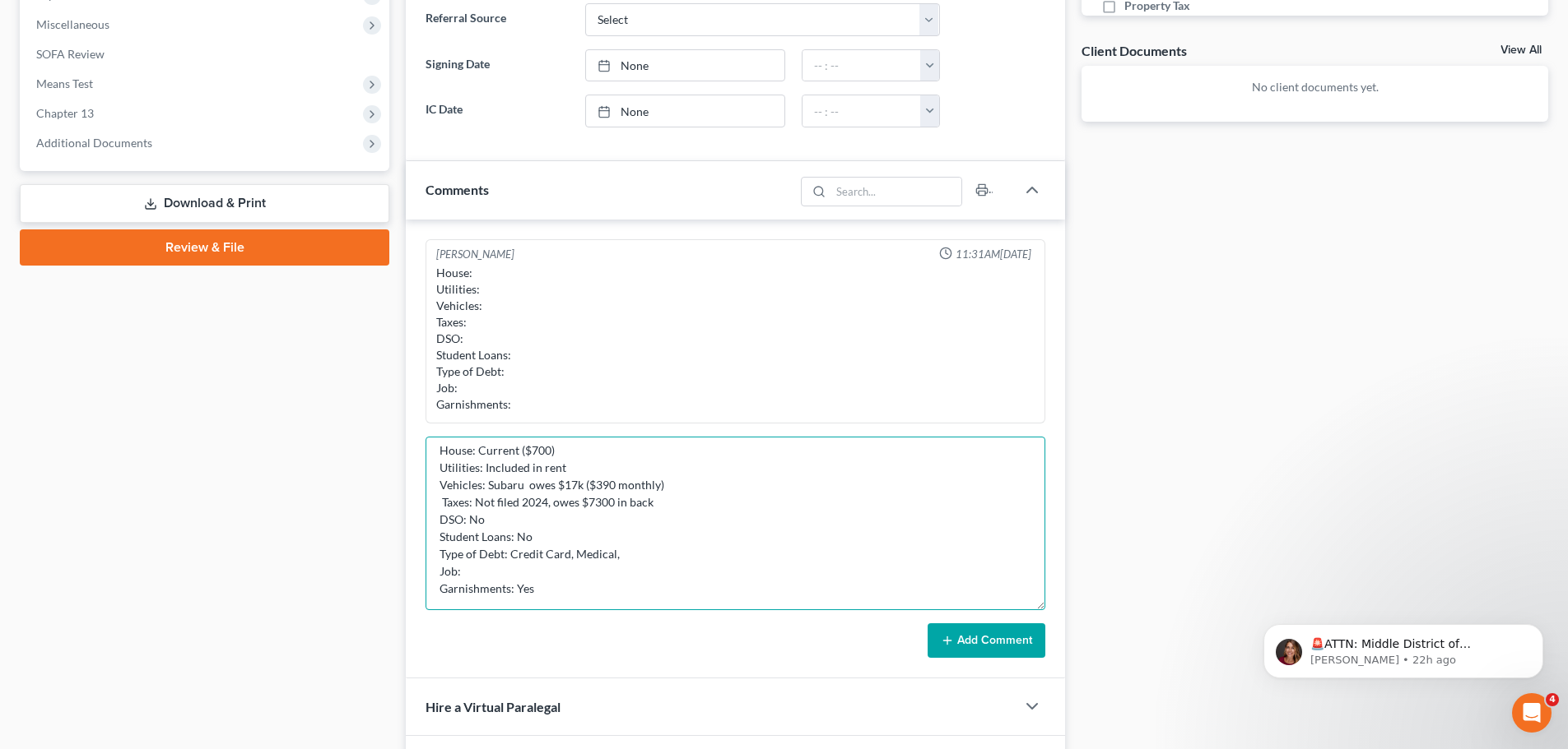
click at [526, 574] on textarea "House: Current ($700) Utilities: Included in rent Vehicles: Subaru owes $17k ($…" at bounding box center [735, 524] width 619 height 174
click at [654, 575] on textarea "House: Current ($700) Utilities: Included in rent Vehicles: Subaru owes $17k ($…" at bounding box center [735, 524] width 619 height 174
drag, startPoint x: 666, startPoint y: 577, endPoint x: 626, endPoint y: 572, distance: 40.3
click at [626, 572] on textarea "House: Current ($700) Utilities: Included in rent Vehicles: Subaru owes $17k ($…" at bounding box center [735, 524] width 619 height 174
click at [726, 567] on textarea "House: Current ($700) Utilities: Included in rent Vehicles: Subaru owes $17k ($…" at bounding box center [735, 524] width 619 height 174
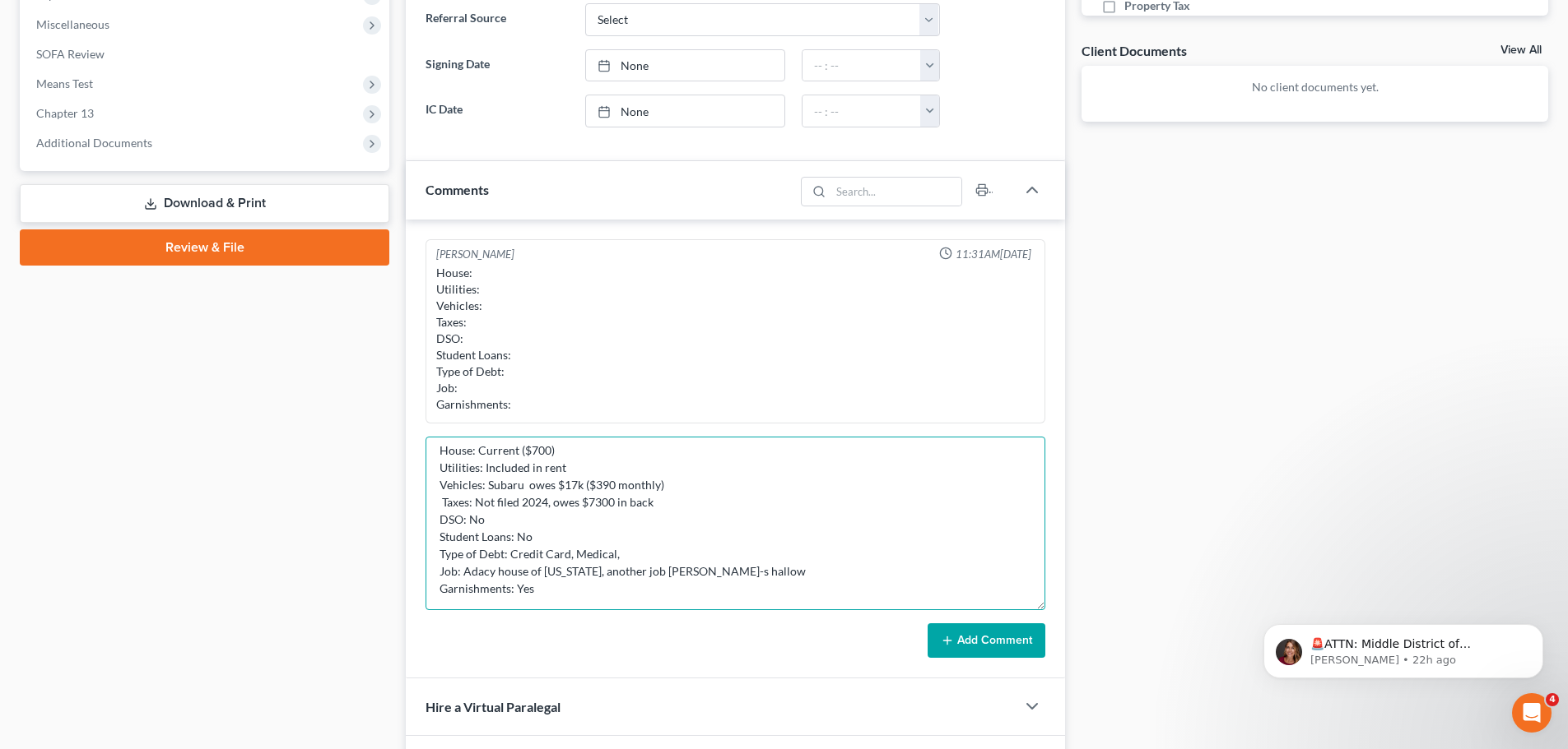
click at [679, 571] on textarea "House: Current ($700) Utilities: Included in rent Vehicles: Subaru owes $17k ($…" at bounding box center [735, 524] width 619 height 174
click at [559, 570] on textarea "House: Current ($700) Utilities: Included in rent Vehicles: Subaru owes $17k ($…" at bounding box center [735, 524] width 619 height 174
click at [492, 575] on textarea "House: Current ($700) Utilities: Included in rent Vehicles: Subaru owes $17k ($…" at bounding box center [735, 524] width 619 height 174
click at [736, 571] on textarea "House: Current ($700) Utilities: Included in rent Vehicles: Subaru owes $17k ($…" at bounding box center [735, 524] width 619 height 174
click at [588, 584] on textarea "House: Current ($700) Utilities: Included in rent Vehicles: Subaru owes $17k ($…" at bounding box center [735, 524] width 619 height 174
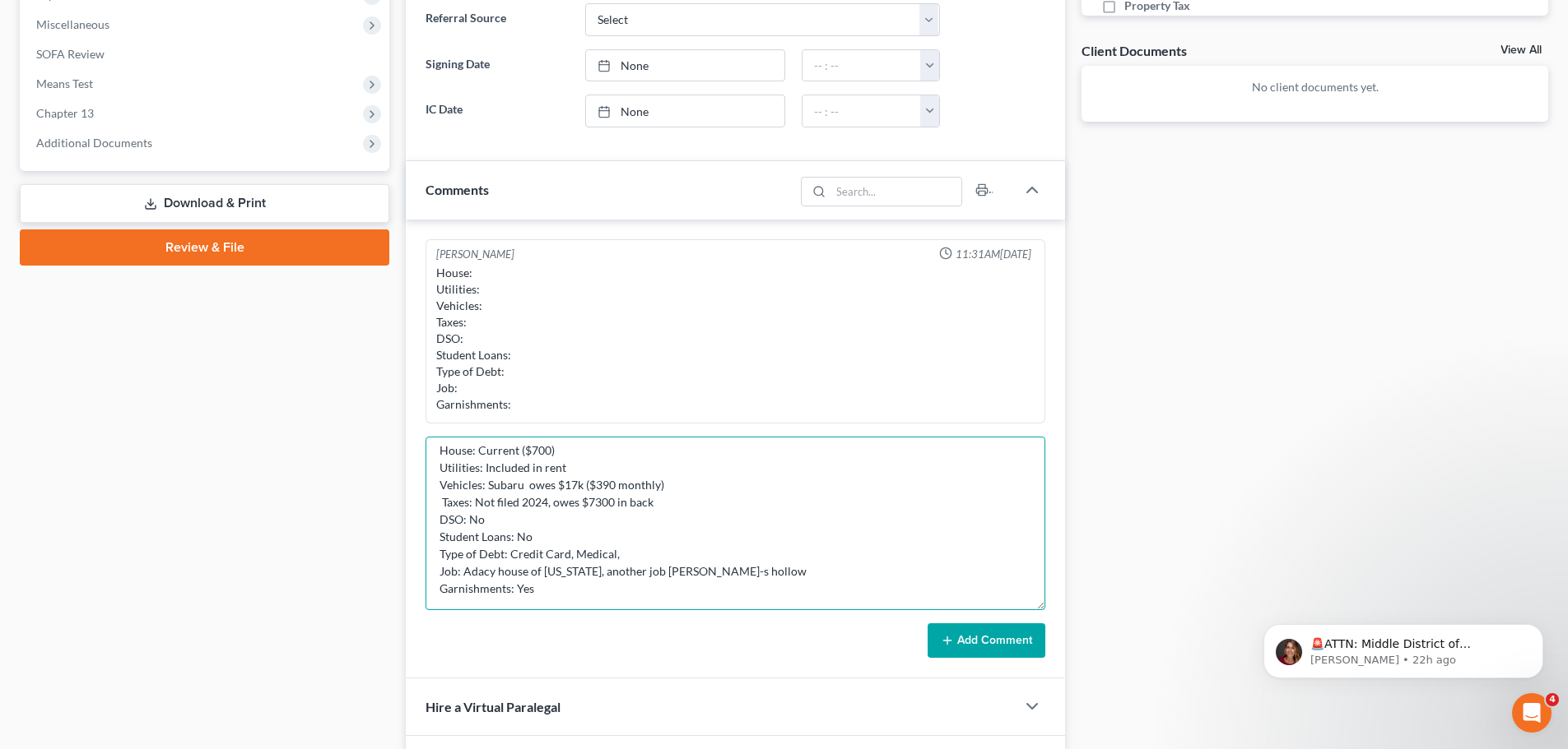
scroll to position [12, 0]
click at [462, 598] on textarea "House: Current ($700) Utilities: Included in rent Vehicles: Subaru owes $17k ($…" at bounding box center [735, 524] width 619 height 174
click at [468, 601] on textarea "House: Current ($700) Utilities: Included in rent Vehicles: Subaru owes $17k ($…" at bounding box center [735, 524] width 619 height 174
click at [656, 591] on textarea "House: Current ($700) Utilities: Included in rent Vehicles: Subaru owes $17k ($…" at bounding box center [735, 524] width 619 height 174
click at [653, 598] on textarea "House: Current ($700) Utilities: Included in rent Vehicles: Subaru owes $17k ($…" at bounding box center [735, 524] width 619 height 174
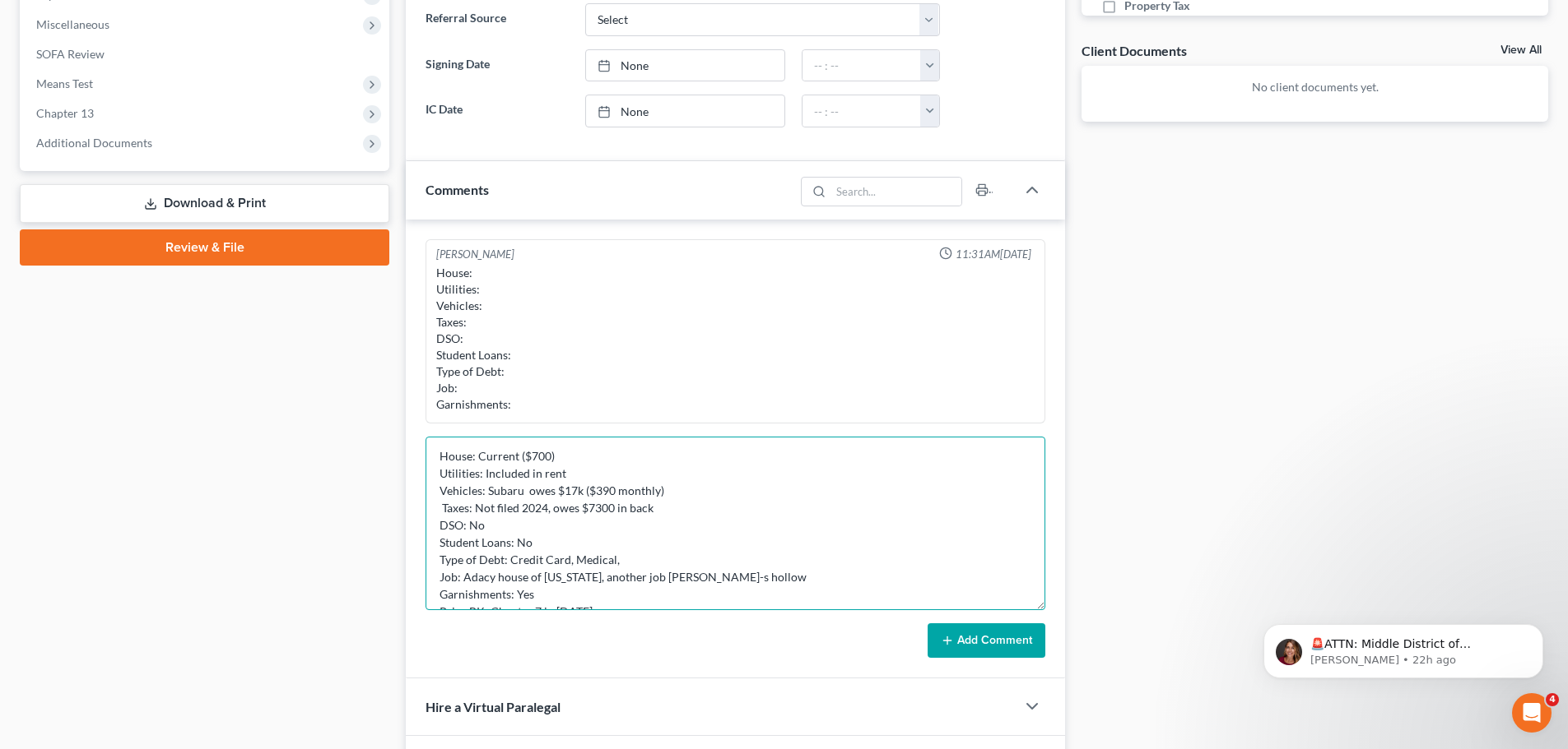
scroll to position [0, 0]
type textarea "House: Current ($700) Utilities: Included in rent Vehicles: Subaru owes $17k ($…"
click at [942, 627] on button "Add Comment" at bounding box center [986, 641] width 118 height 35
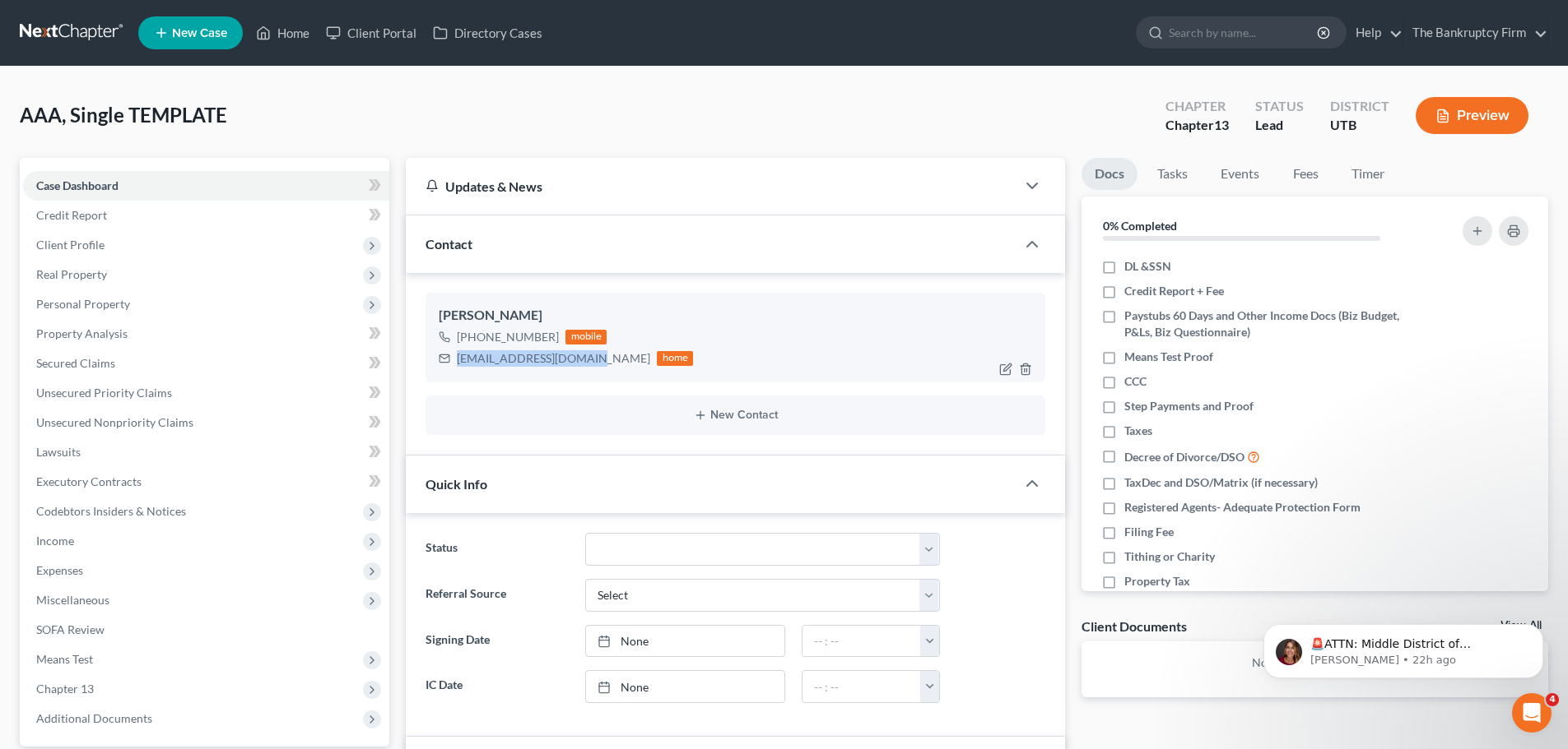
drag, startPoint x: 456, startPoint y: 360, endPoint x: 583, endPoint y: 365, distance: 127.1
click at [583, 365] on div "[EMAIL_ADDRESS][DOMAIN_NAME] home" at bounding box center [566, 358] width 254 height 22
copy div "[EMAIL_ADDRESS][DOMAIN_NAME]"
drag, startPoint x: 471, startPoint y: 341, endPoint x: 552, endPoint y: 335, distance: 81.2
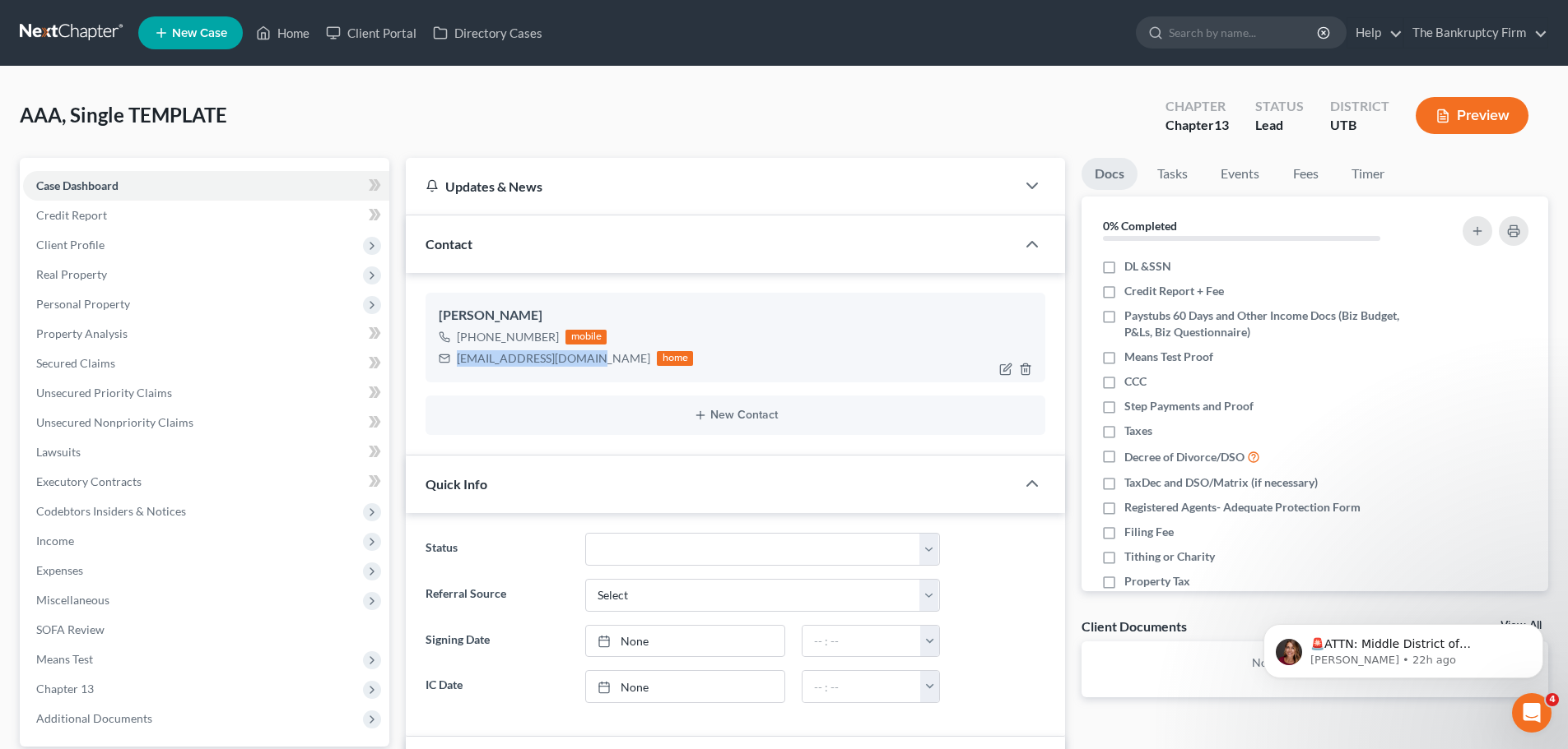
click at [552, 335] on div "[PHONE_NUMBER]" at bounding box center [507, 338] width 102 height 17
copy div "[PHONE_NUMBER]"
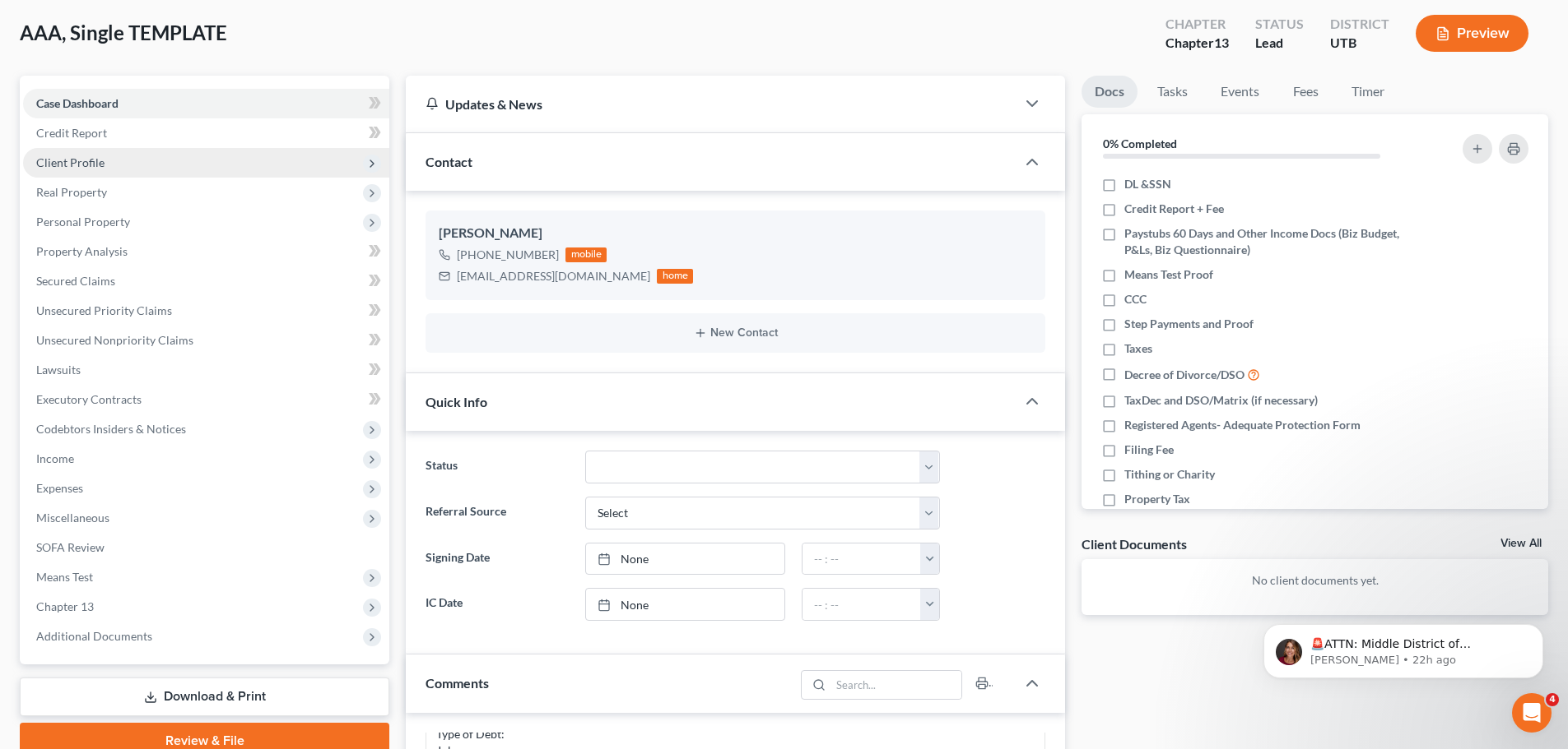
click at [120, 165] on span "Client Profile" at bounding box center [206, 163] width 366 height 30
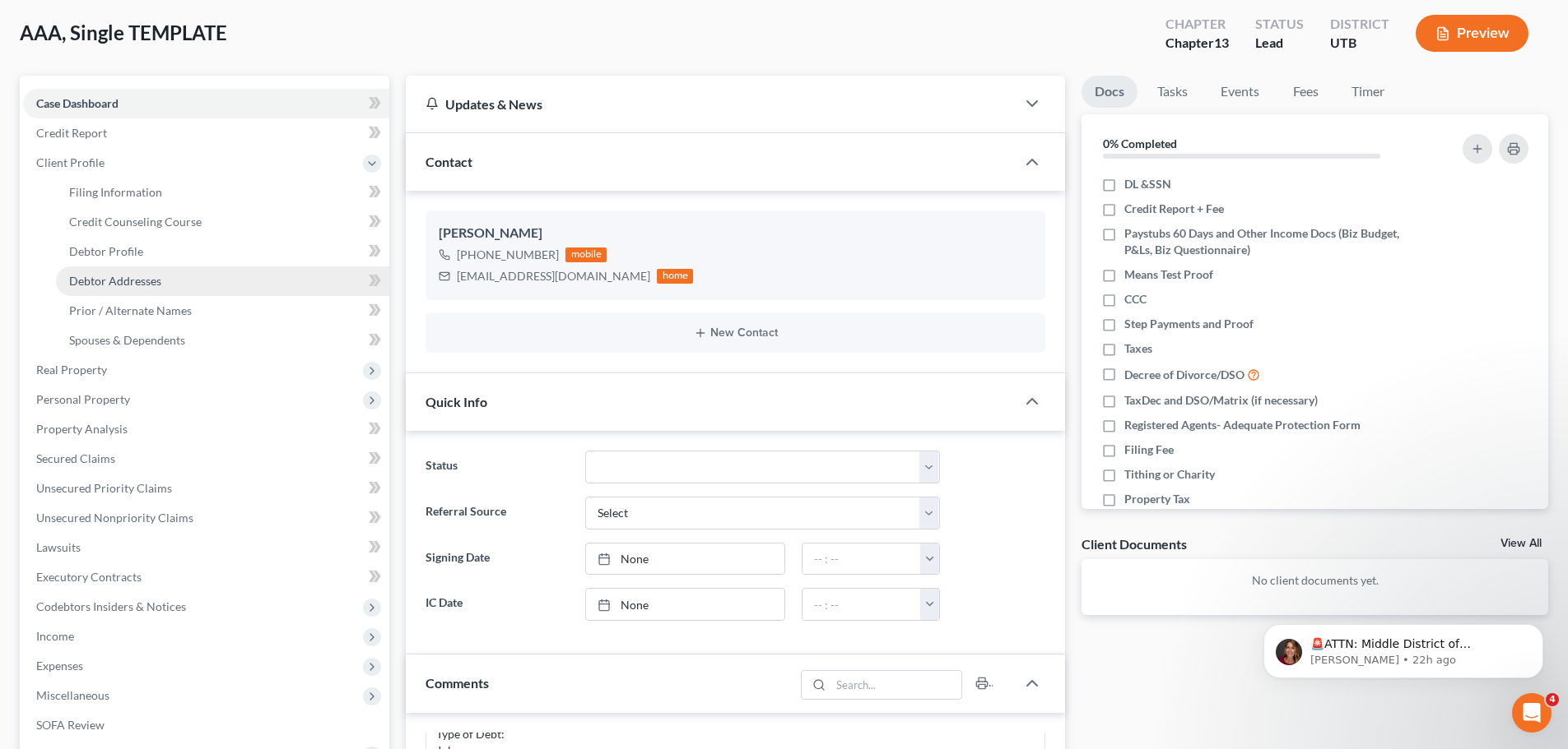
click at [114, 280] on span "Debtor Addresses" at bounding box center [115, 281] width 93 height 14
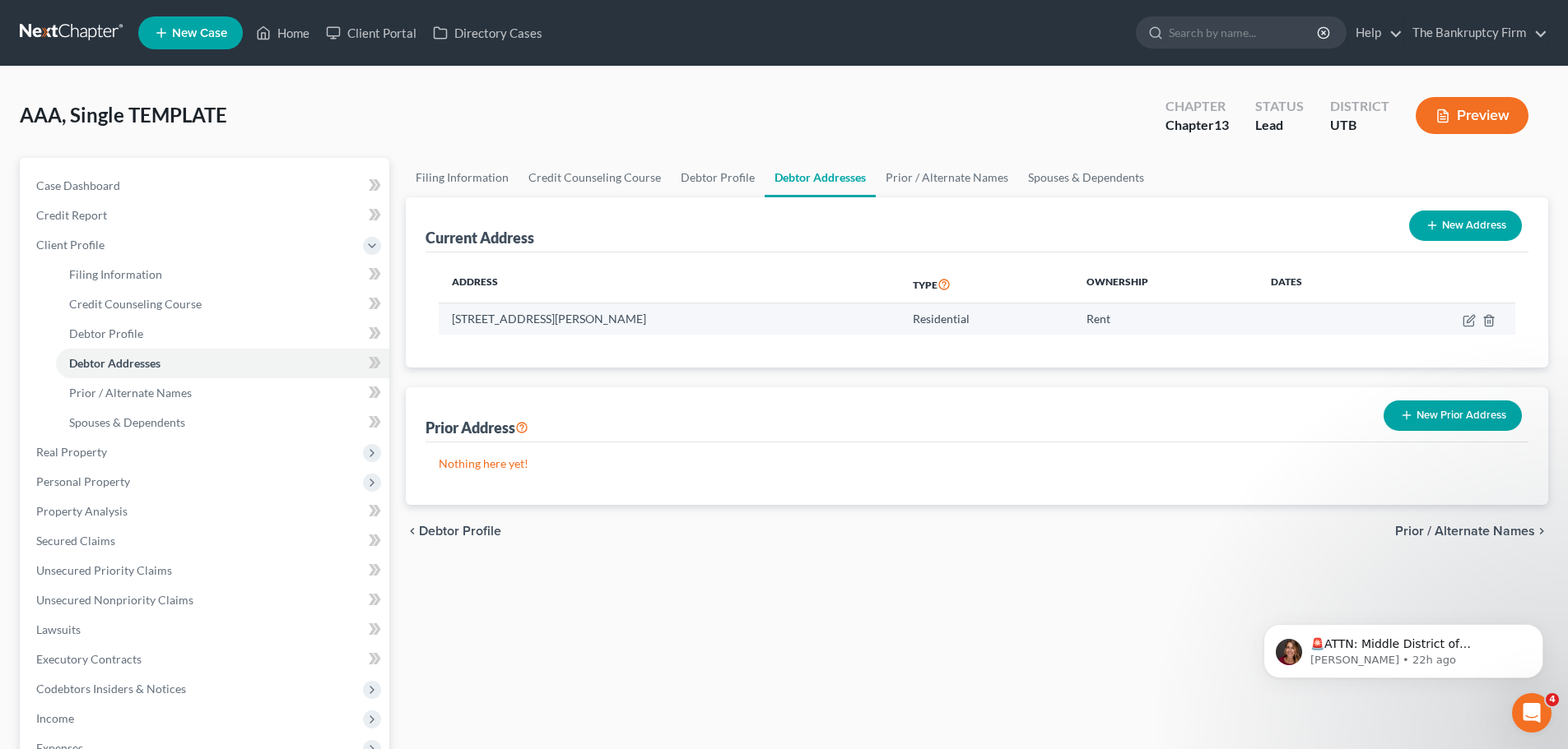
drag, startPoint x: 445, startPoint y: 318, endPoint x: 651, endPoint y: 312, distance: 206.1
click at [651, 312] on td "[STREET_ADDRESS][PERSON_NAME]" at bounding box center [669, 319] width 461 height 31
copy td "[STREET_ADDRESS][PERSON_NAME]"
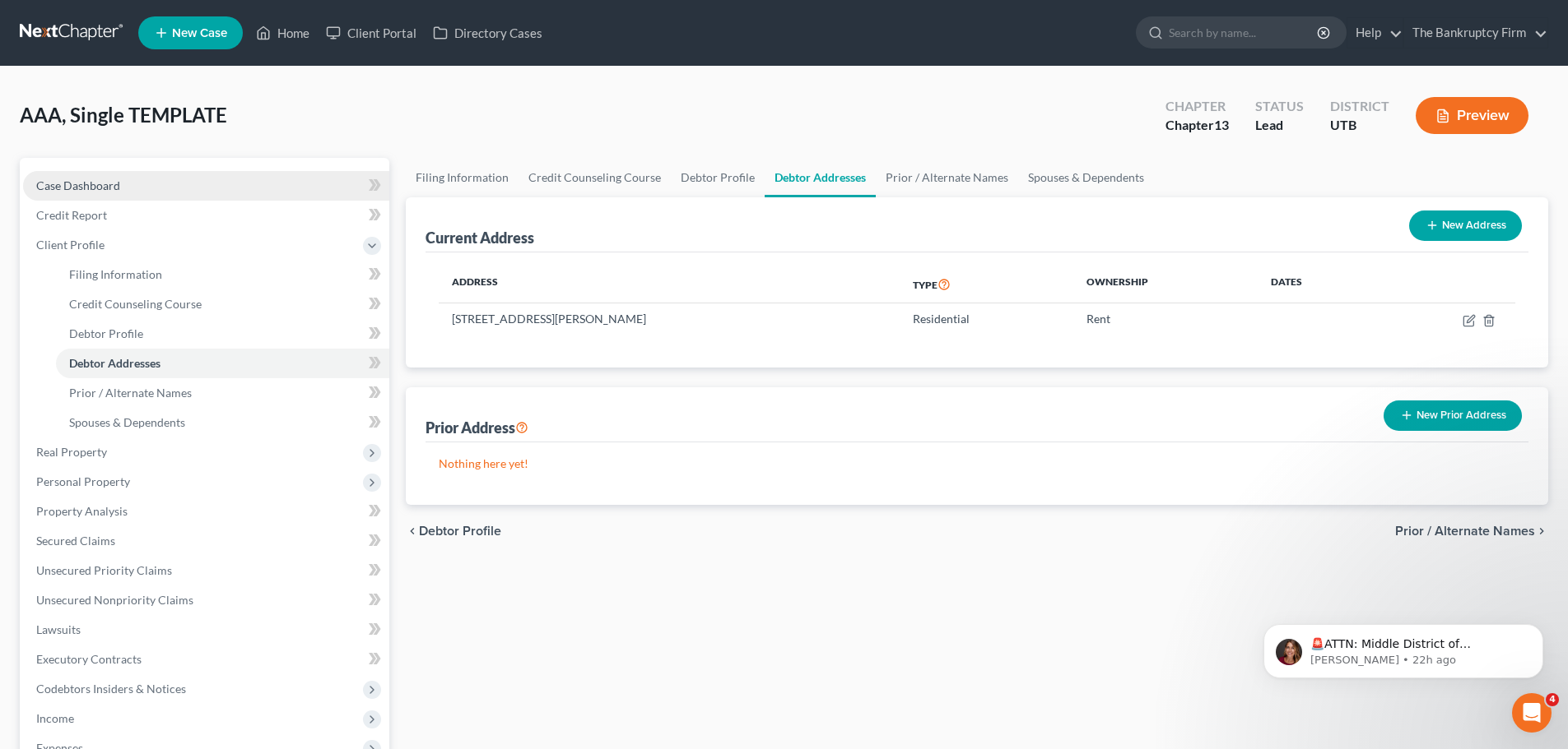
click at [89, 185] on span "Case Dashboard" at bounding box center [79, 185] width 84 height 14
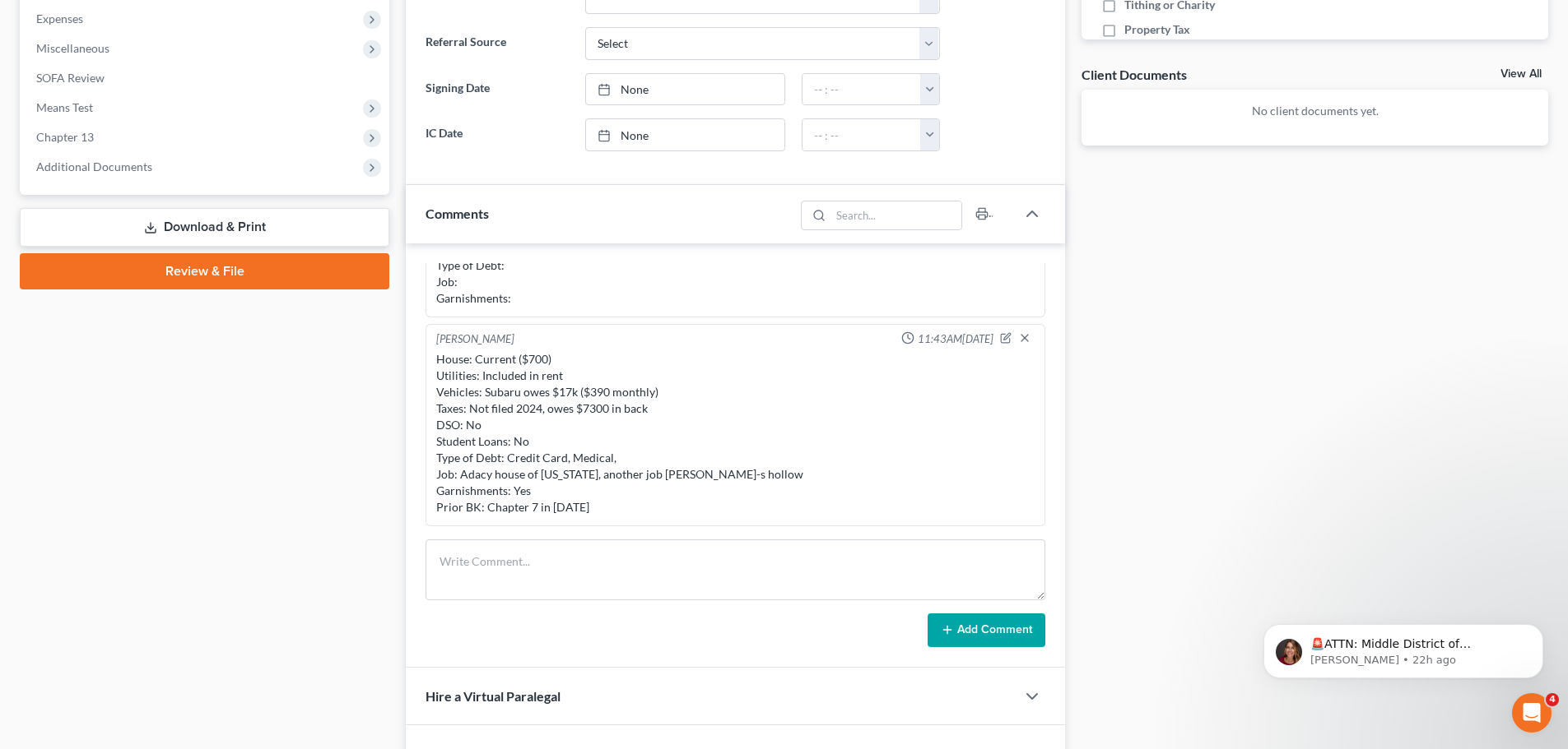
scroll to position [576, 0]
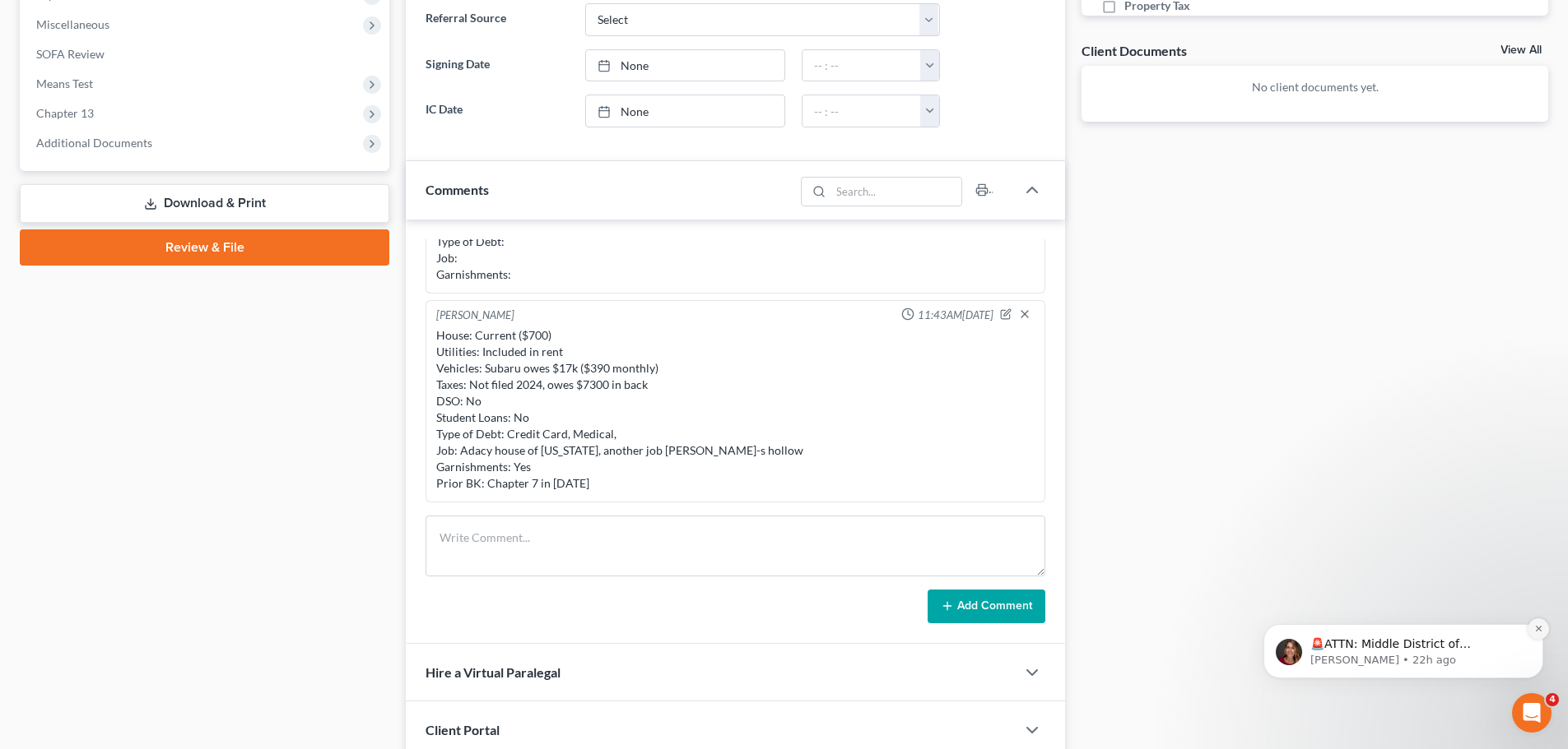
click at [1535, 631] on icon "Dismiss notification" at bounding box center [1537, 628] width 6 height 6
